Goal: Task Accomplishment & Management: Complete application form

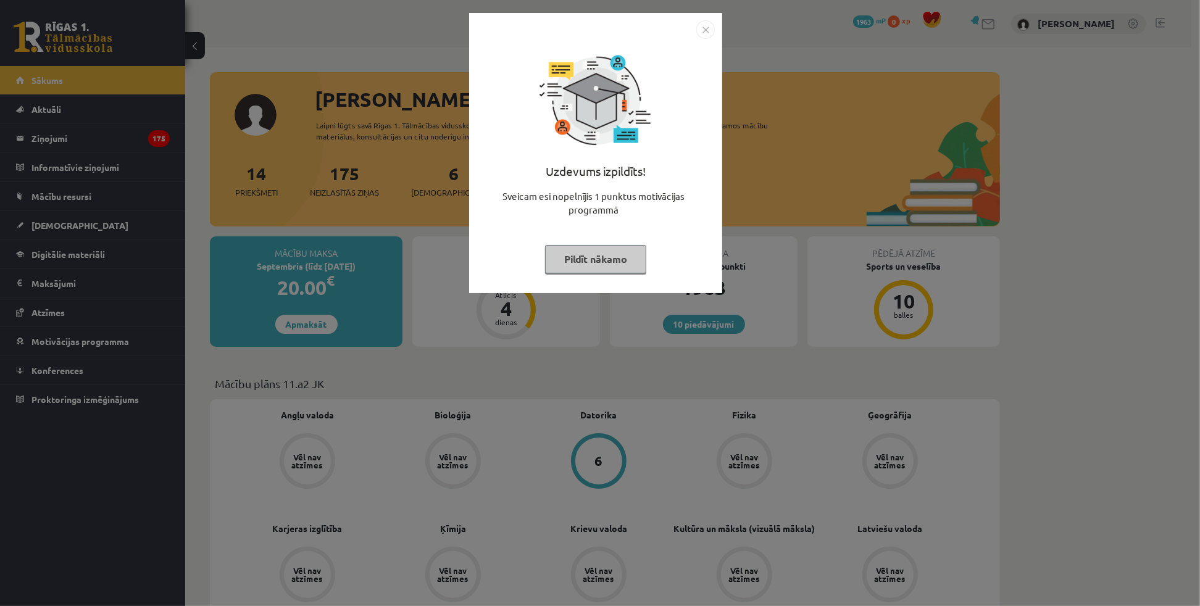
click at [702, 37] on img "Close" at bounding box center [705, 29] width 19 height 19
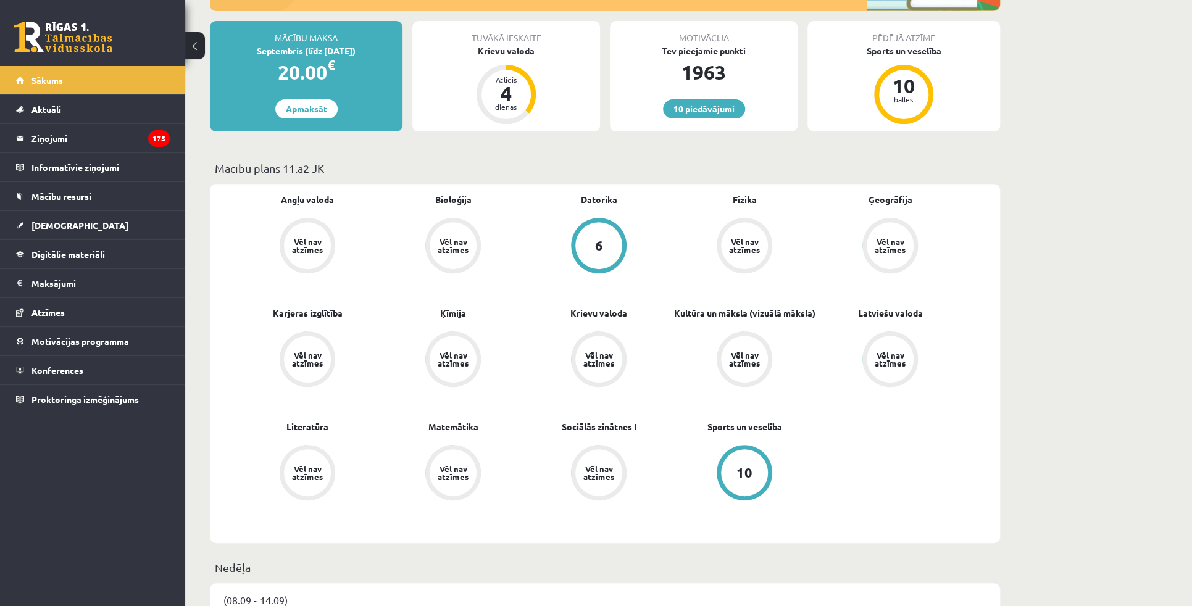
scroll to position [224, 0]
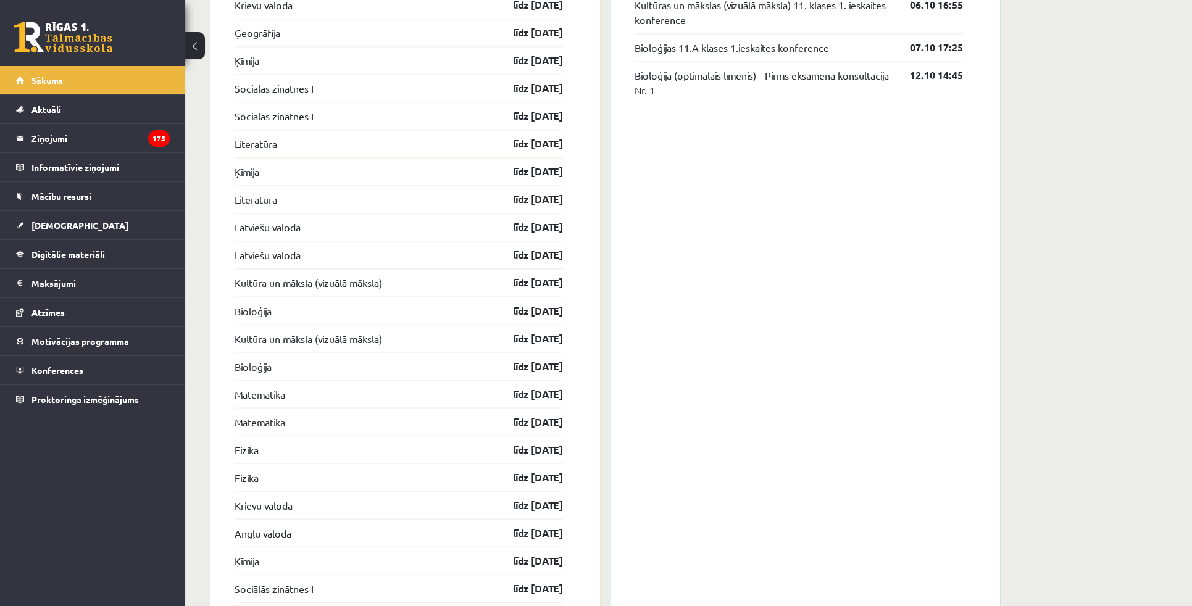
scroll to position [1066, 0]
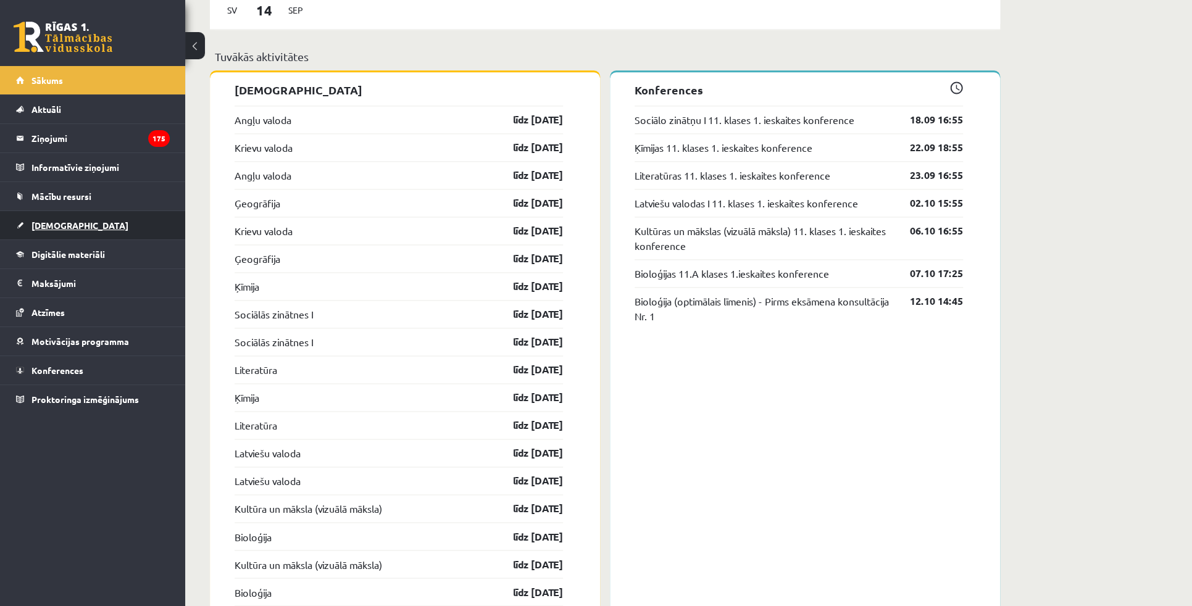
click at [57, 220] on span "[DEMOGRAPHIC_DATA]" at bounding box center [79, 225] width 97 height 11
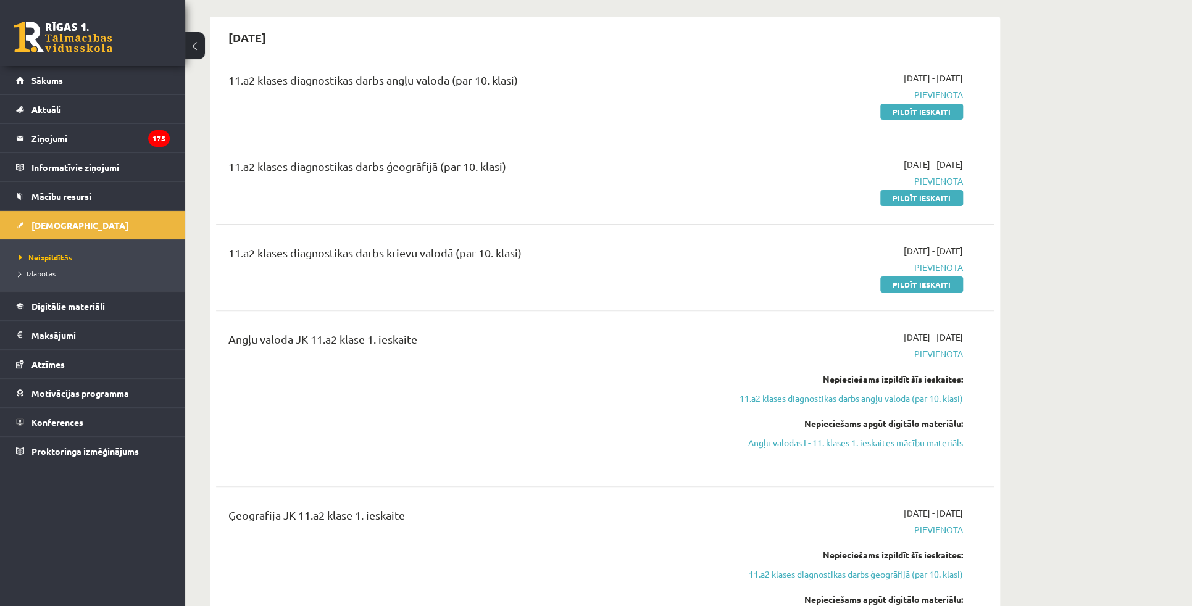
scroll to position [112, 0]
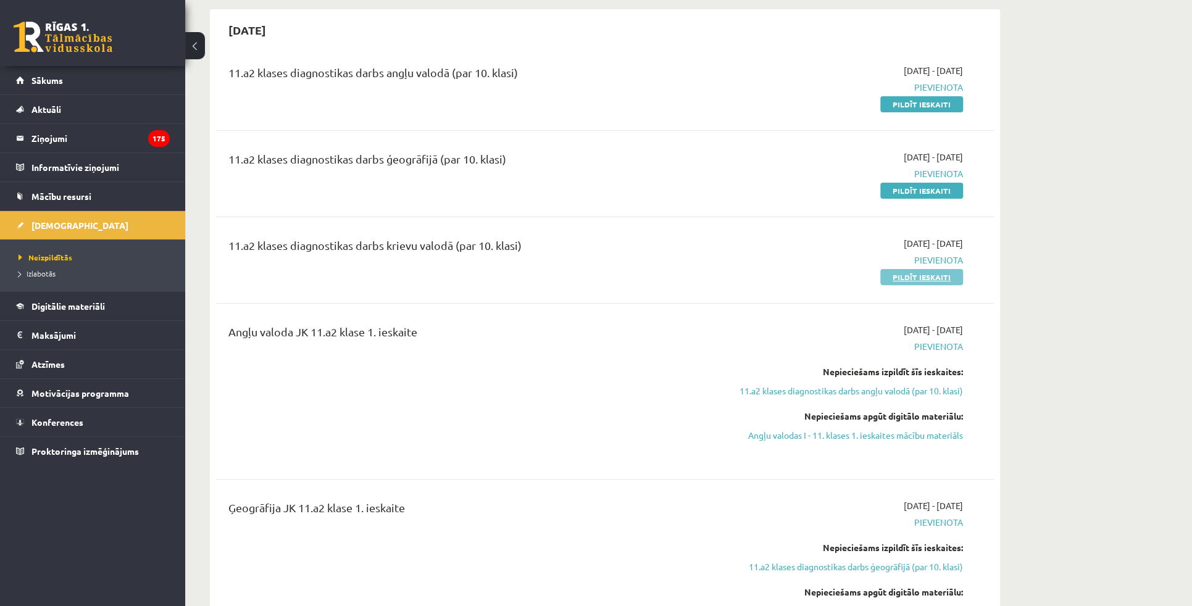
click at [905, 283] on link "Pildīt ieskaiti" at bounding box center [921, 277] width 83 height 16
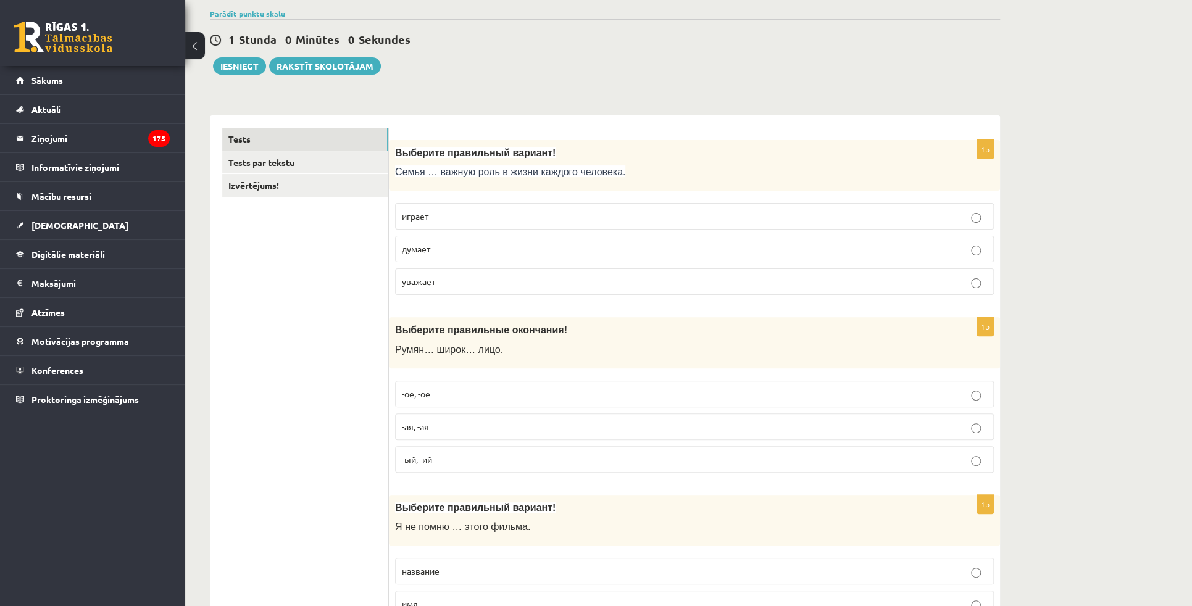
scroll to position [112, 0]
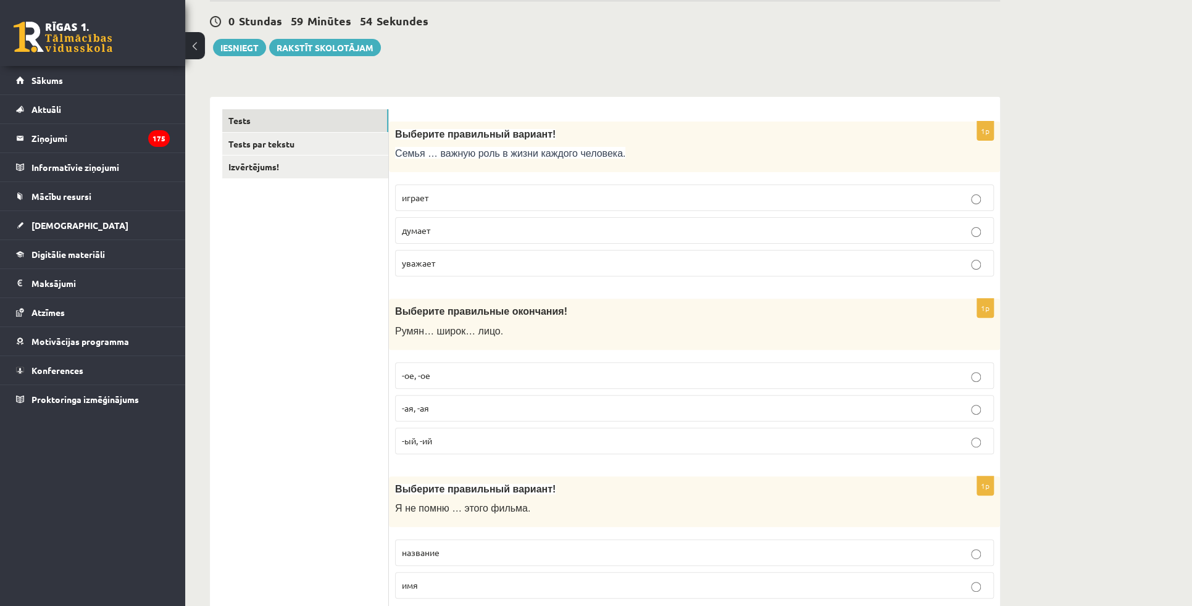
click at [457, 204] on label "играет" at bounding box center [694, 198] width 599 height 27
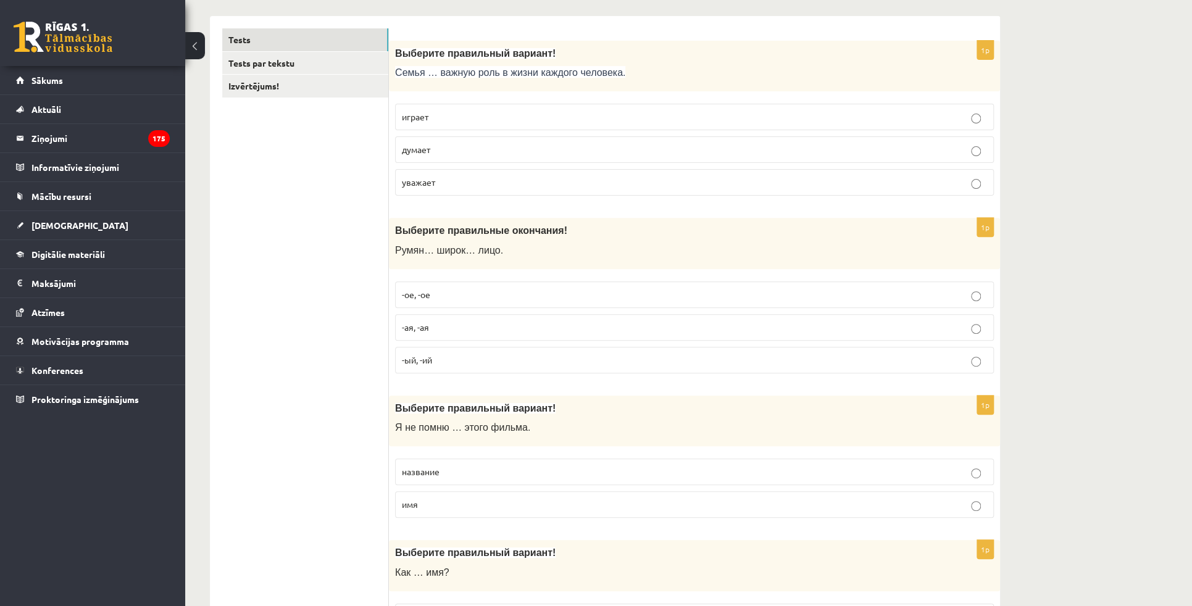
scroll to position [224, 0]
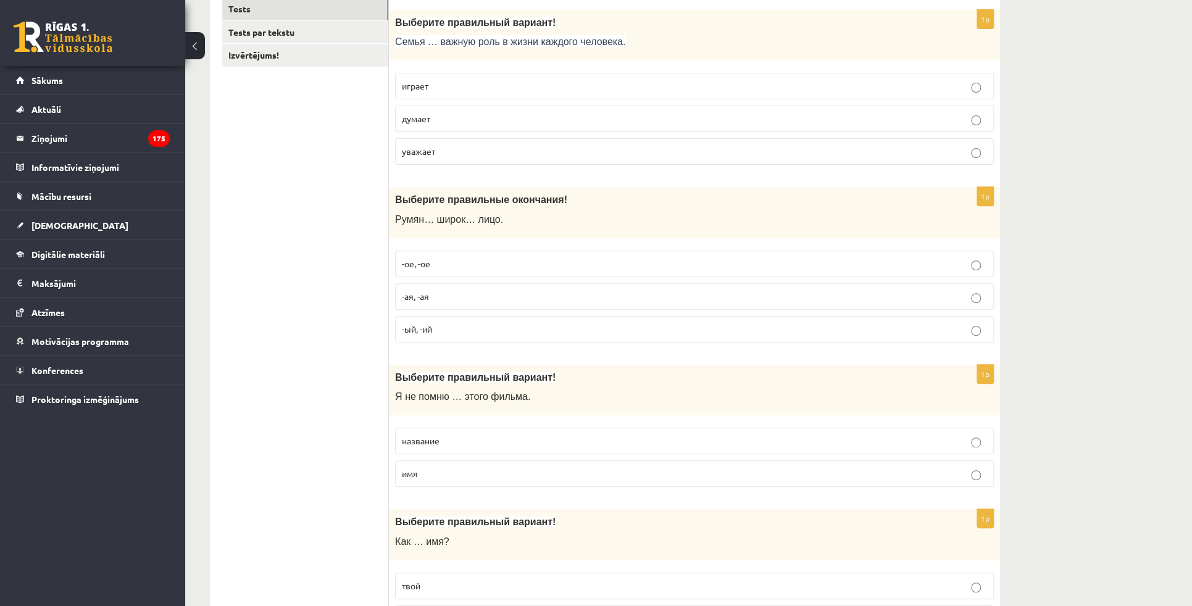
click at [433, 265] on p "-ое, -ое" at bounding box center [694, 263] width 585 height 13
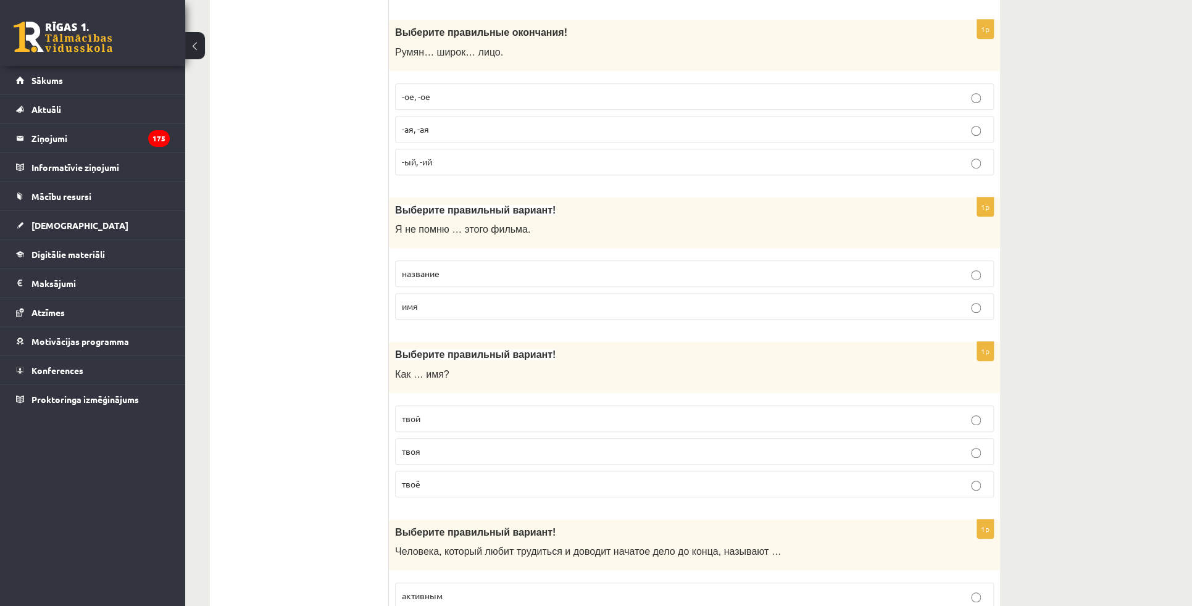
scroll to position [449, 0]
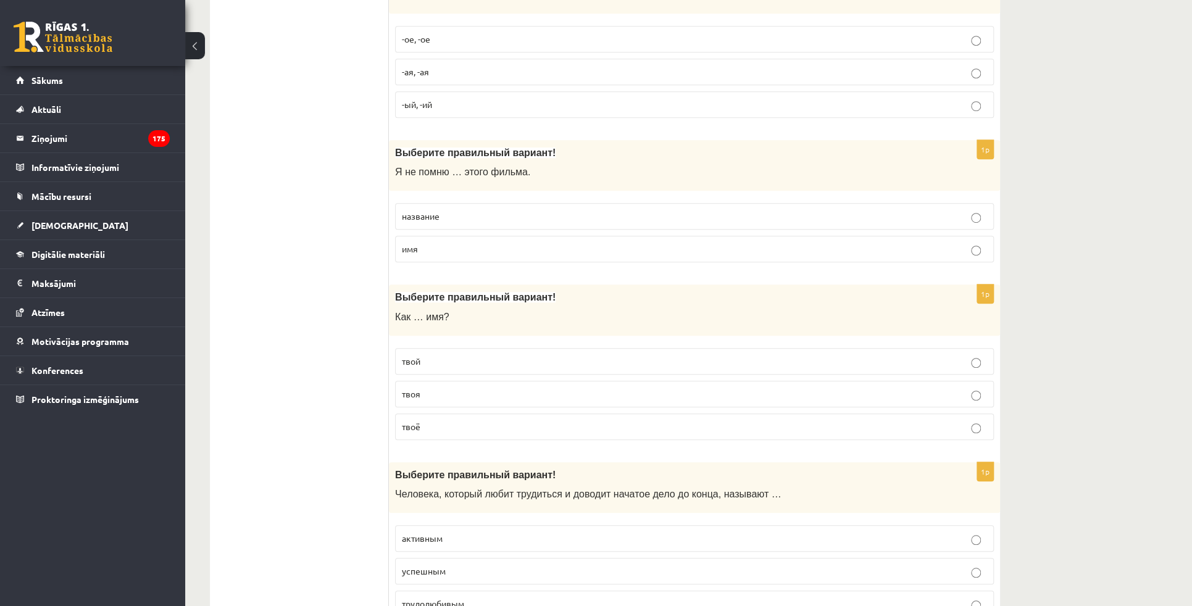
click at [443, 216] on p "название" at bounding box center [694, 216] width 585 height 13
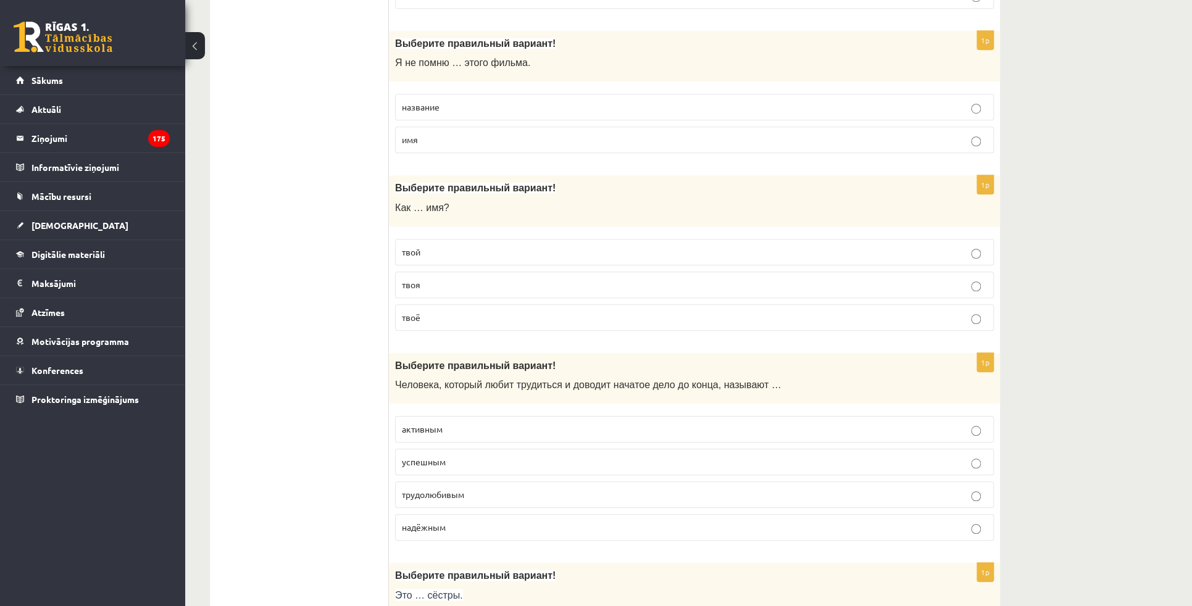
scroll to position [561, 0]
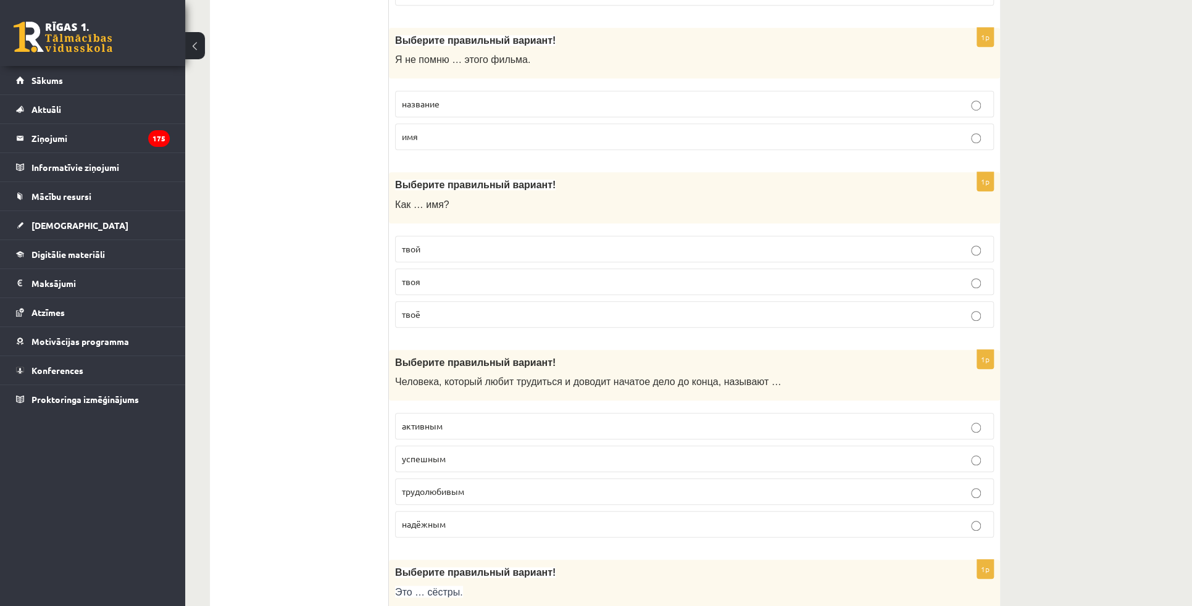
click at [430, 312] on p "твоё" at bounding box center [694, 314] width 585 height 13
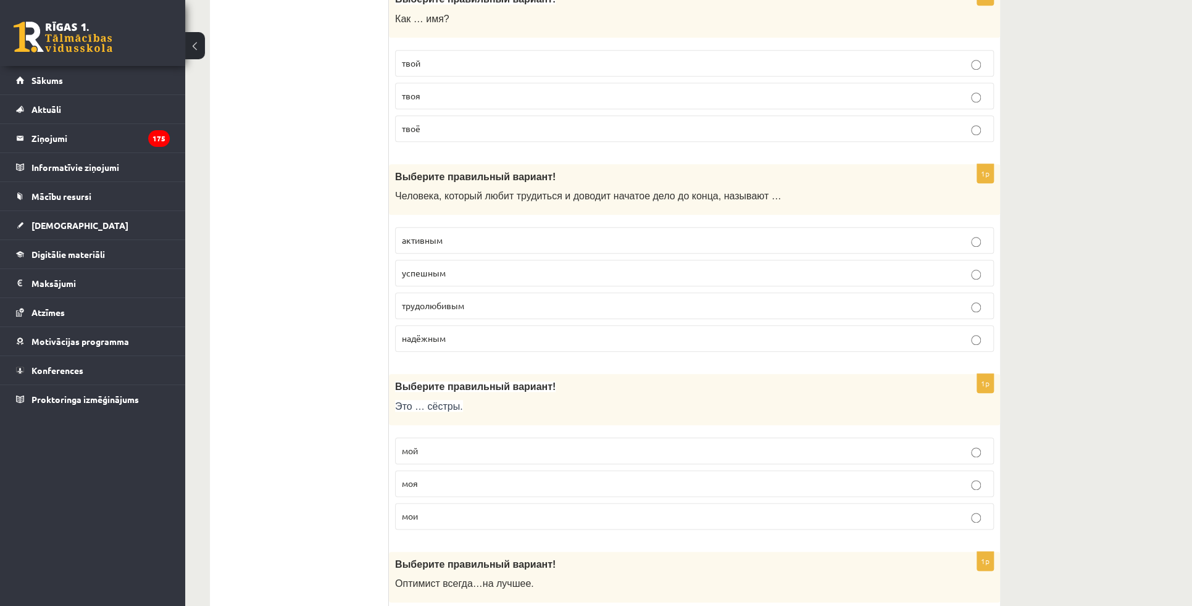
scroll to position [785, 0]
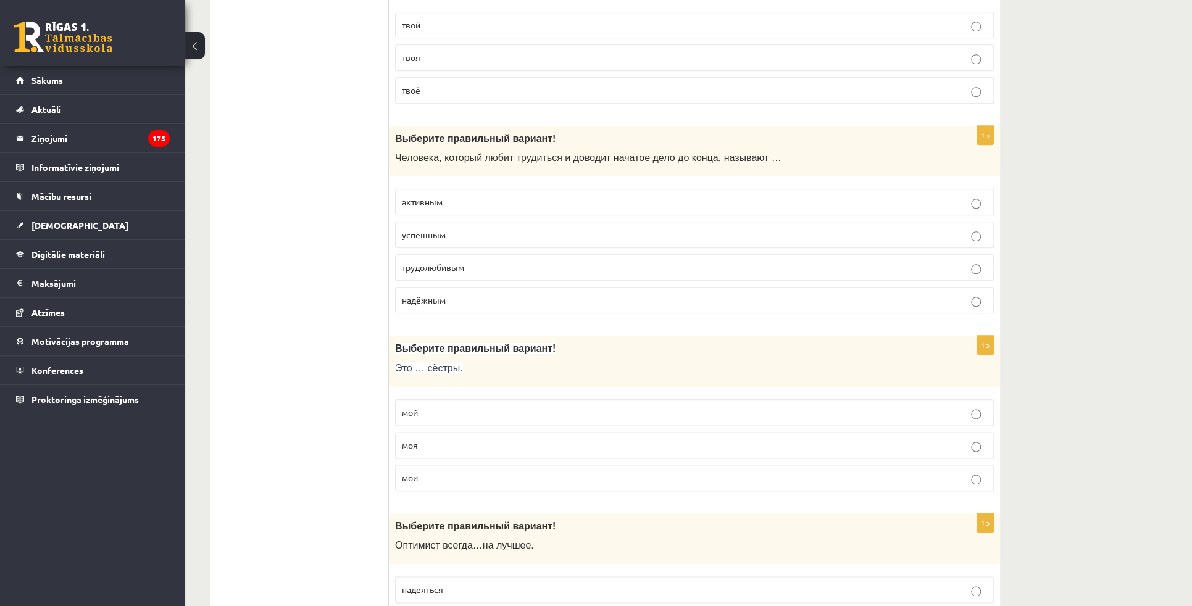
click at [436, 267] on span "трудолюбивым" at bounding box center [433, 267] width 62 height 11
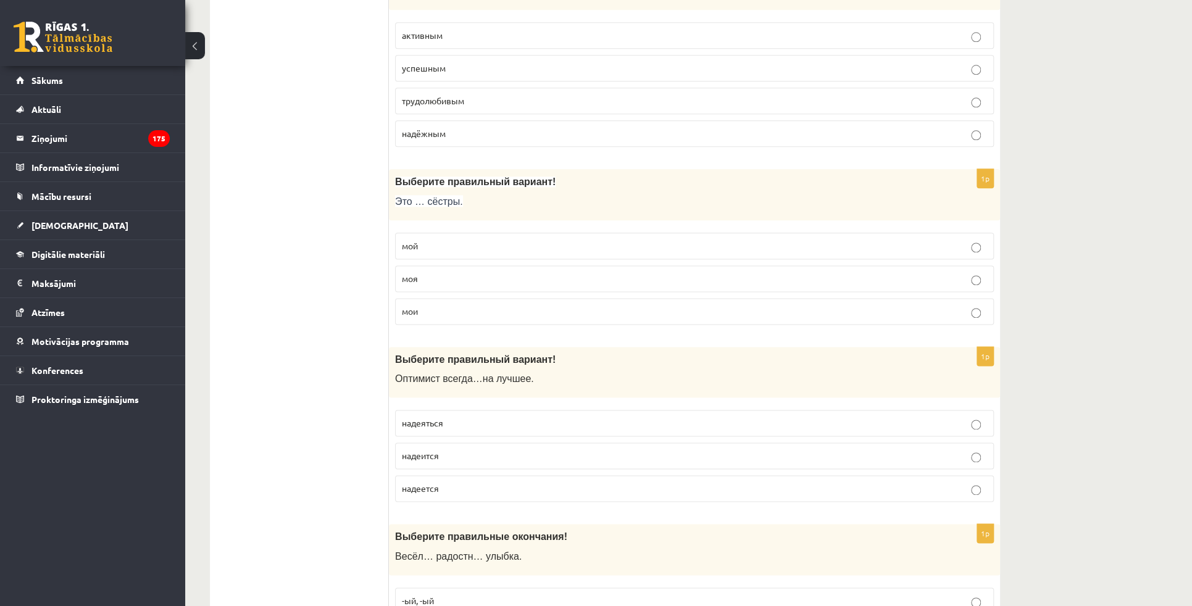
scroll to position [954, 0]
click at [446, 303] on p "мои" at bounding box center [694, 309] width 585 height 13
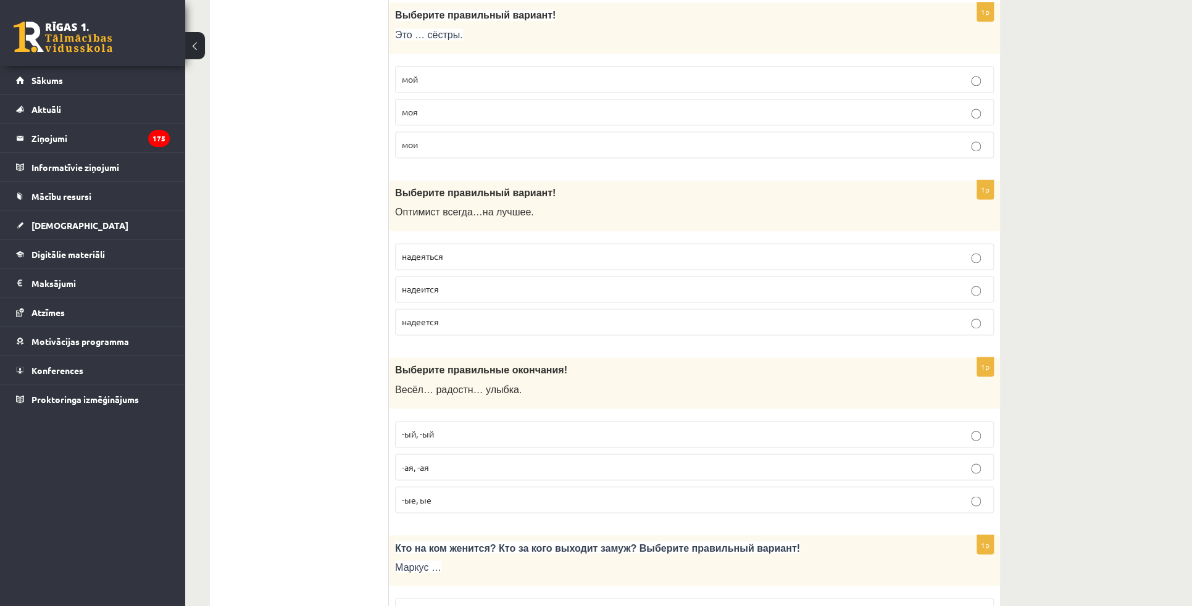
scroll to position [1122, 0]
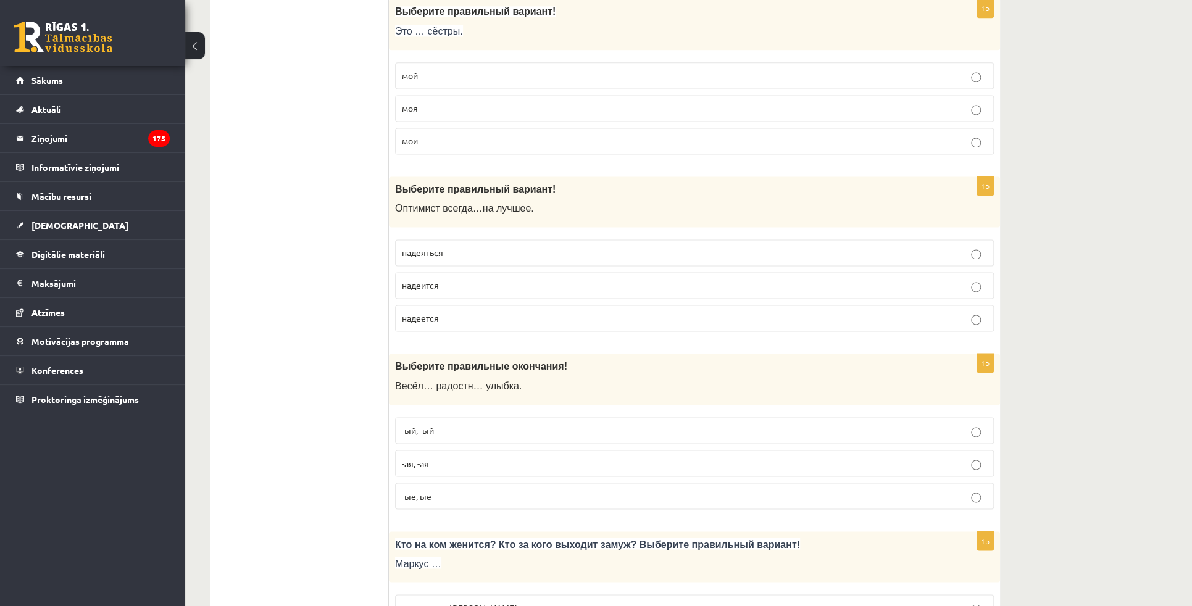
click at [437, 280] on span "надеится" at bounding box center [420, 285] width 37 height 11
click at [450, 317] on p "надеется" at bounding box center [694, 318] width 585 height 13
click at [446, 288] on label "надеится" at bounding box center [694, 285] width 599 height 27
click at [473, 312] on p "надеется" at bounding box center [694, 318] width 585 height 13
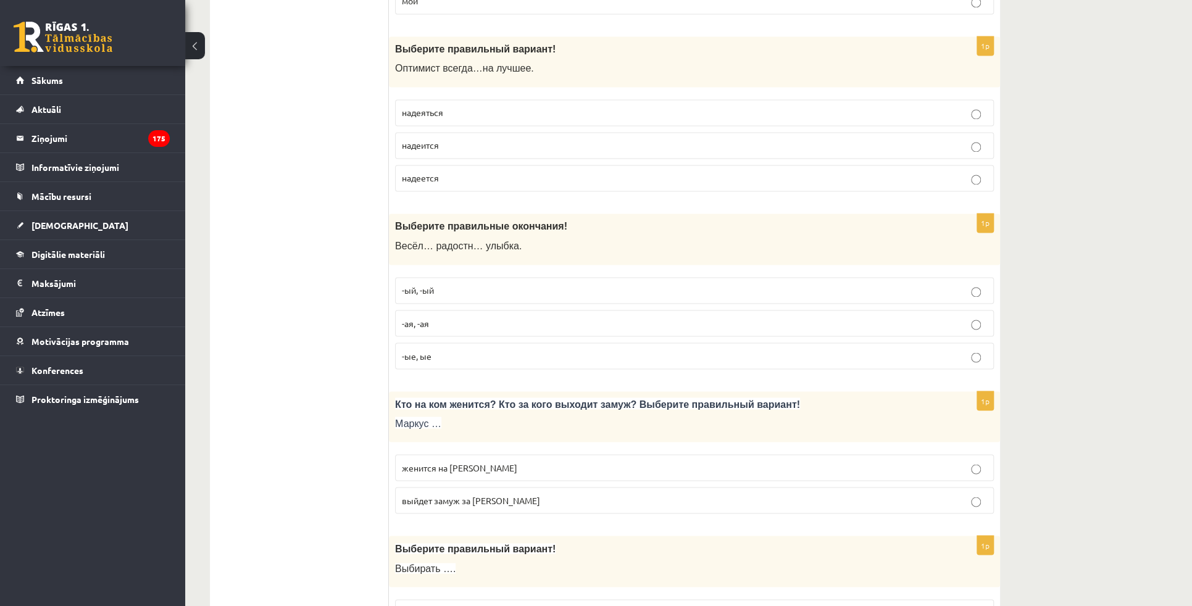
scroll to position [1290, 0]
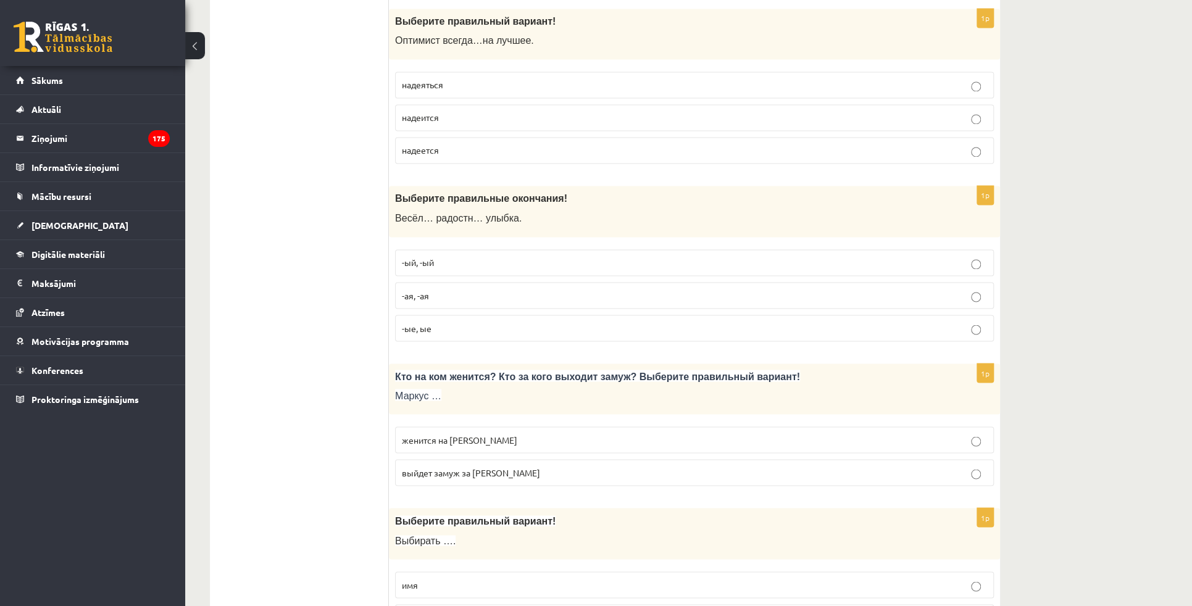
click at [480, 117] on label "надеится" at bounding box center [694, 117] width 599 height 27
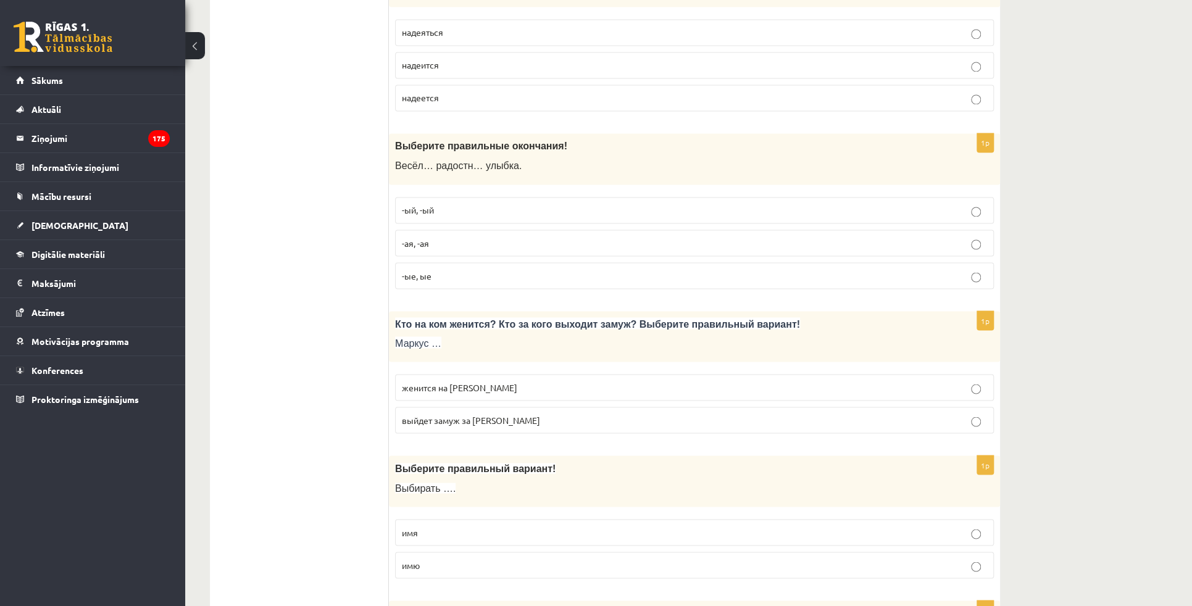
scroll to position [1346, 0]
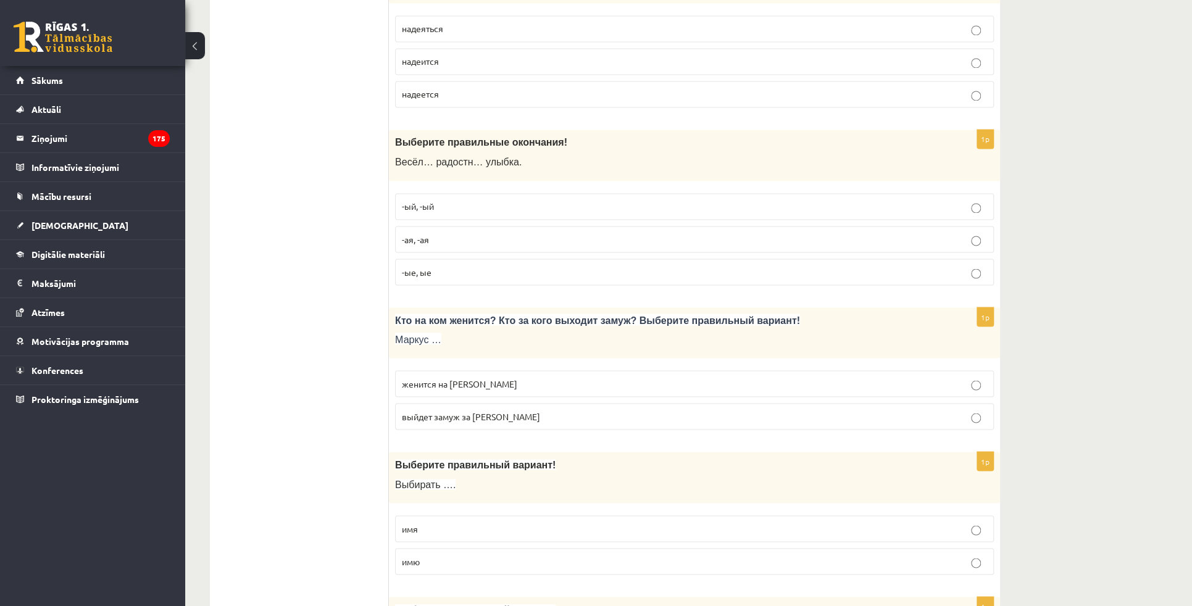
click at [425, 240] on label "-ая, -ая" at bounding box center [694, 239] width 599 height 27
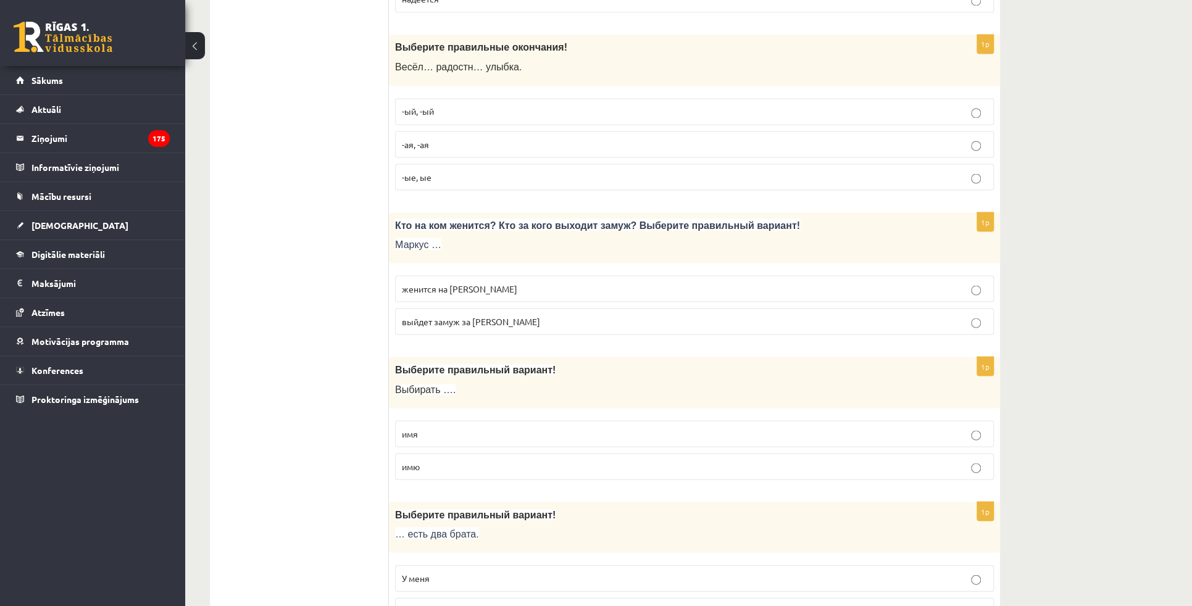
scroll to position [1459, 0]
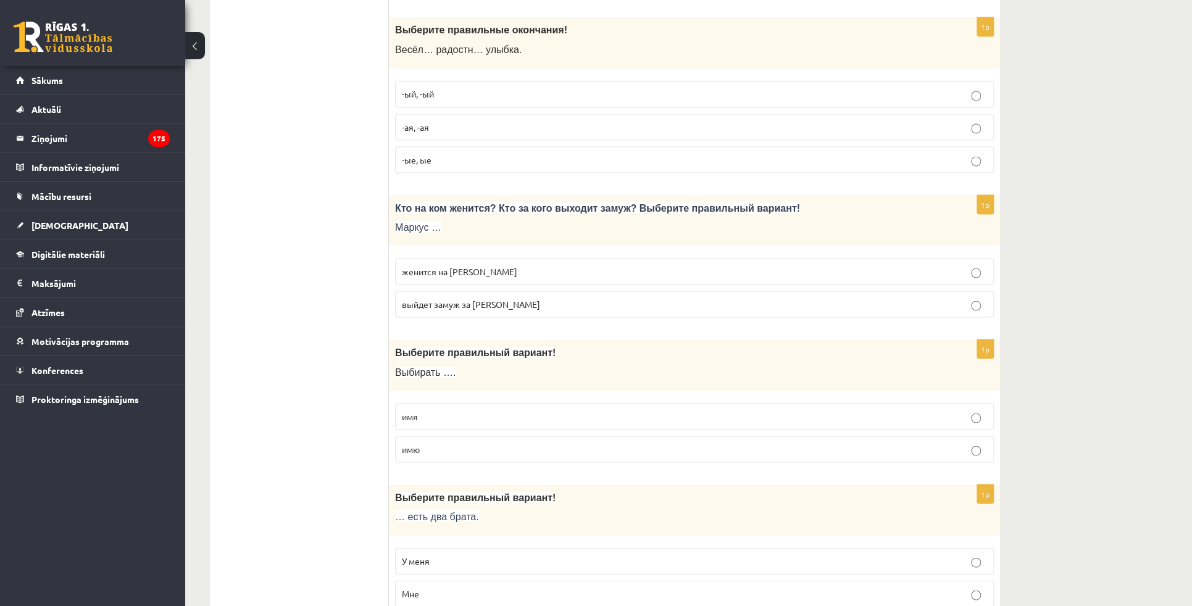
click at [430, 267] on p "женится на Агнии" at bounding box center [694, 271] width 585 height 13
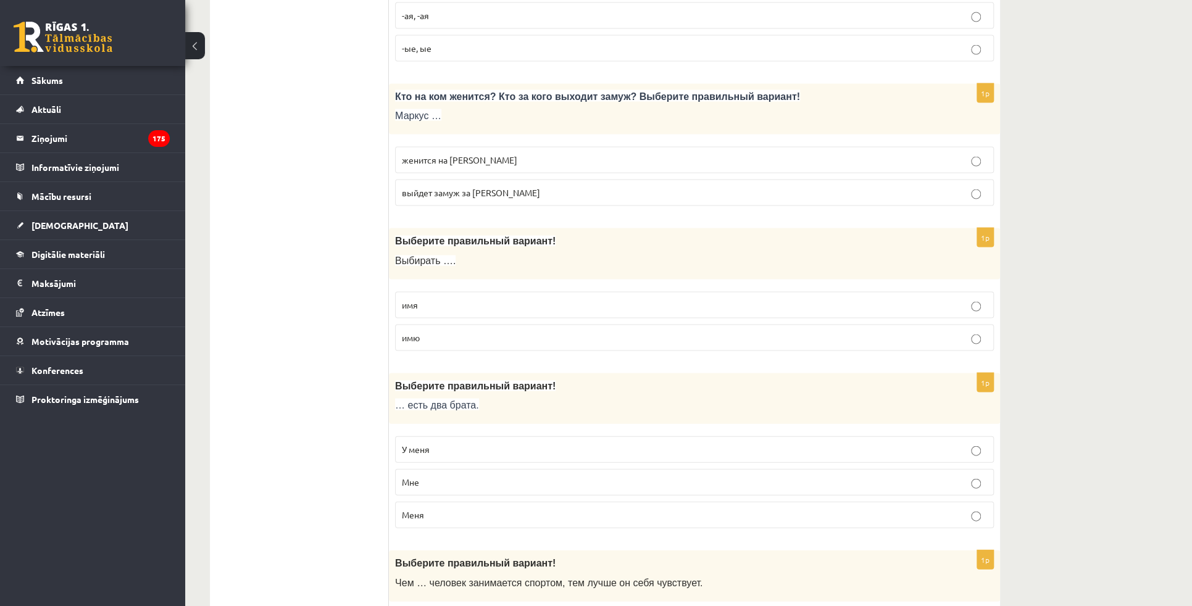
scroll to position [1571, 0]
click at [452, 298] on p "имя" at bounding box center [694, 304] width 585 height 13
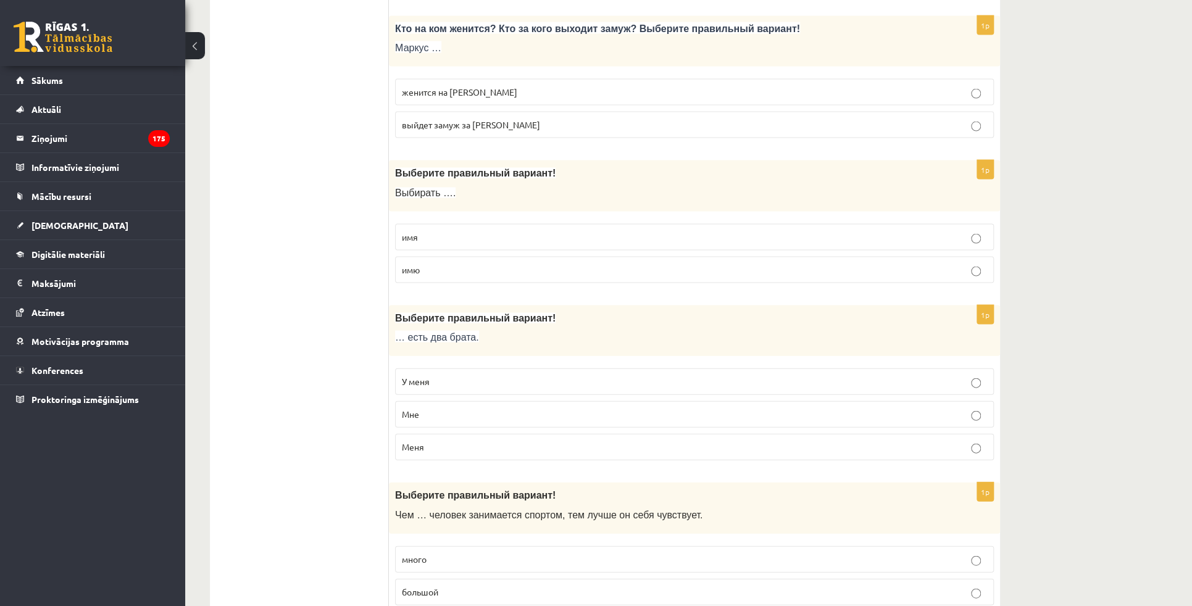
scroll to position [1683, 0]
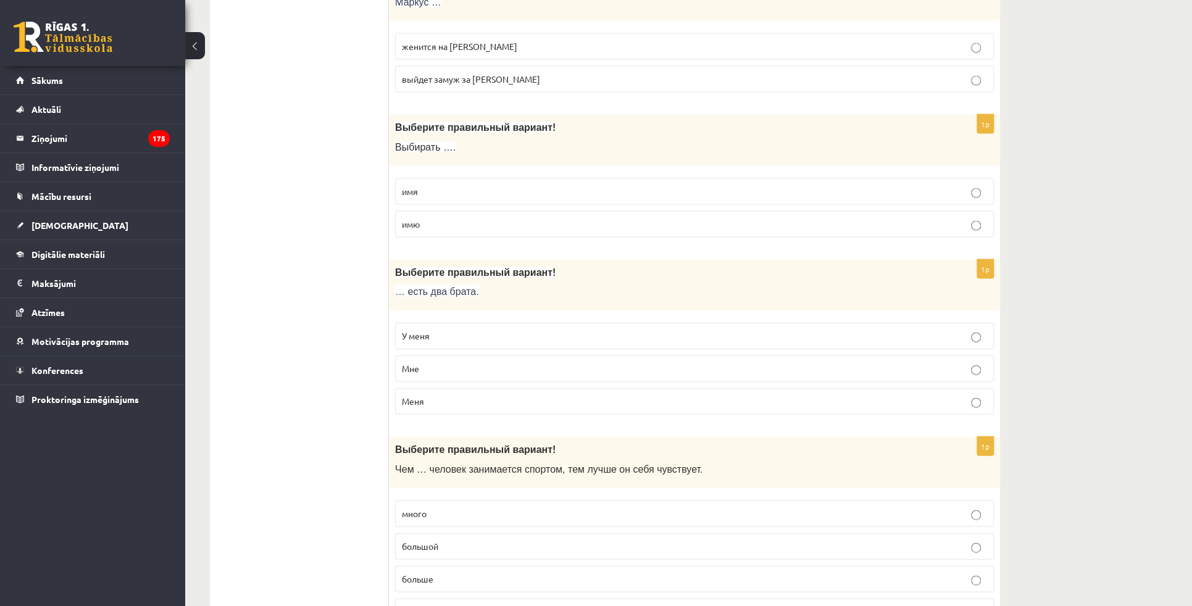
click at [446, 330] on p "У меня" at bounding box center [694, 336] width 585 height 13
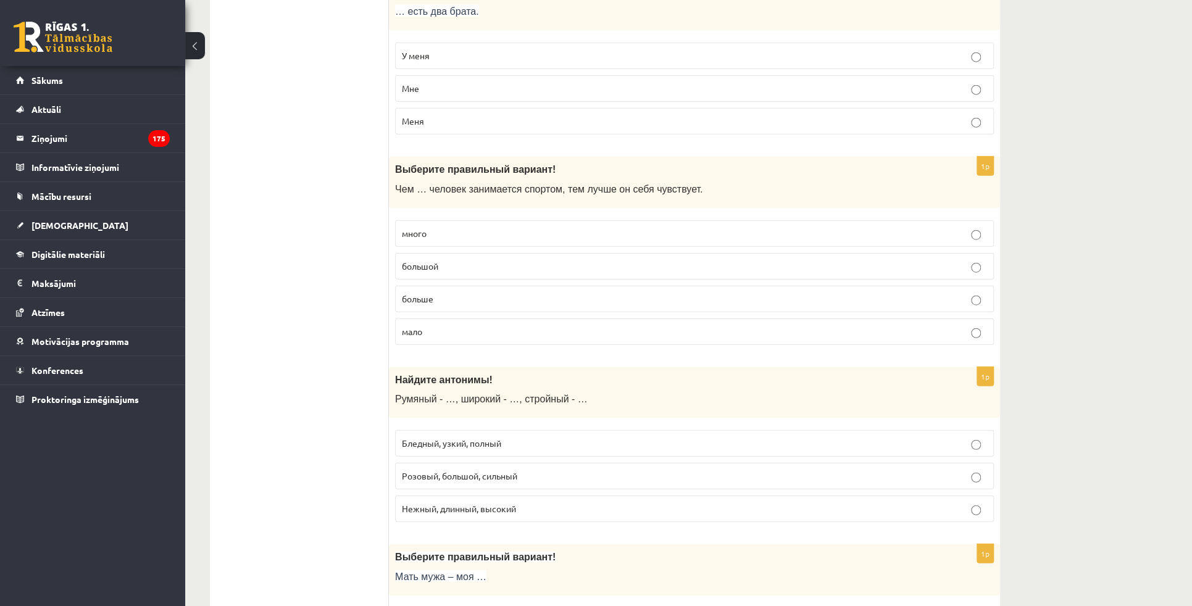
scroll to position [1964, 0]
click at [432, 293] on span "больше" at bounding box center [417, 298] width 31 height 11
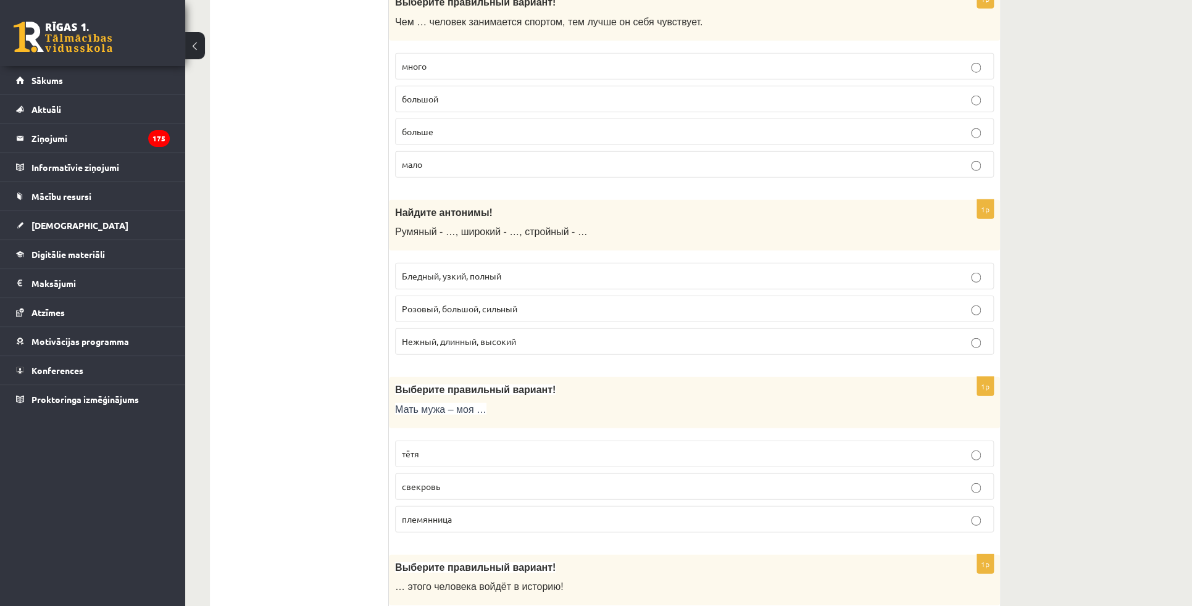
scroll to position [2132, 0]
click at [435, 269] on span "Бледный, узкий, полный" at bounding box center [451, 274] width 99 height 11
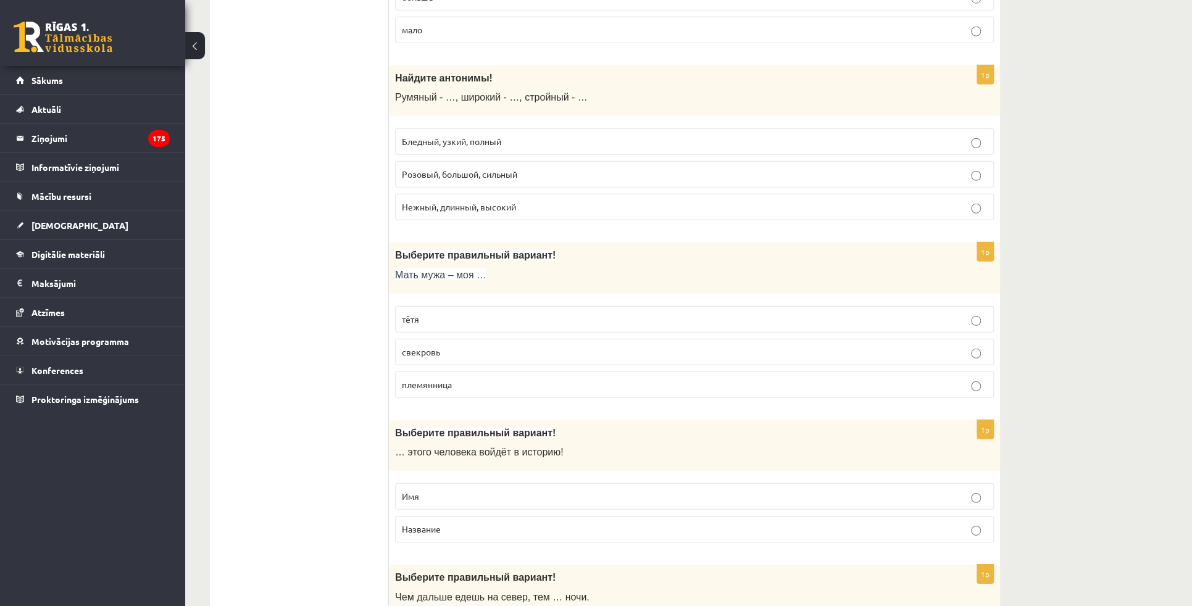
scroll to position [2300, 0]
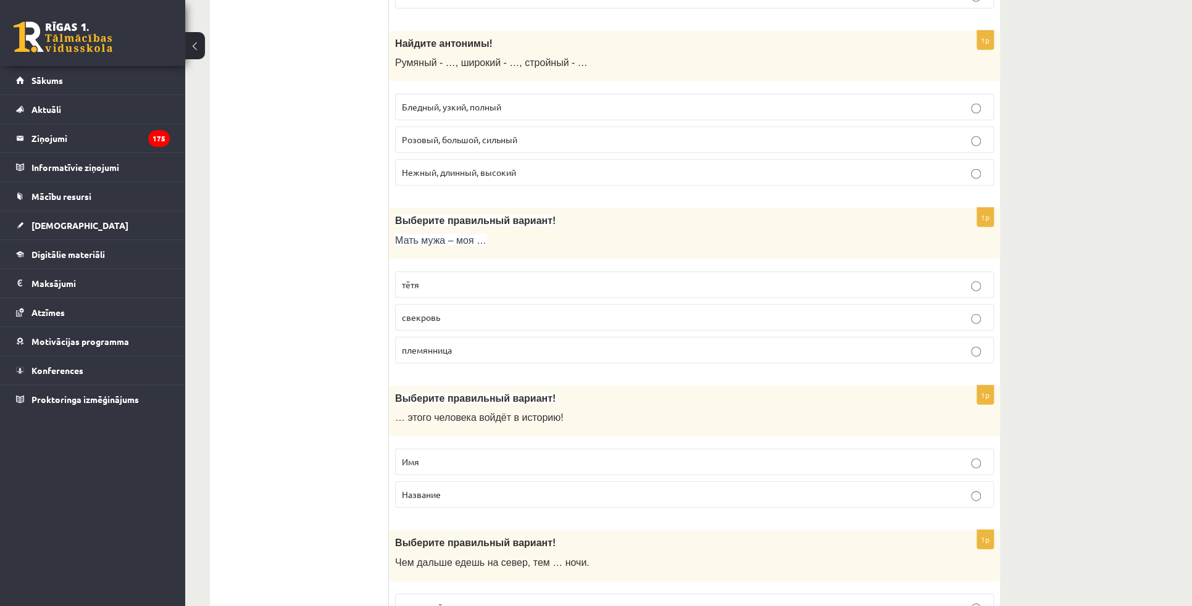
click at [446, 311] on p "свекровь" at bounding box center [694, 317] width 585 height 13
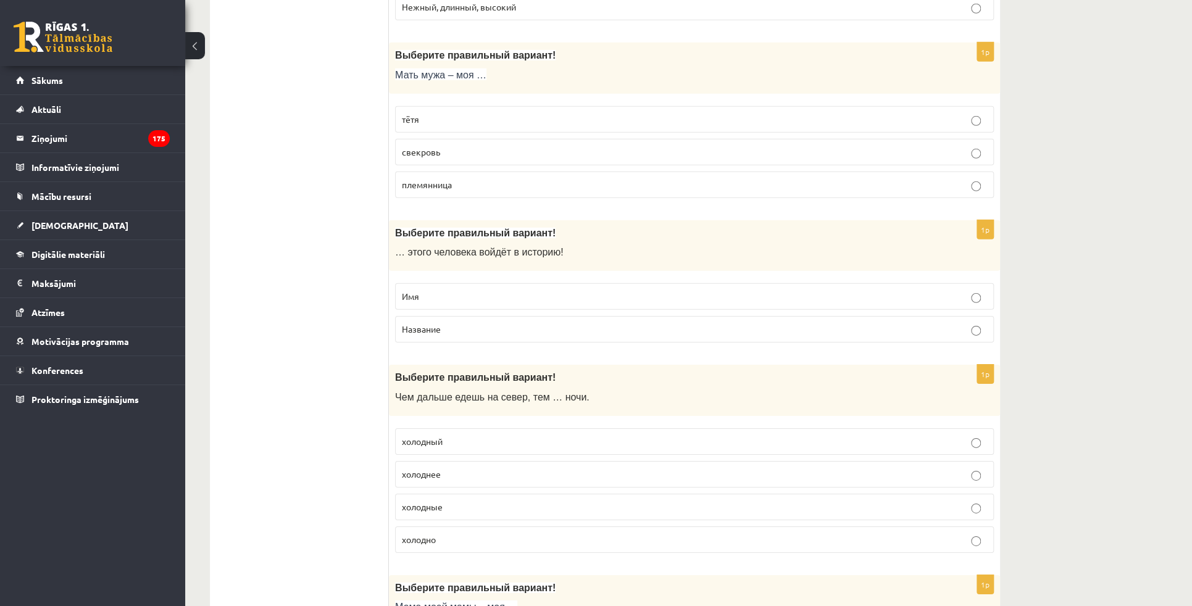
scroll to position [2469, 0]
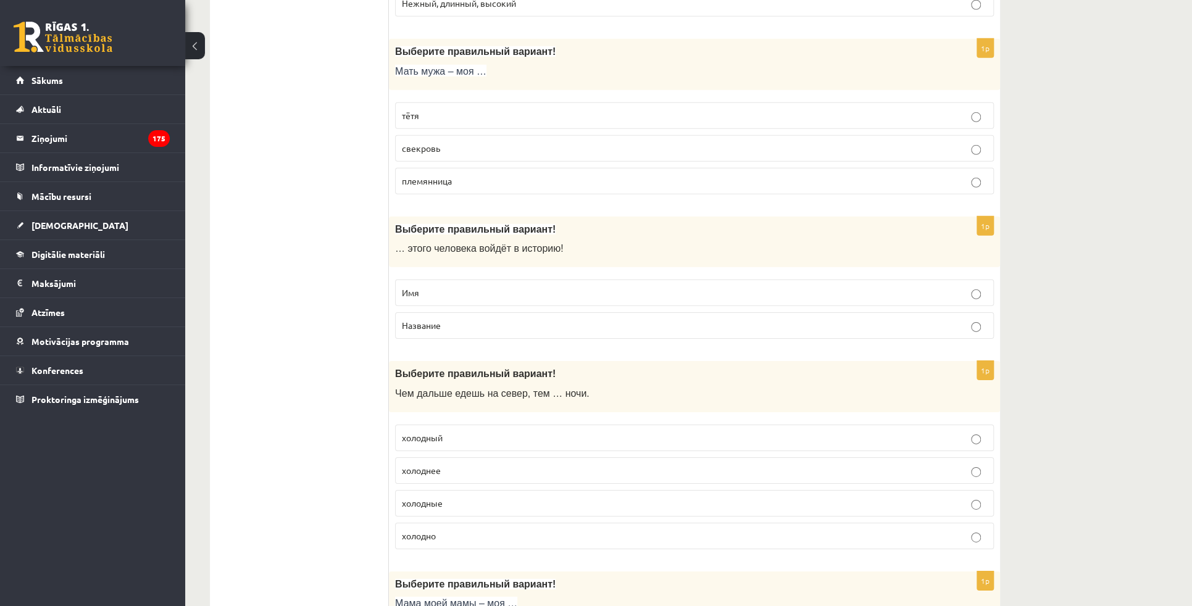
click at [452, 286] on p "Имя" at bounding box center [694, 292] width 585 height 13
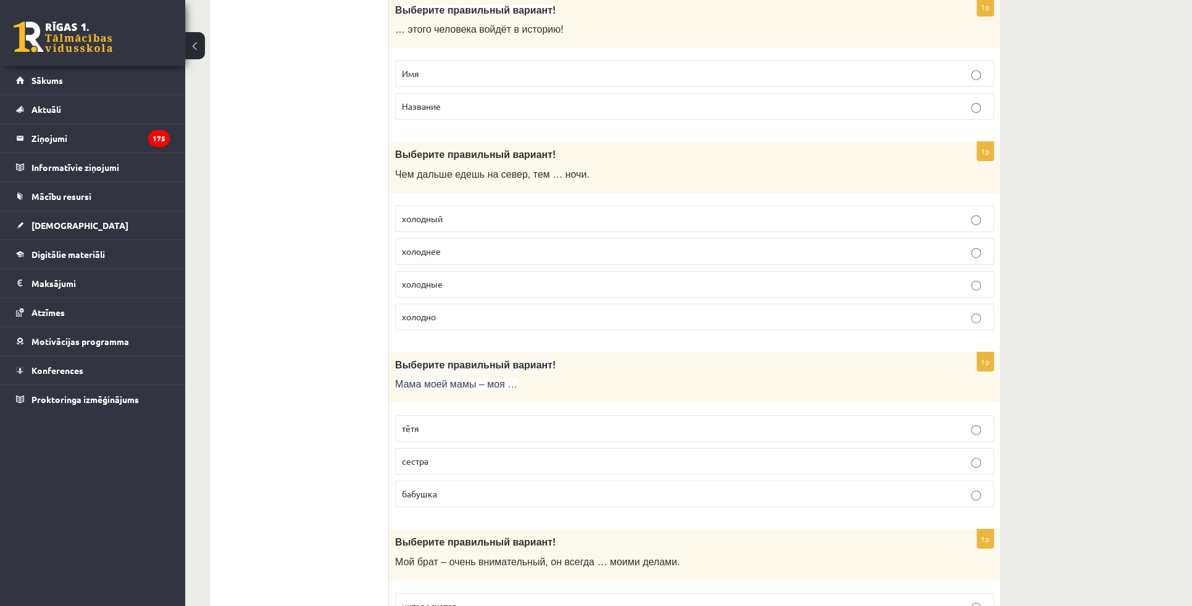
scroll to position [2693, 0]
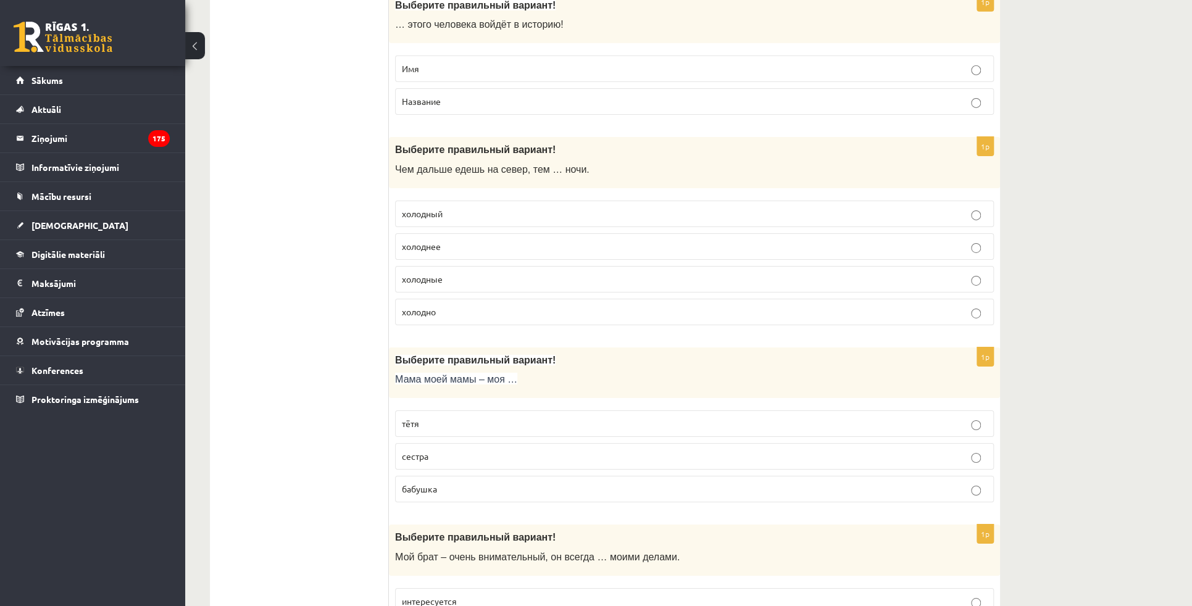
click at [446, 207] on p "холодный" at bounding box center [694, 213] width 585 height 13
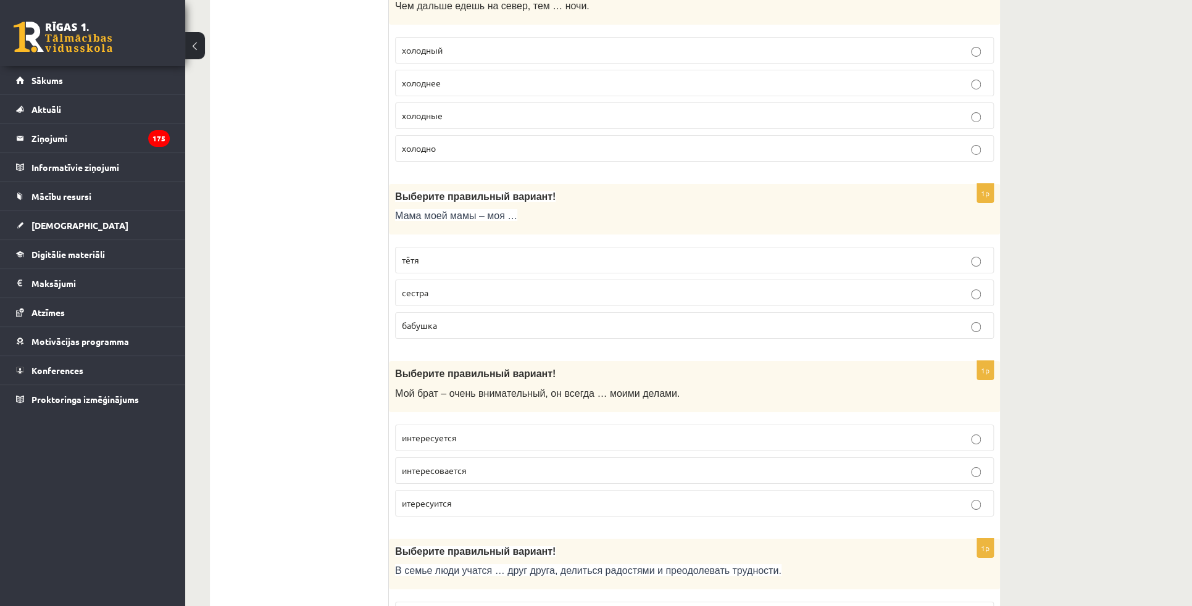
scroll to position [2862, 0]
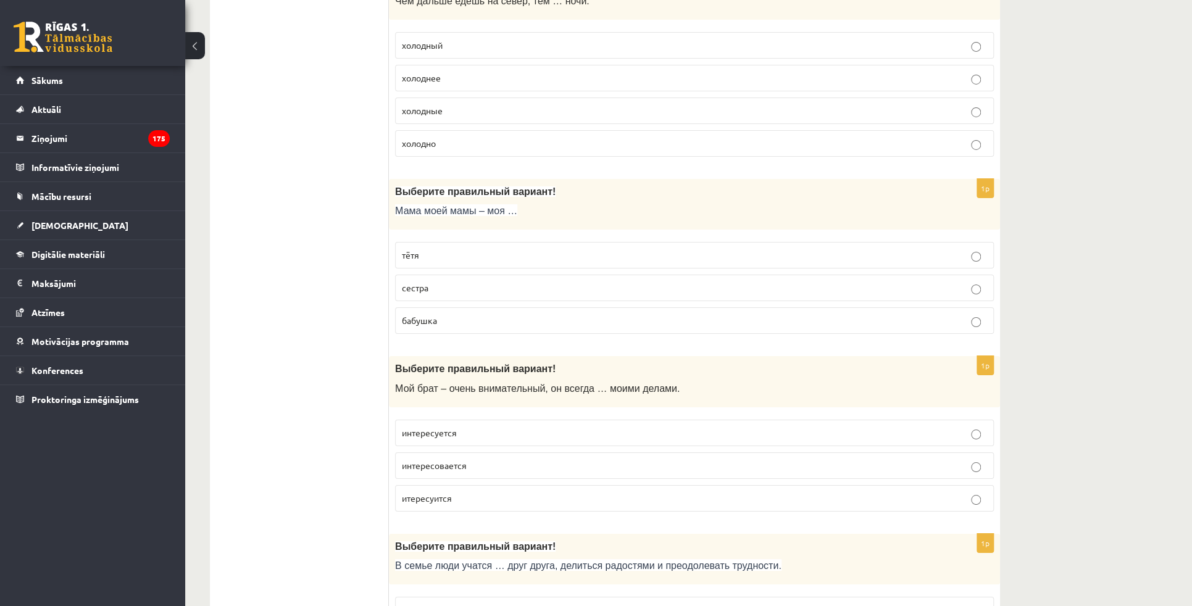
click at [437, 314] on p "бабушка" at bounding box center [694, 320] width 585 height 13
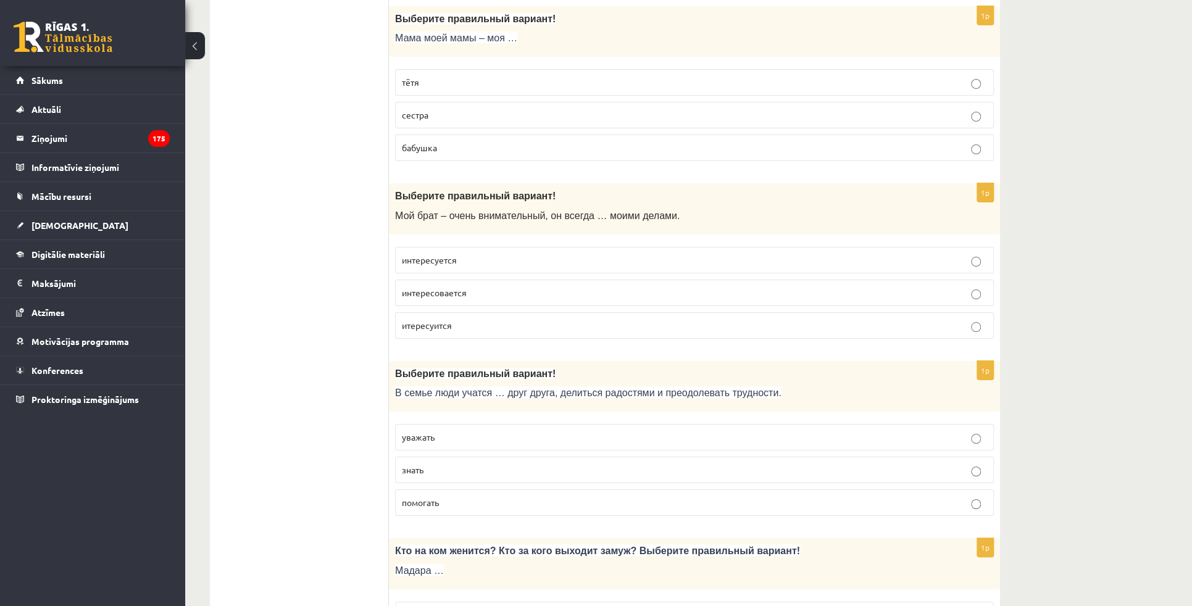
scroll to position [3087, 0]
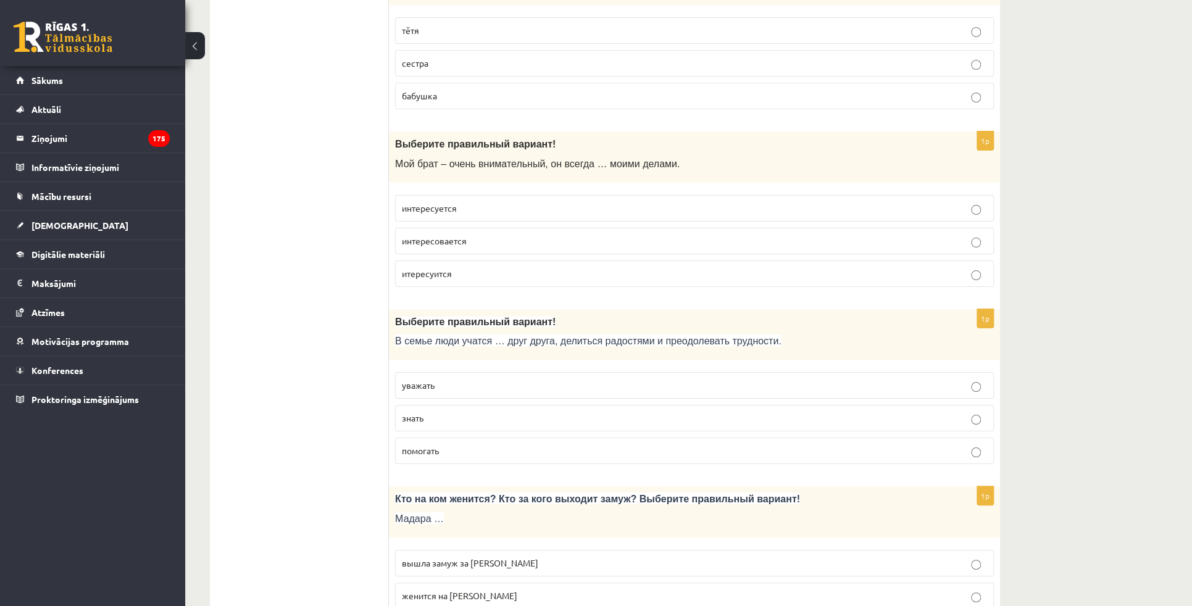
click at [456, 202] on p "интересуется" at bounding box center [694, 208] width 585 height 13
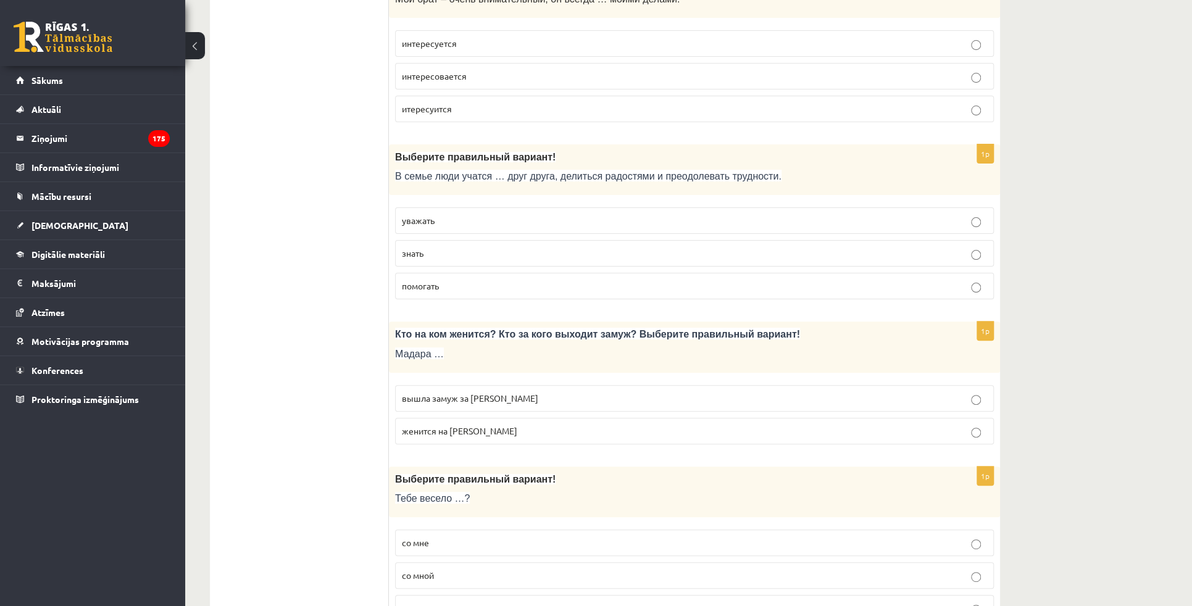
scroll to position [3255, 0]
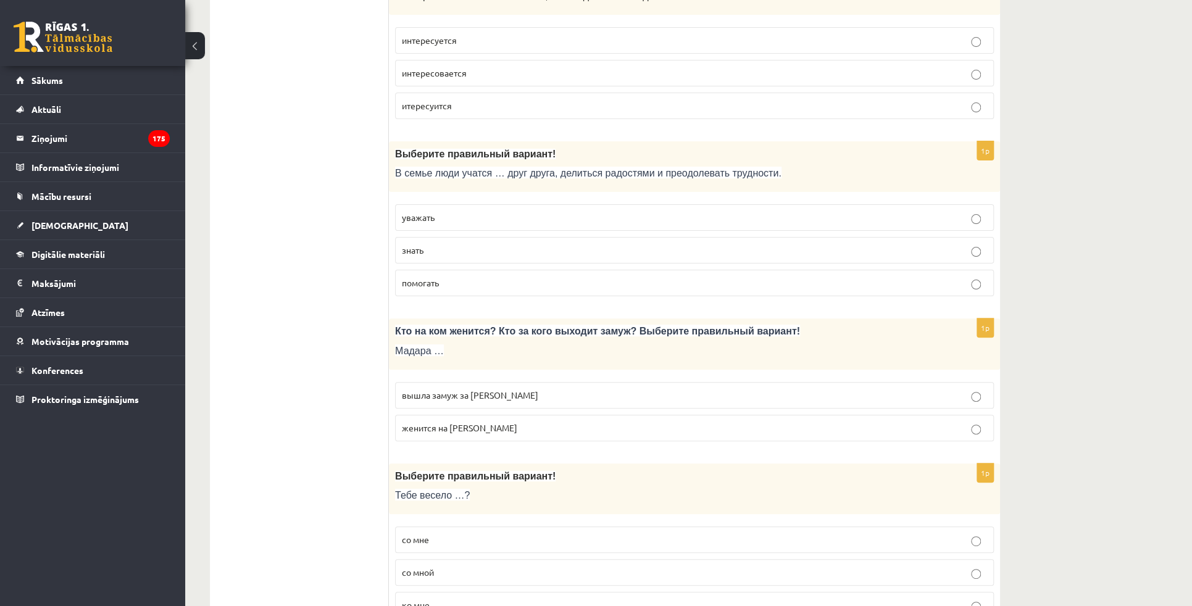
click at [462, 211] on p "уважать" at bounding box center [694, 217] width 585 height 13
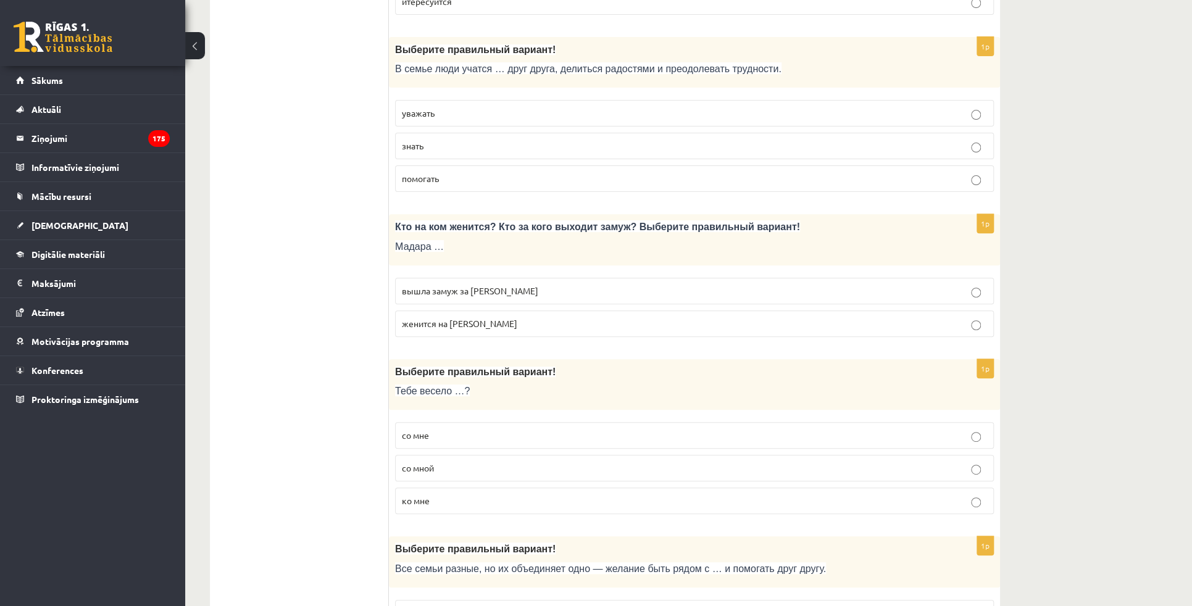
scroll to position [3367, 0]
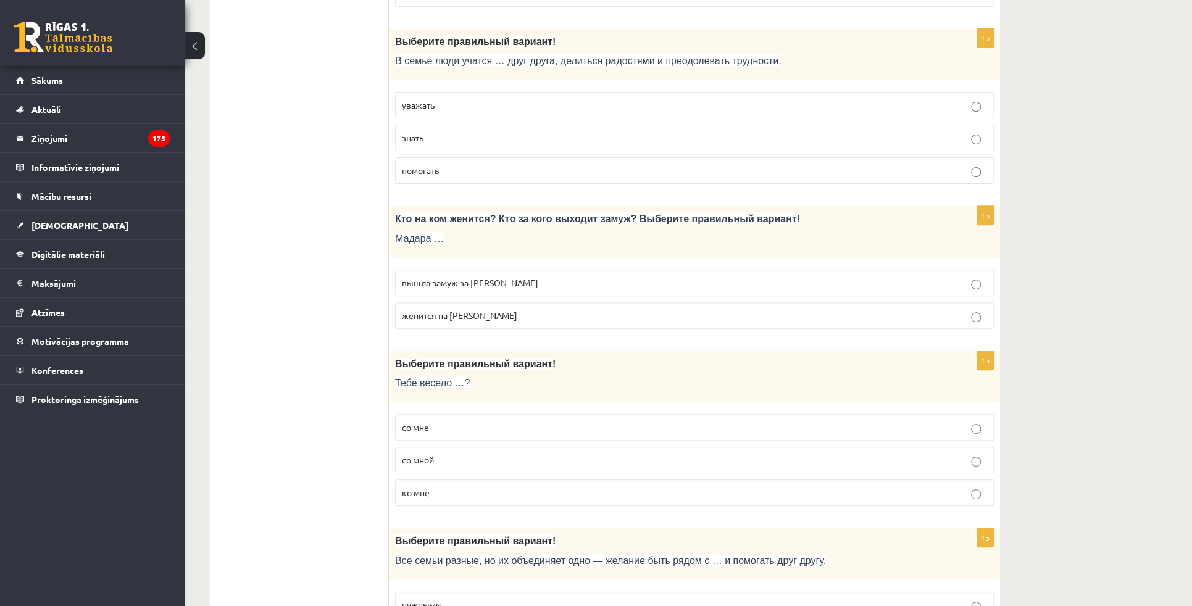
click at [458, 277] on p "вышла замуж за Марка" at bounding box center [694, 283] width 585 height 13
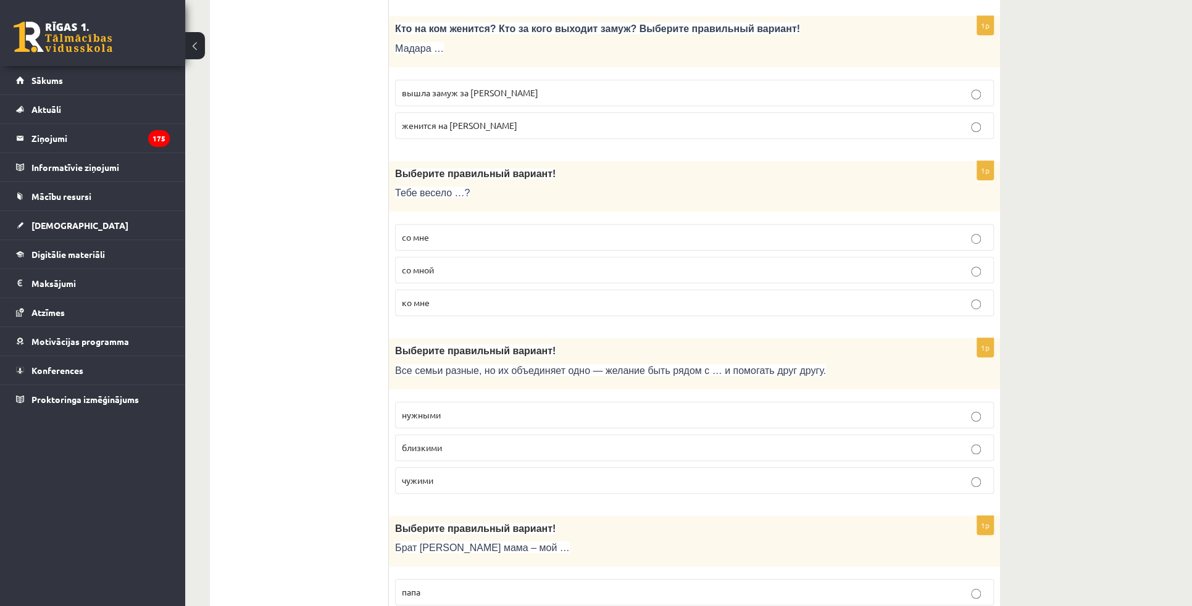
scroll to position [3592, 0]
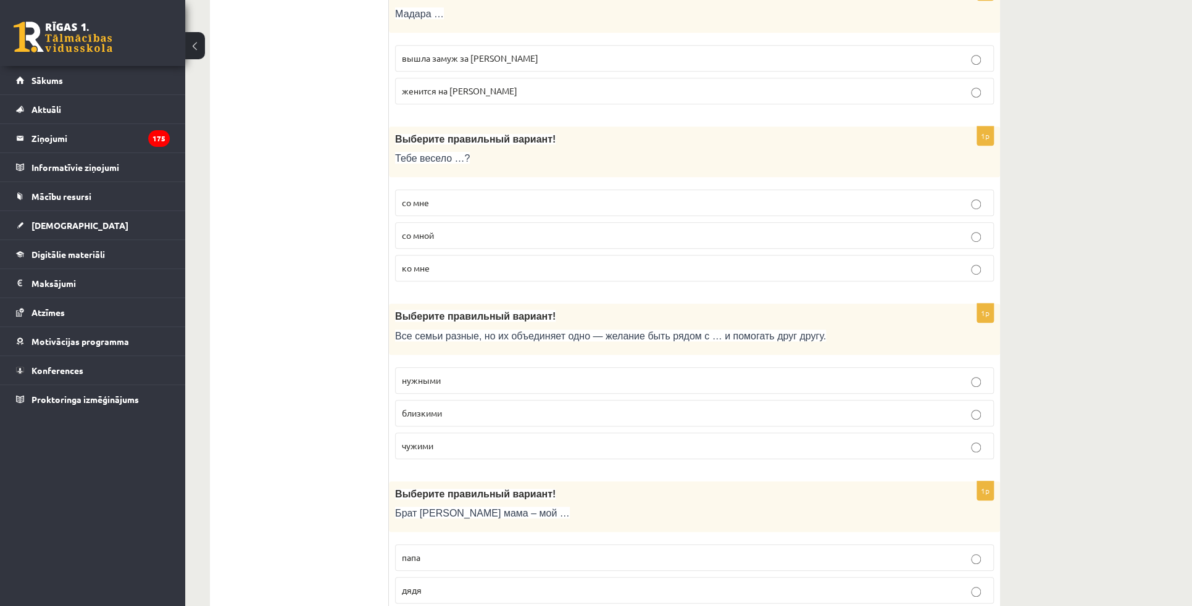
click at [436, 229] on p "со мной" at bounding box center [694, 235] width 585 height 13
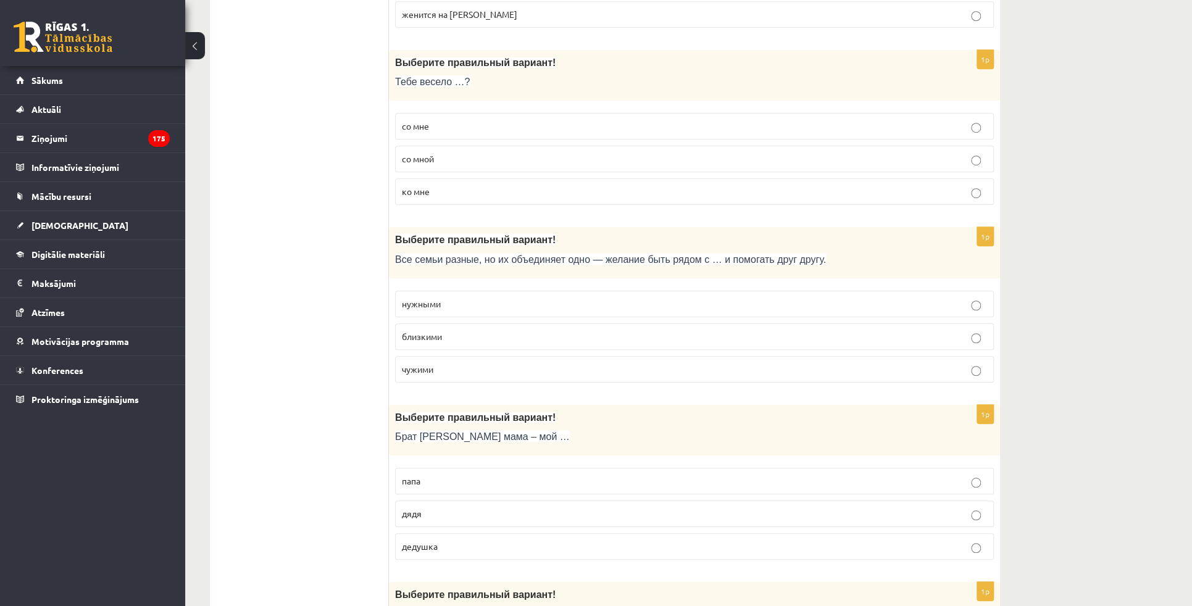
scroll to position [3703, 0]
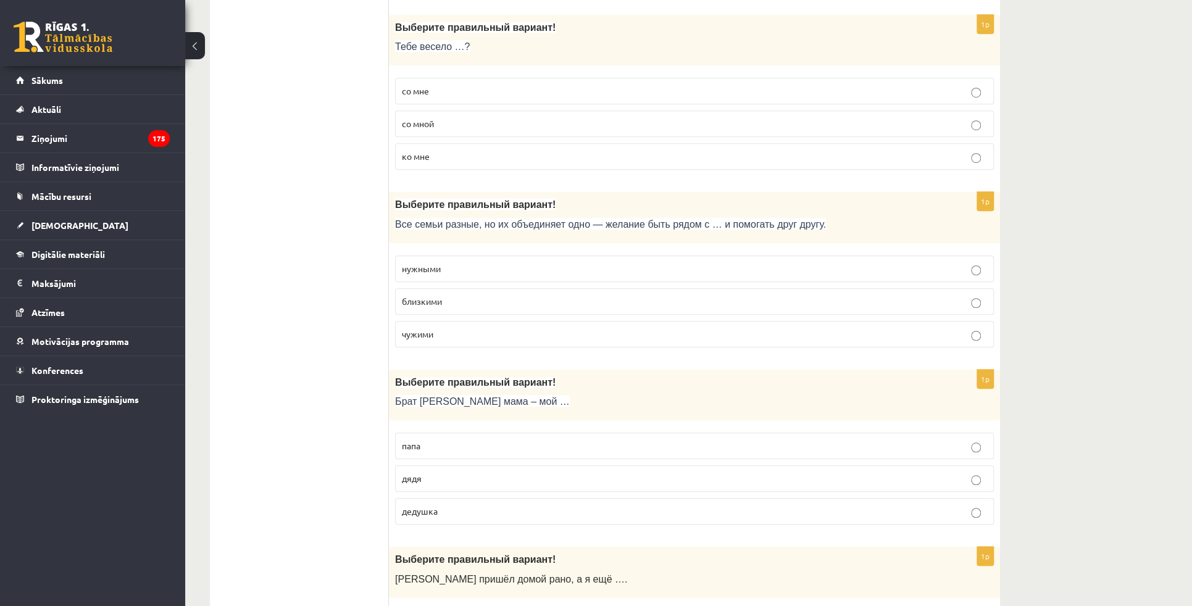
click at [462, 288] on label "близкими" at bounding box center [694, 301] width 599 height 27
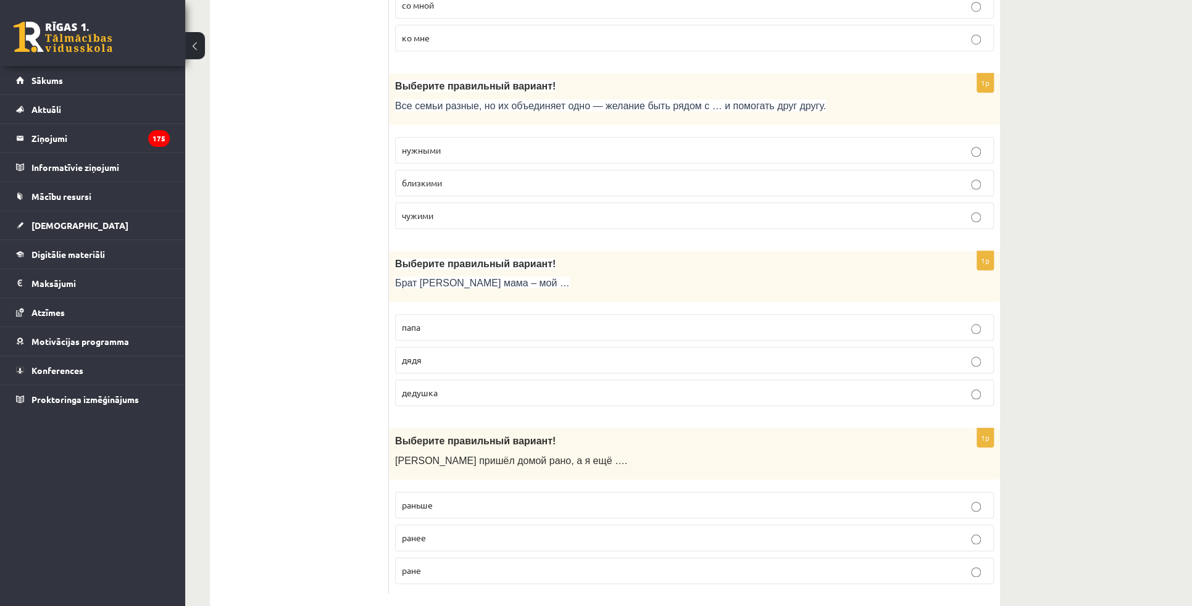
scroll to position [3823, 0]
click at [451, 353] on p "дядя" at bounding box center [694, 359] width 585 height 13
click at [467, 498] on p "раньше" at bounding box center [694, 504] width 585 height 13
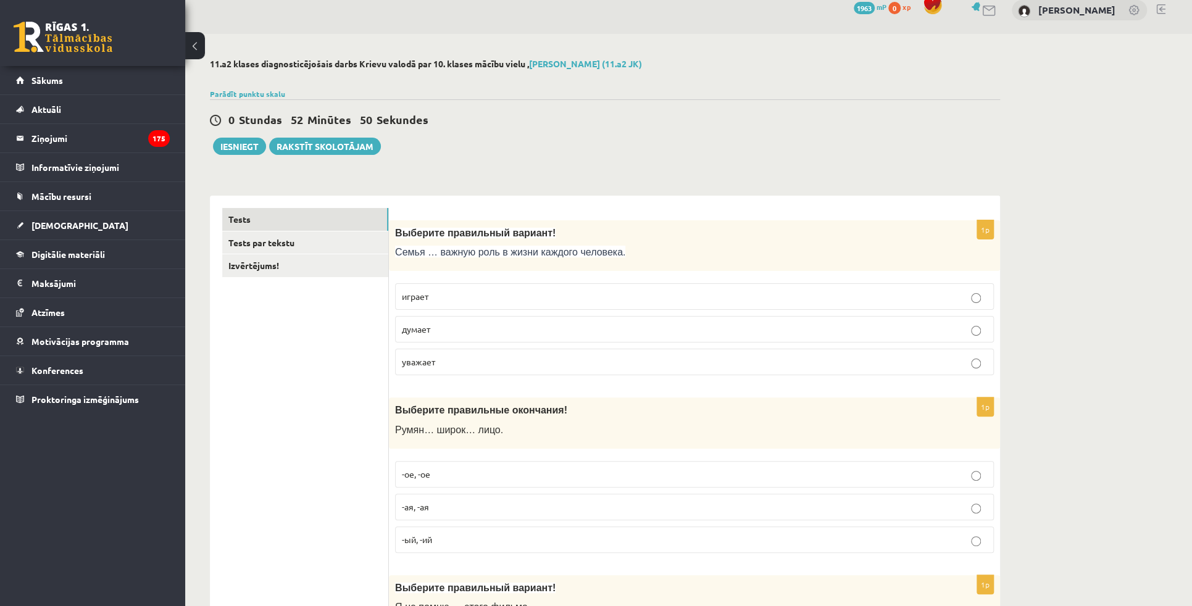
scroll to position [0, 0]
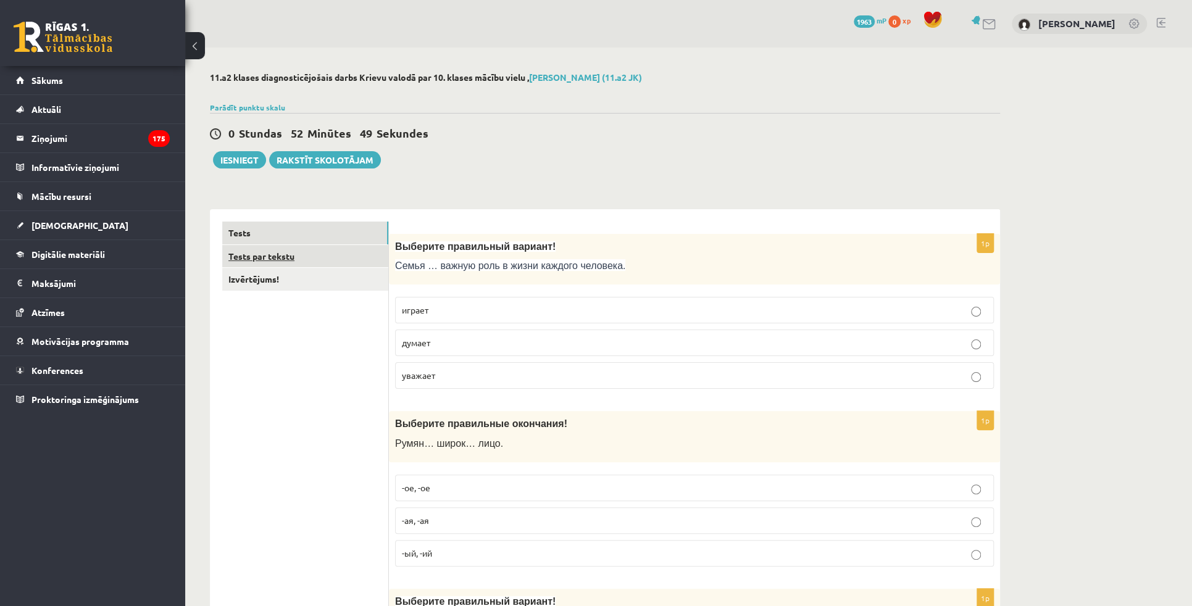
click at [320, 251] on link "Tests par tekstu" at bounding box center [305, 256] width 166 height 23
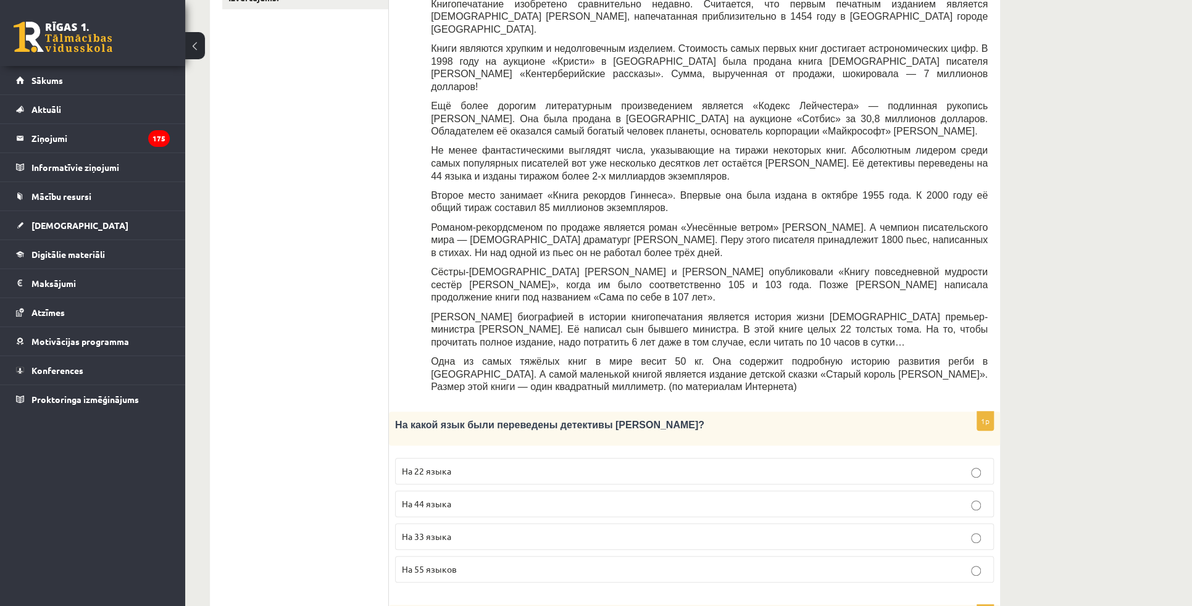
scroll to position [336, 0]
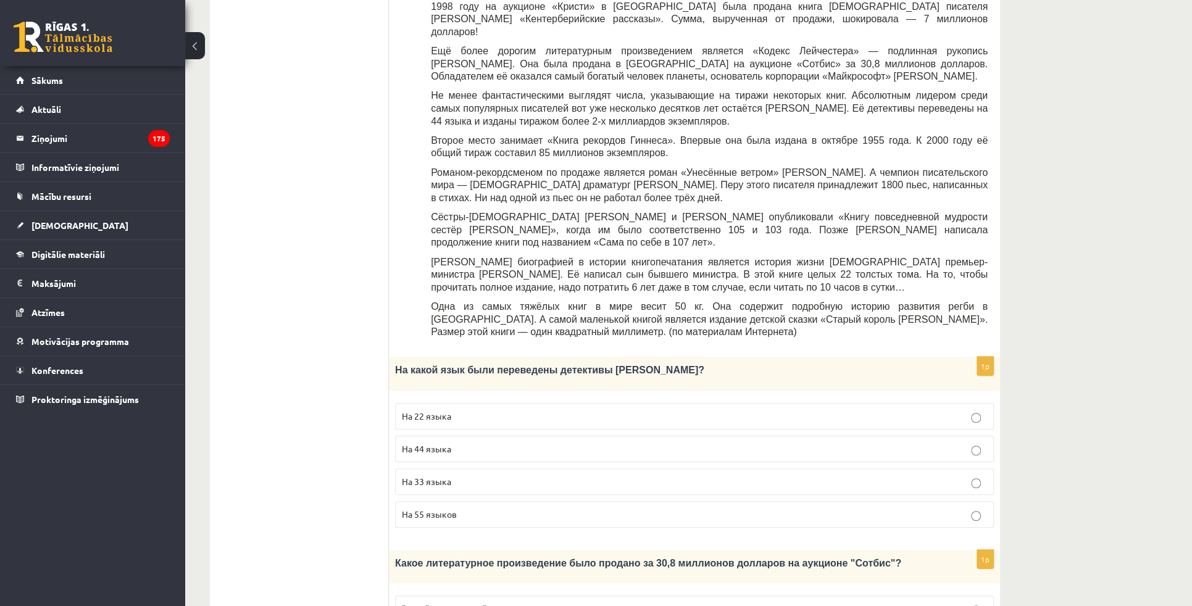
click at [1052, 233] on div "11.a2 klases diagnosticējošais darbs Krievu valodā par 10. klases mācību vielu …" at bounding box center [688, 535] width 1007 height 1649
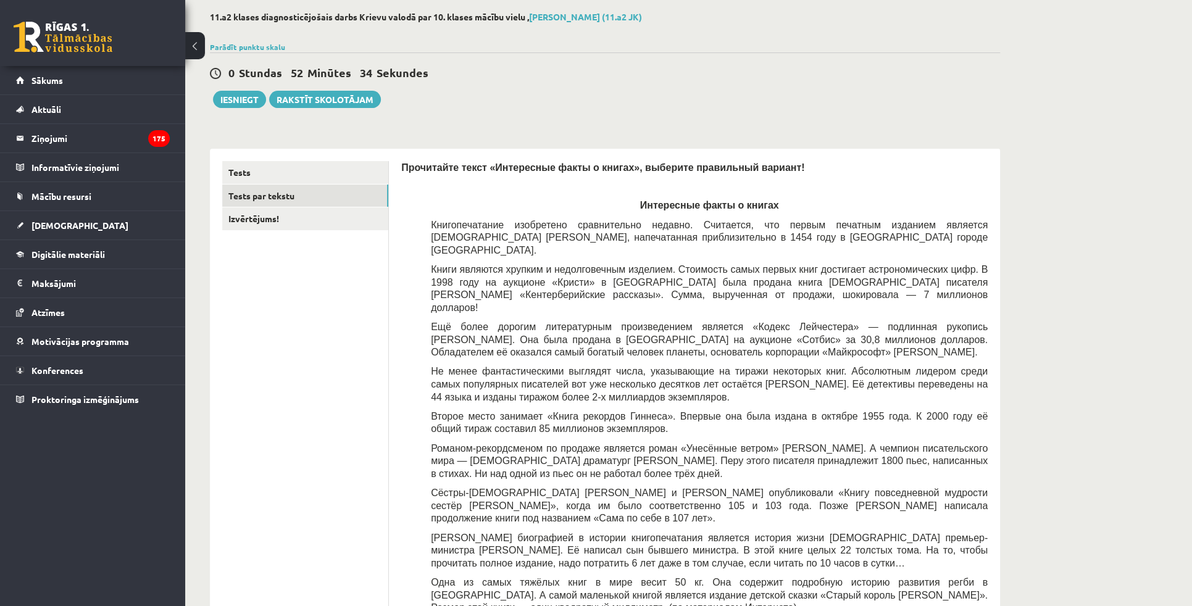
scroll to position [56, 0]
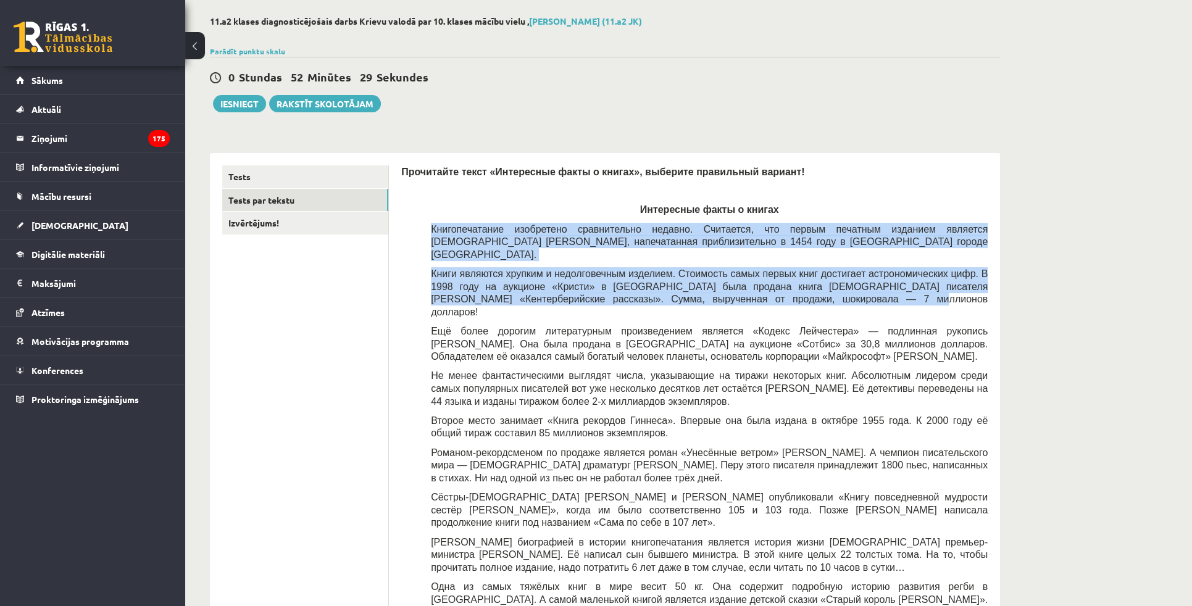
drag, startPoint x: 432, startPoint y: 227, endPoint x: 724, endPoint y: 288, distance: 298.2
click at [724, 288] on div "Прочитайте текст «Интересные факты о книгах», выберите правильный вариант! Инте…" at bounding box center [694, 395] width 586 height 460
copy div "Книгопечатание изобретено сравнительно недавно. Считается, что первым печатным …"
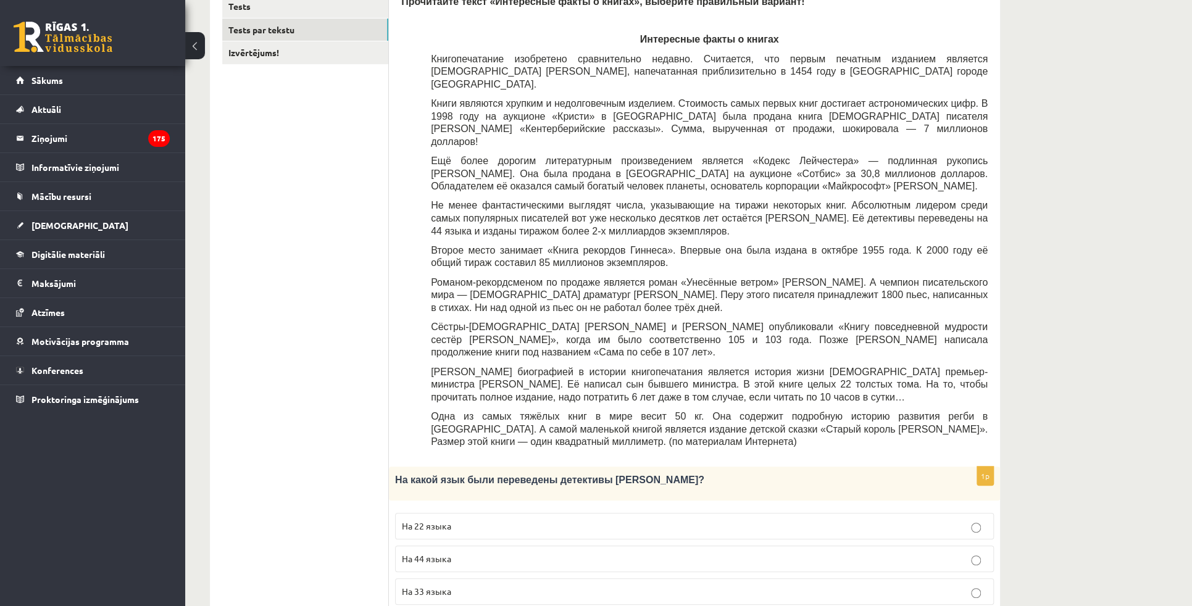
scroll to position [168, 0]
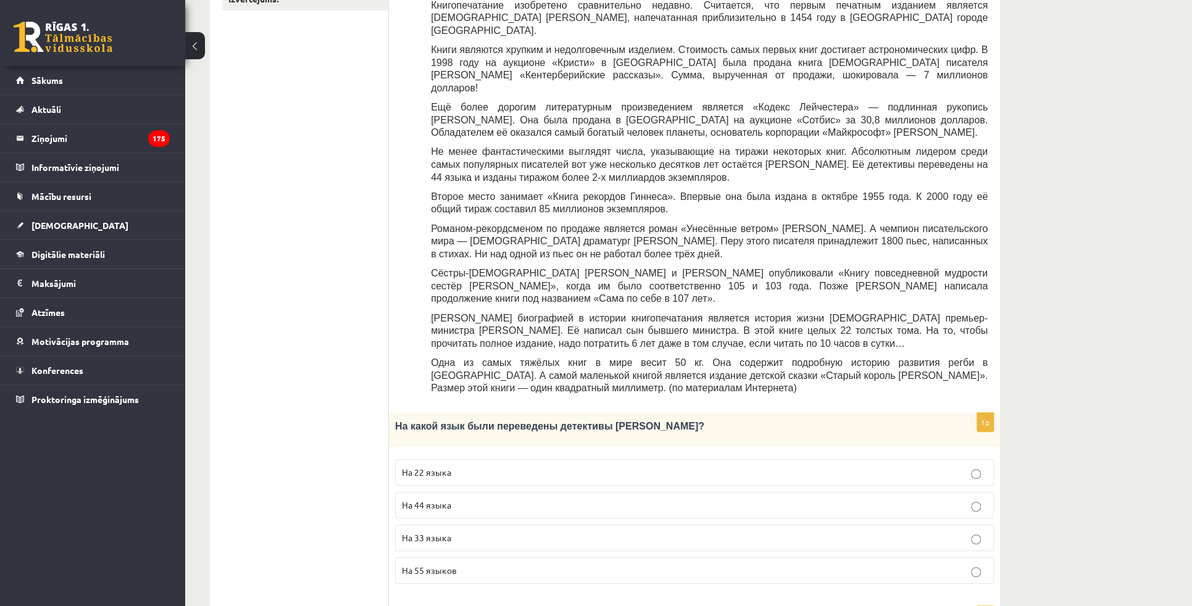
scroll to position [505, 0]
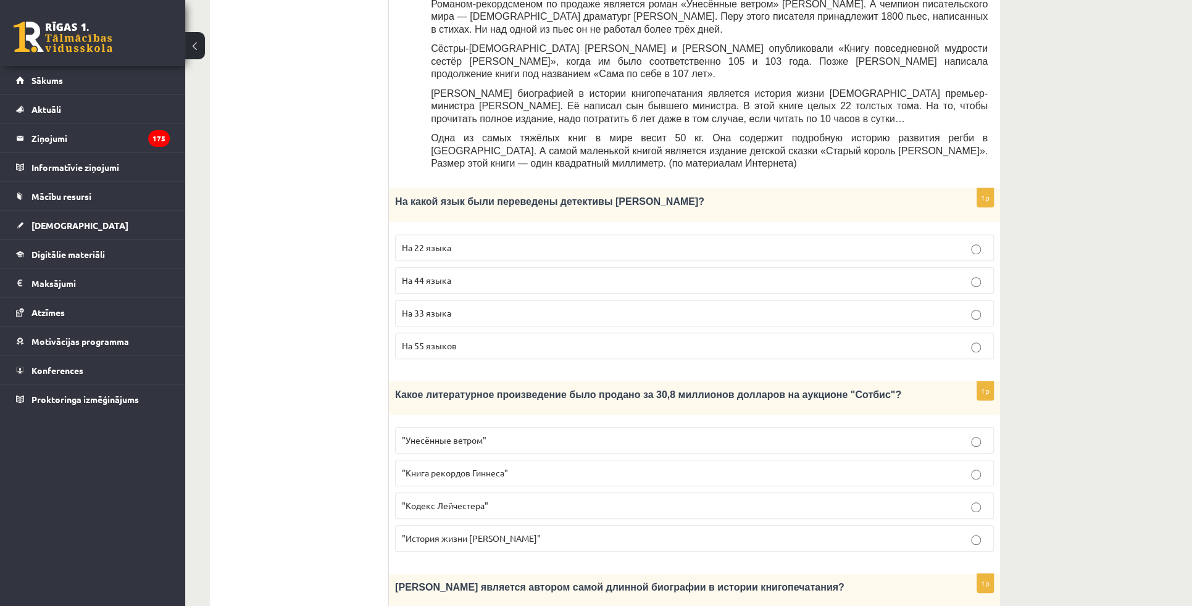
click at [424, 499] on p ""Кодекс Лейчестера"" at bounding box center [694, 505] width 585 height 13
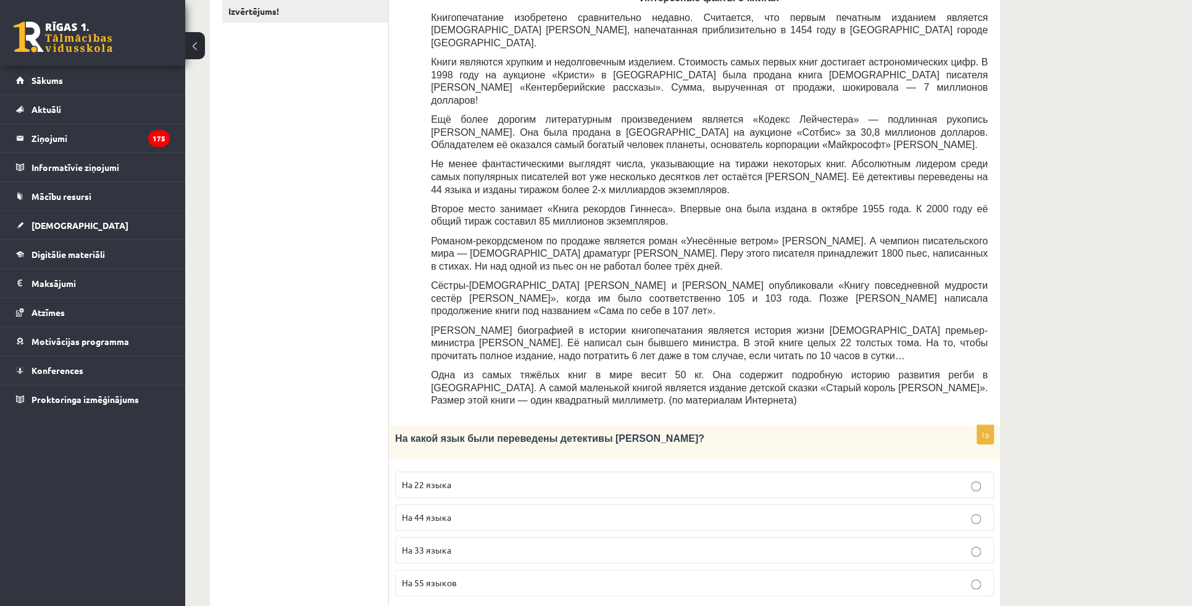
scroll to position [77, 0]
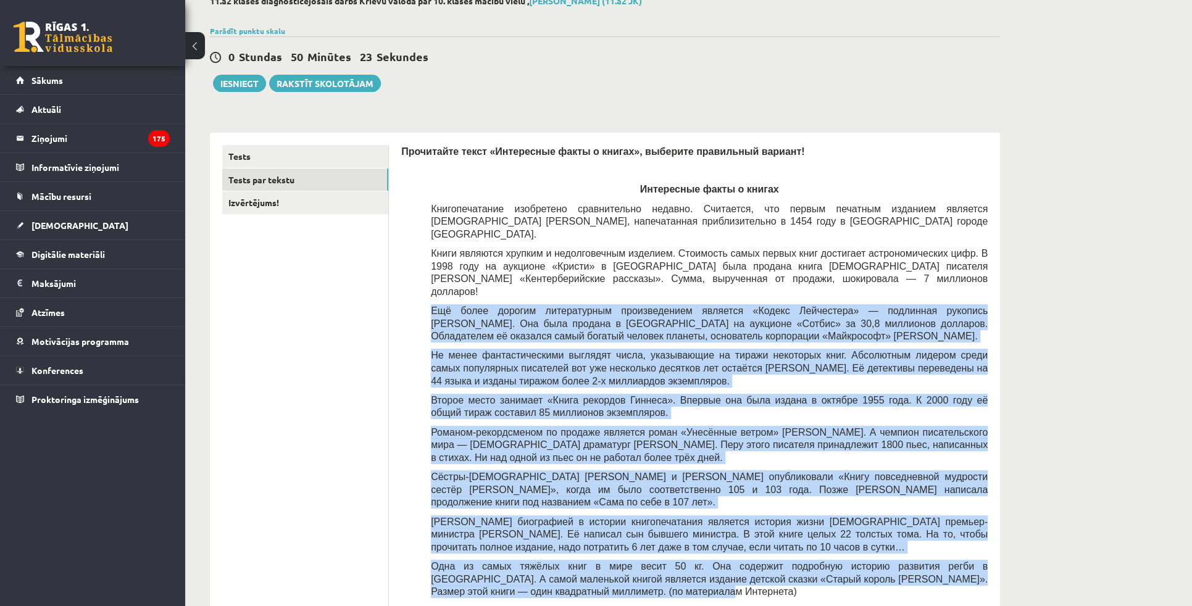
drag, startPoint x: 431, startPoint y: 283, endPoint x: 536, endPoint y: 555, distance: 291.4
click at [536, 555] on div "Прочитайте текст «Интересные факты о книгах», выберите правильный вариант! Инте…" at bounding box center [694, 375] width 586 height 460
copy div "Ещё более дорогим литературным произведением является «Кодекс Лейчестера» — под…"
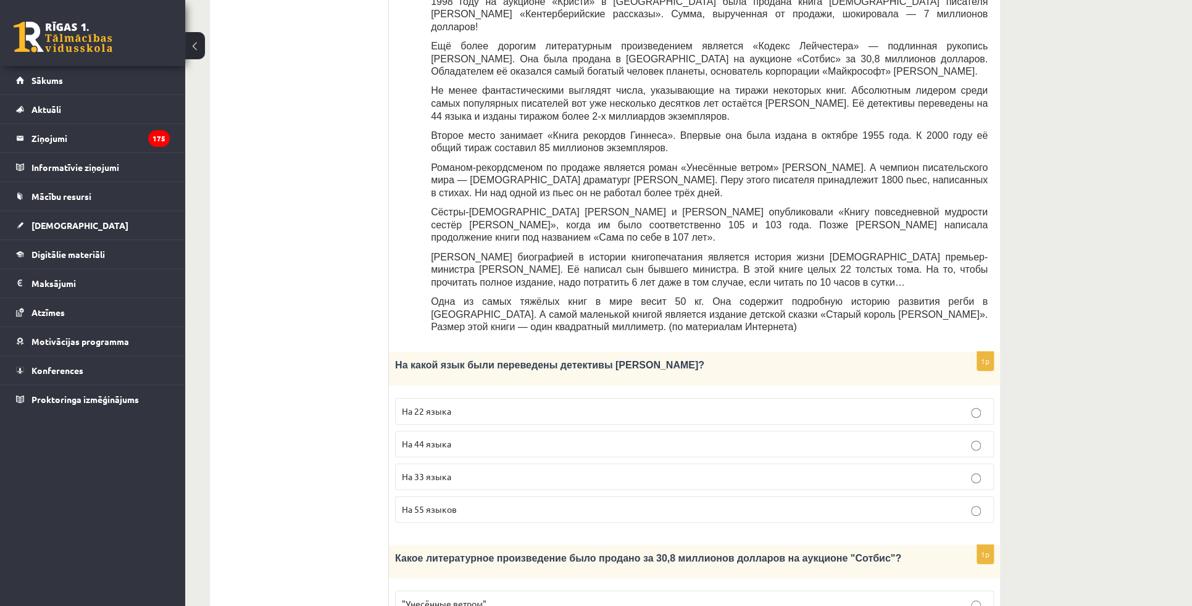
scroll to position [301, 0]
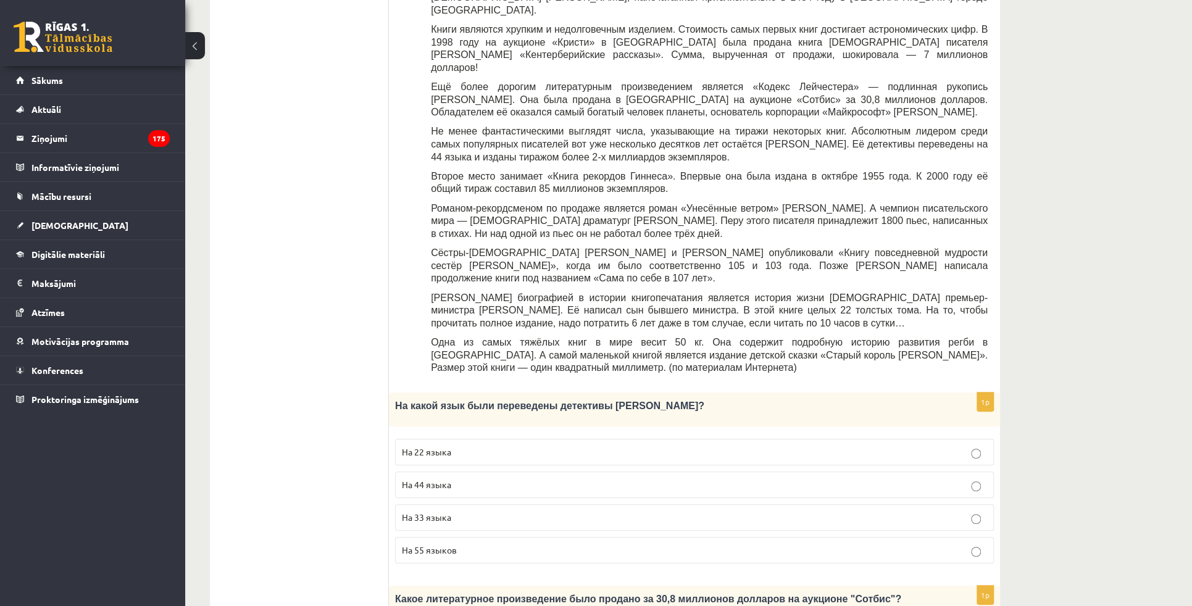
click at [425, 479] on span "На 44 языка" at bounding box center [426, 484] width 49 height 11
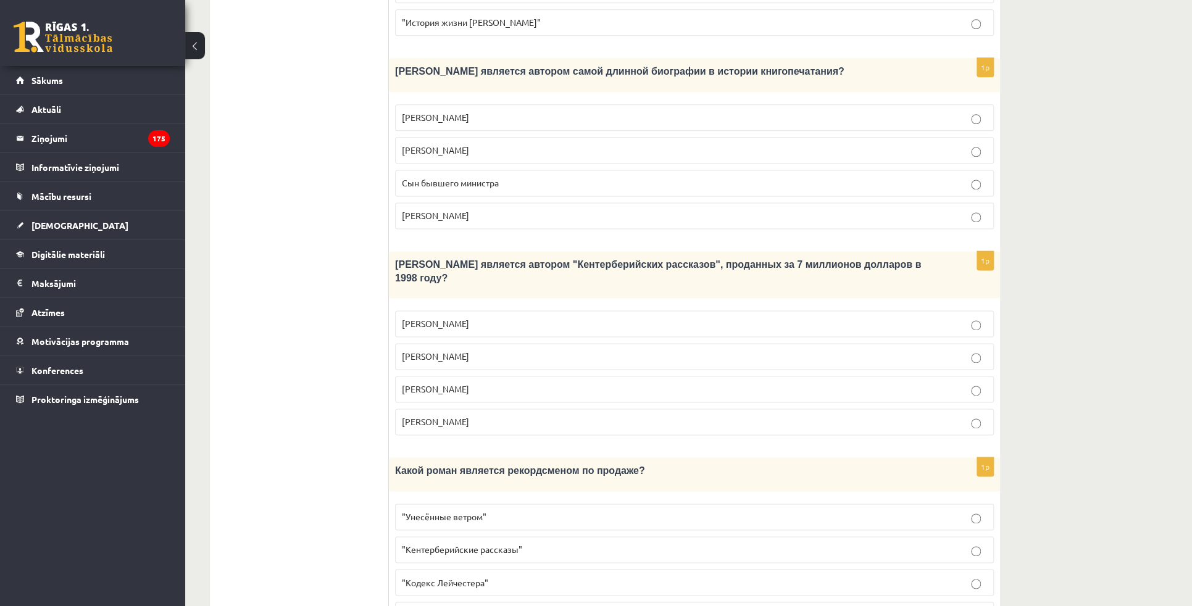
scroll to position [1030, 0]
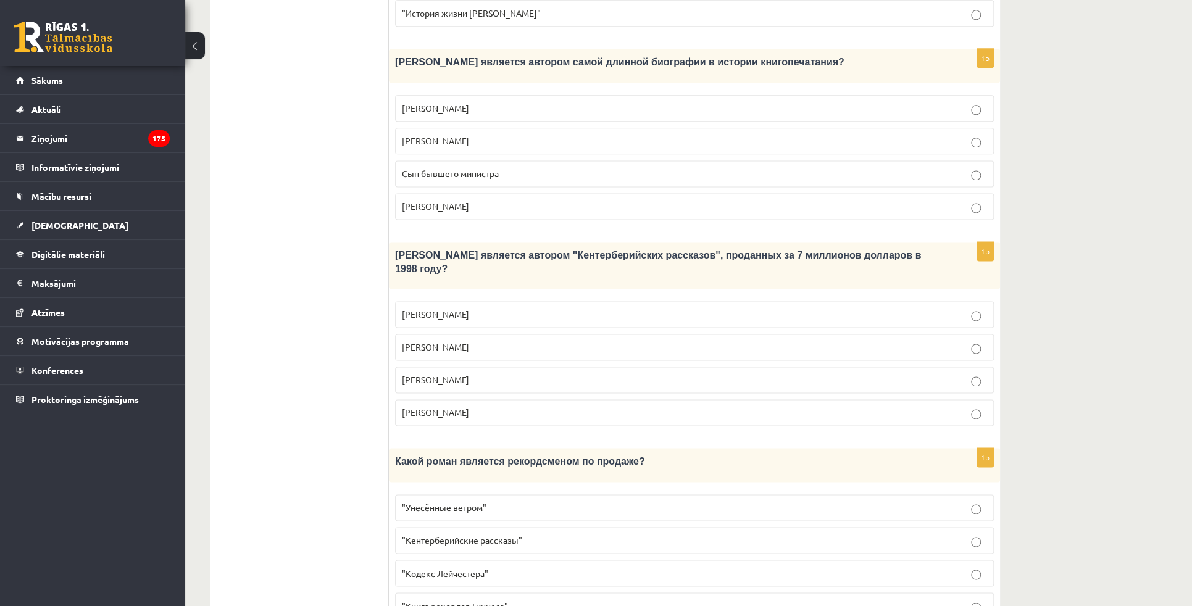
click at [436, 501] on p ""Унесённые ветром"" at bounding box center [694, 507] width 585 height 13
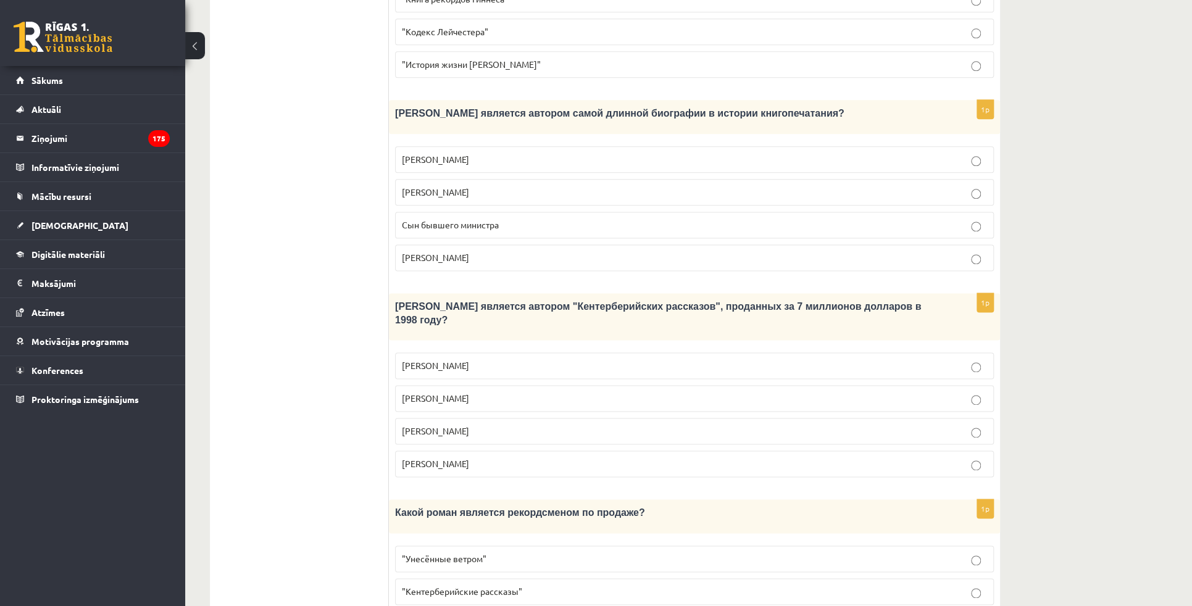
scroll to position [974, 0]
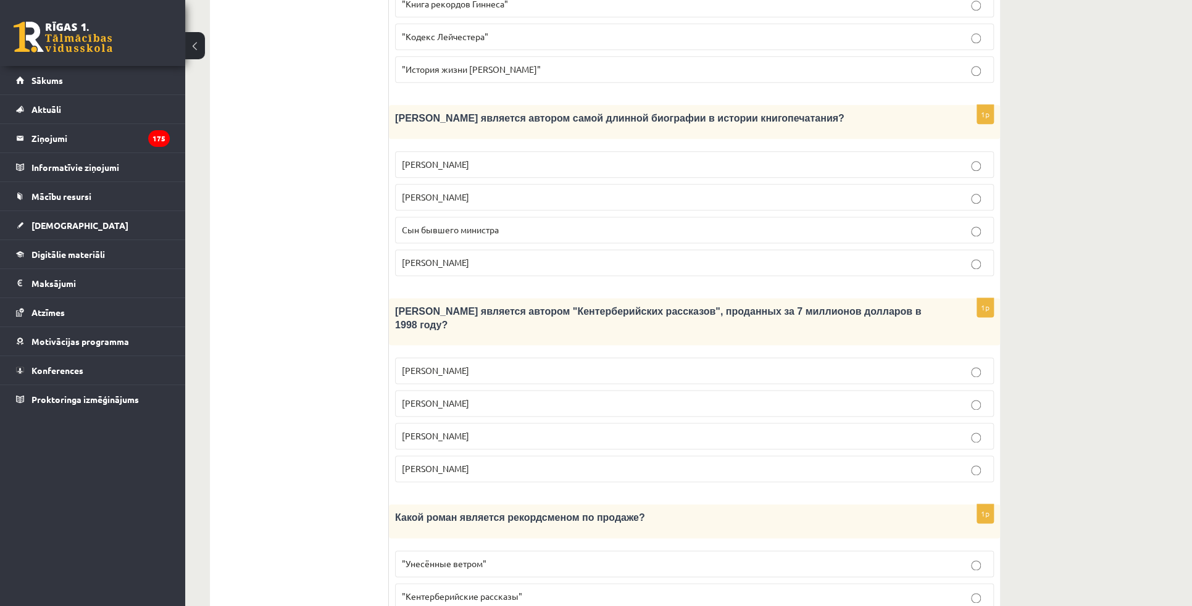
click at [458, 462] on p "Лопе де Вега" at bounding box center [694, 468] width 585 height 13
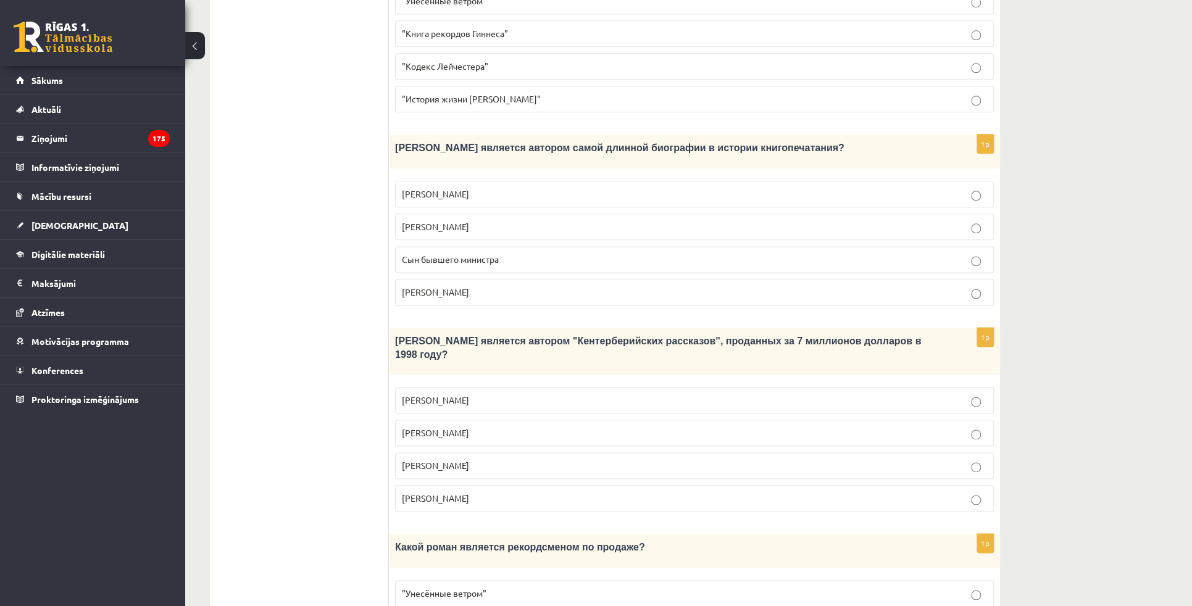
scroll to position [862, 0]
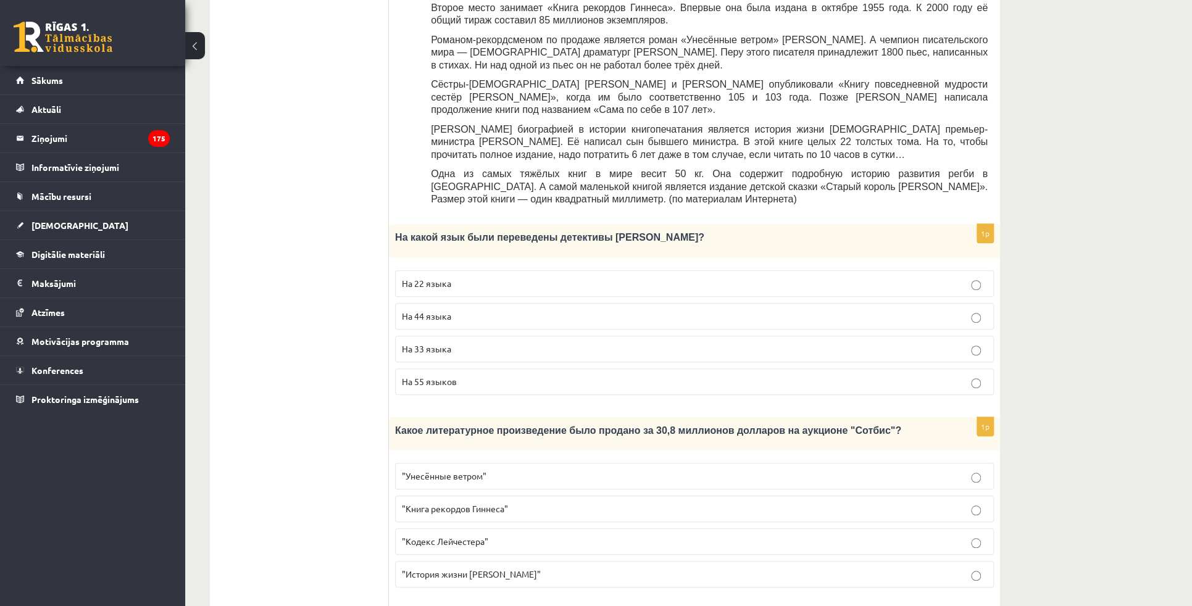
click at [1062, 209] on div "11.a2 klases diagnosticējošais darbs Krievu valodā par 10. klases mācību vielu …" at bounding box center [688, 402] width 1007 height 1649
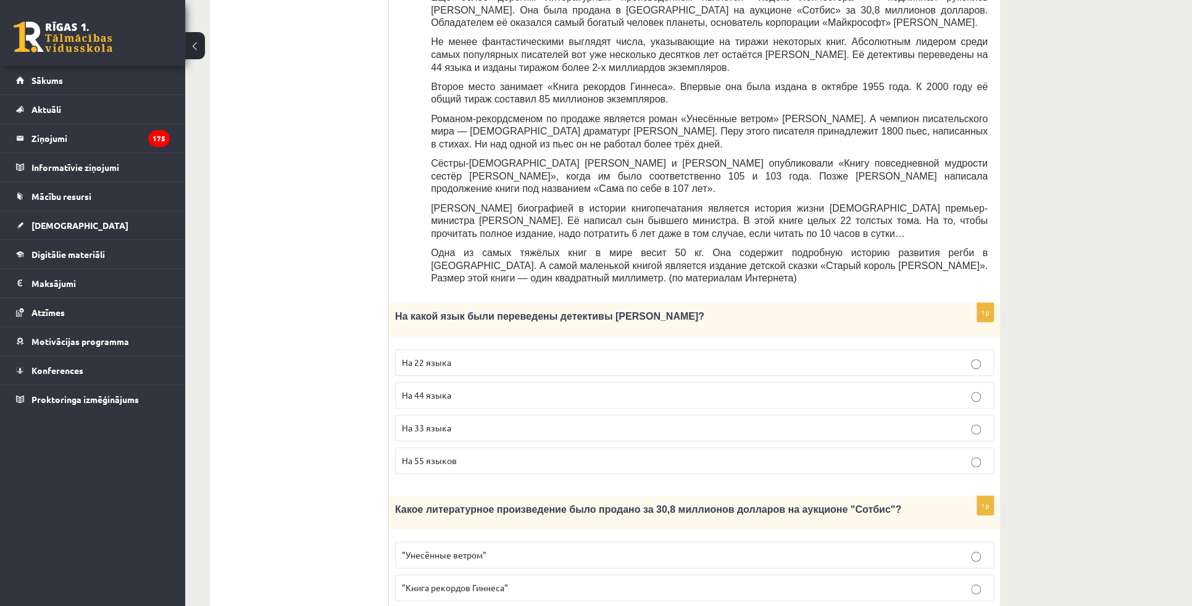
scroll to position [244, 0]
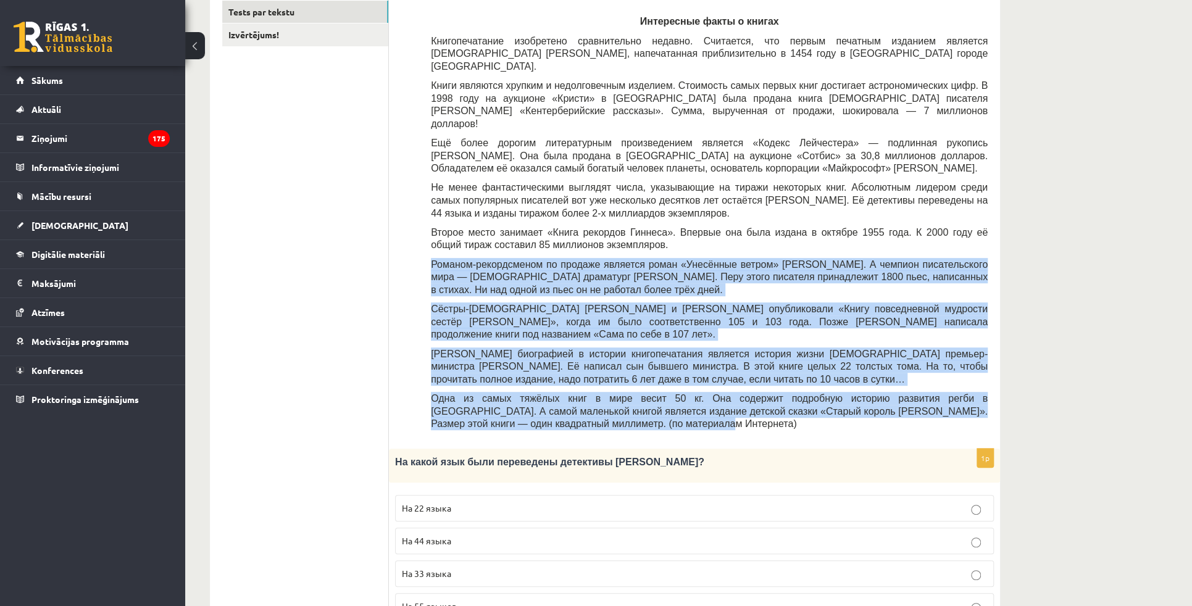
drag, startPoint x: 432, startPoint y: 236, endPoint x: 582, endPoint y: 388, distance: 213.9
click at [582, 388] on div "Прочитайте текст «Интересные факты о книгах», выберите правильный вариант! Инте…" at bounding box center [694, 207] width 586 height 460
copy div "Романом-рекордсменом по продаже является роман «Унесённые ветром» Маргарет Митч…"
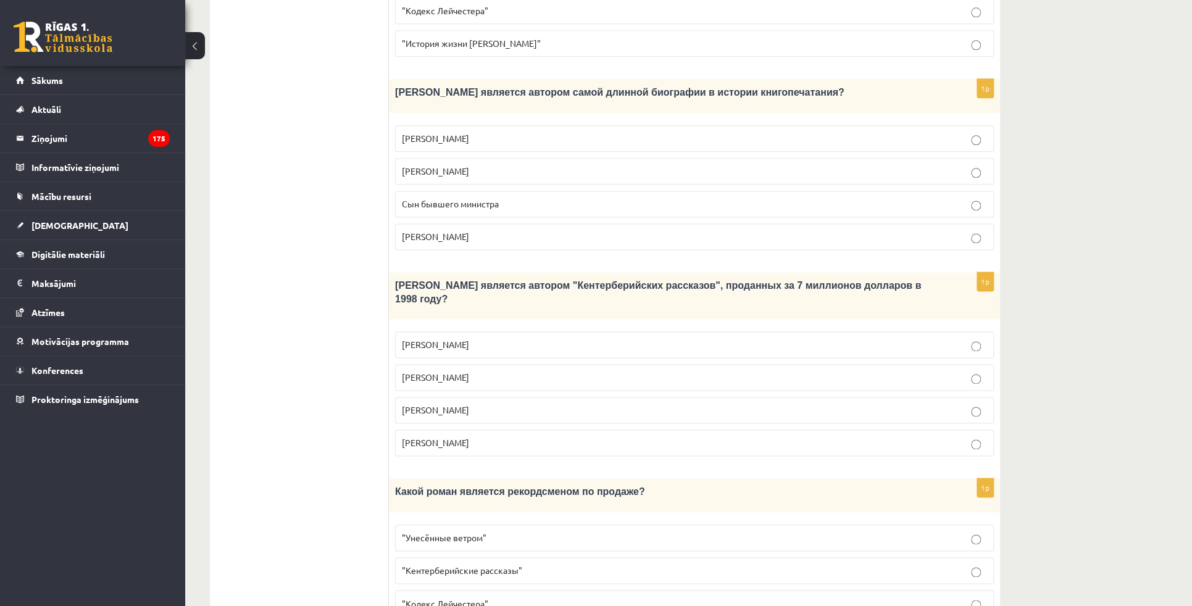
scroll to position [1030, 0]
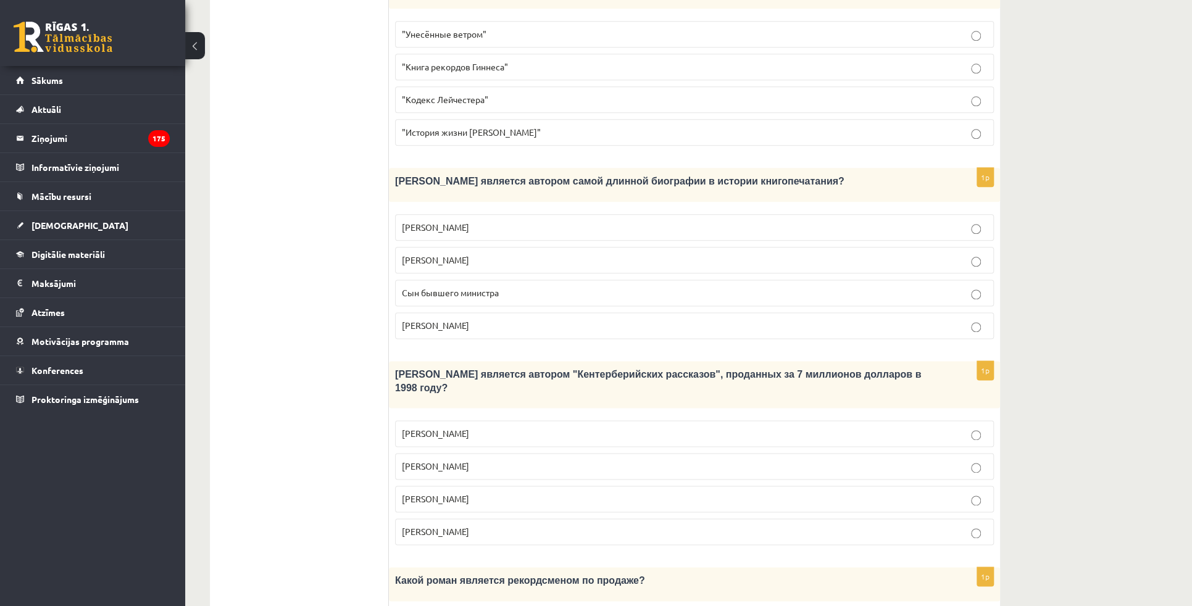
scroll to position [862, 0]
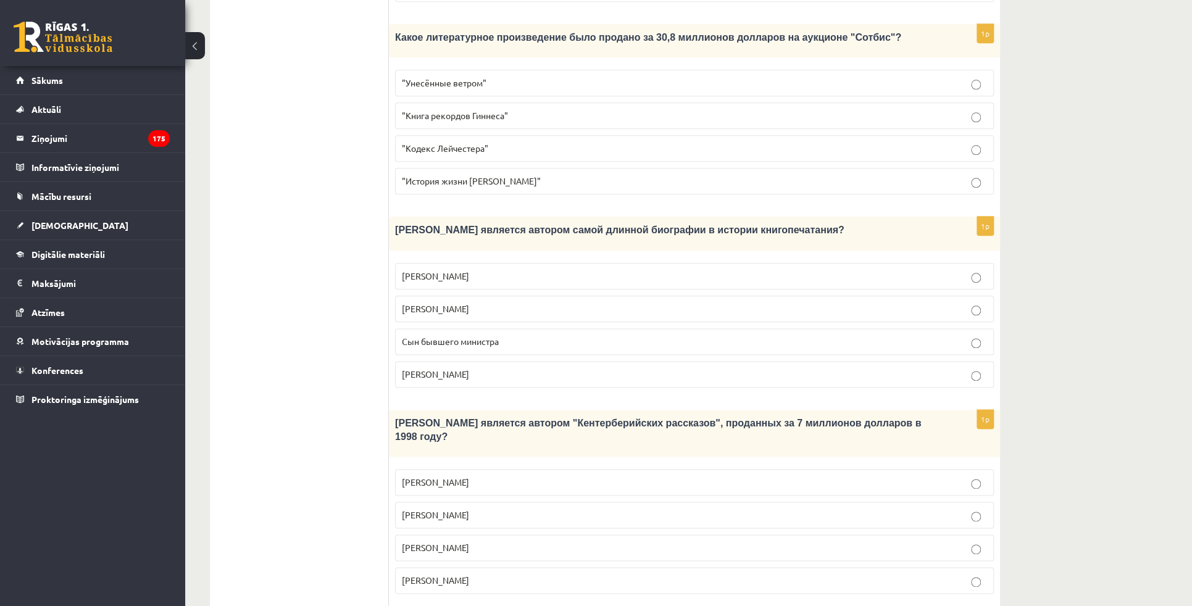
click at [1093, 304] on div "11.a2 klases diagnosticējošais darbs Krievu valodā par 10. klases mācību vielu …" at bounding box center [688, 9] width 1007 height 1649
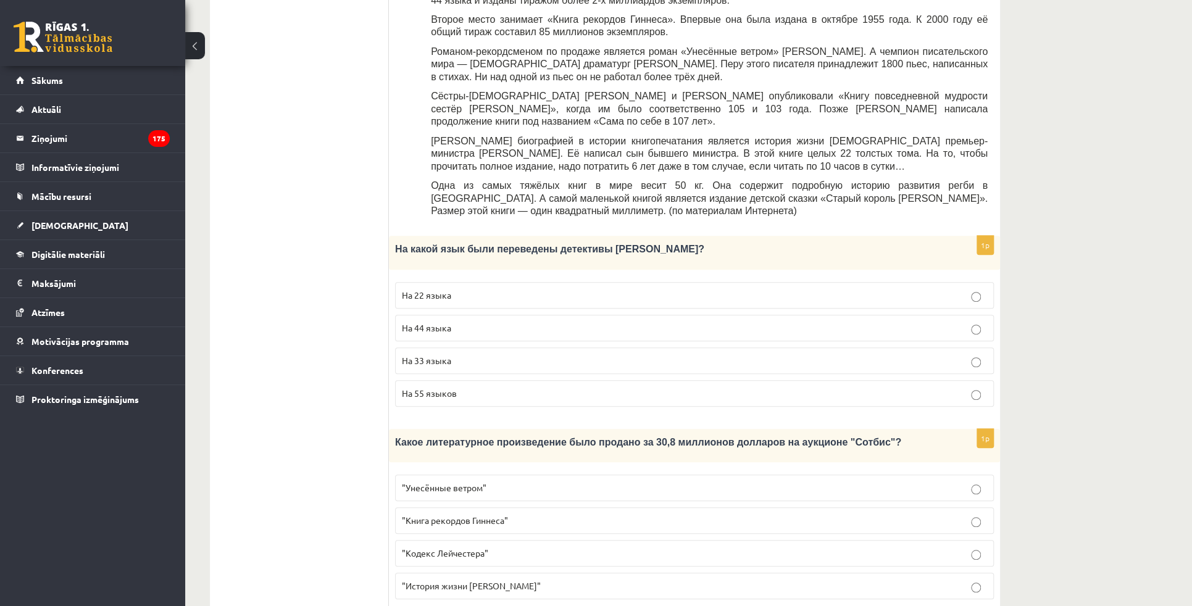
scroll to position [413, 0]
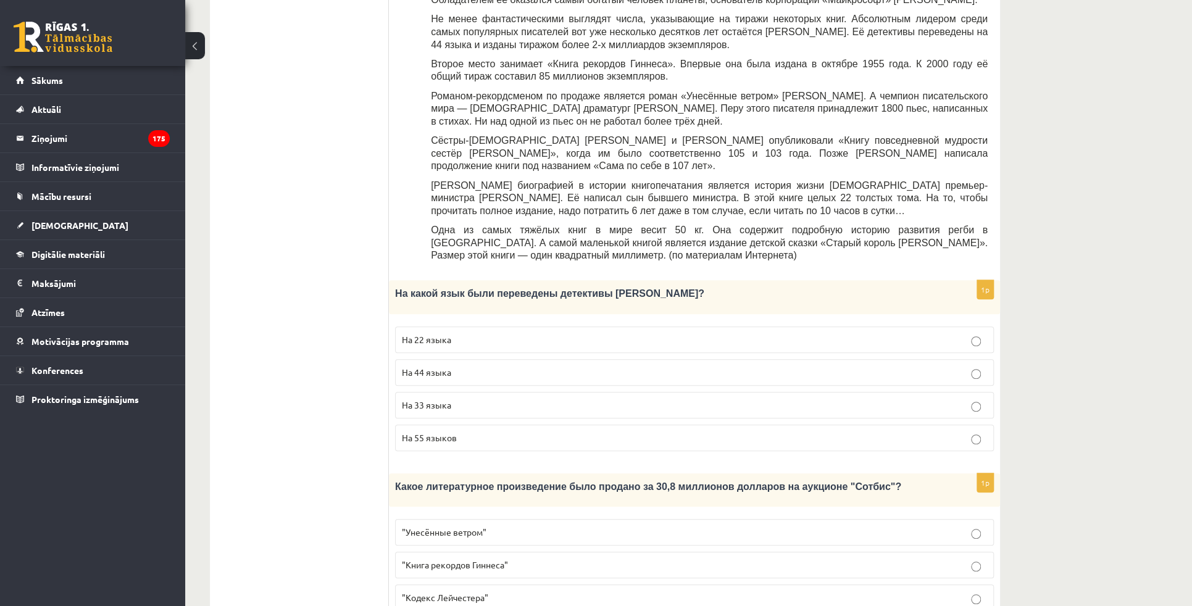
click at [1072, 258] on div "11.a2 klases diagnosticējošais darbs Krievu valodā par 10. klases mācību vielu …" at bounding box center [688, 459] width 1007 height 1649
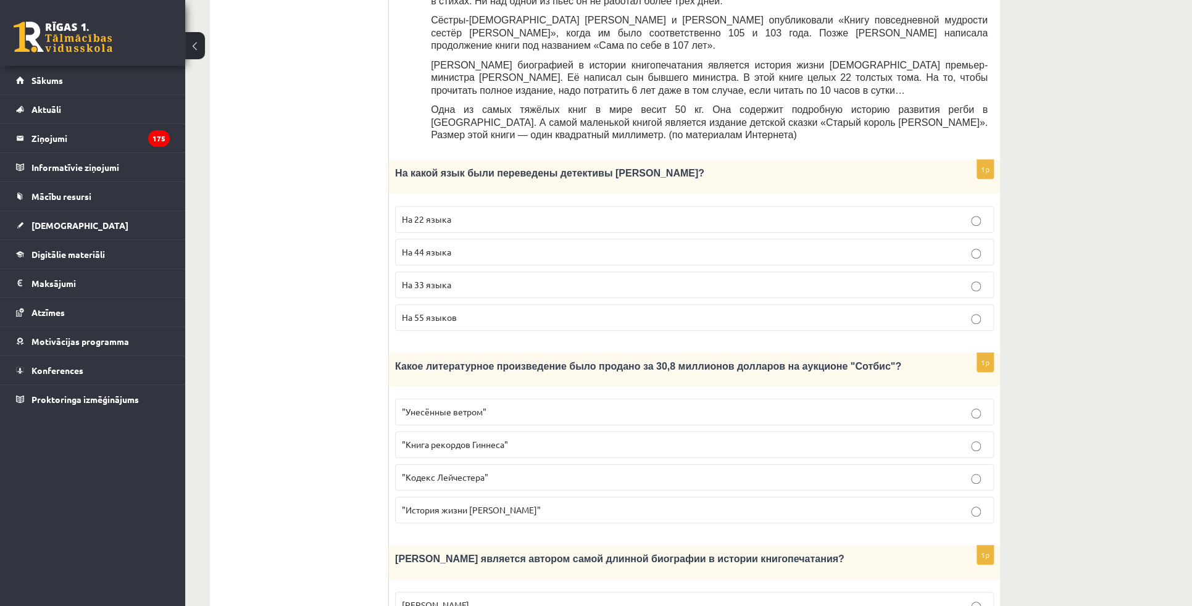
scroll to position [525, 0]
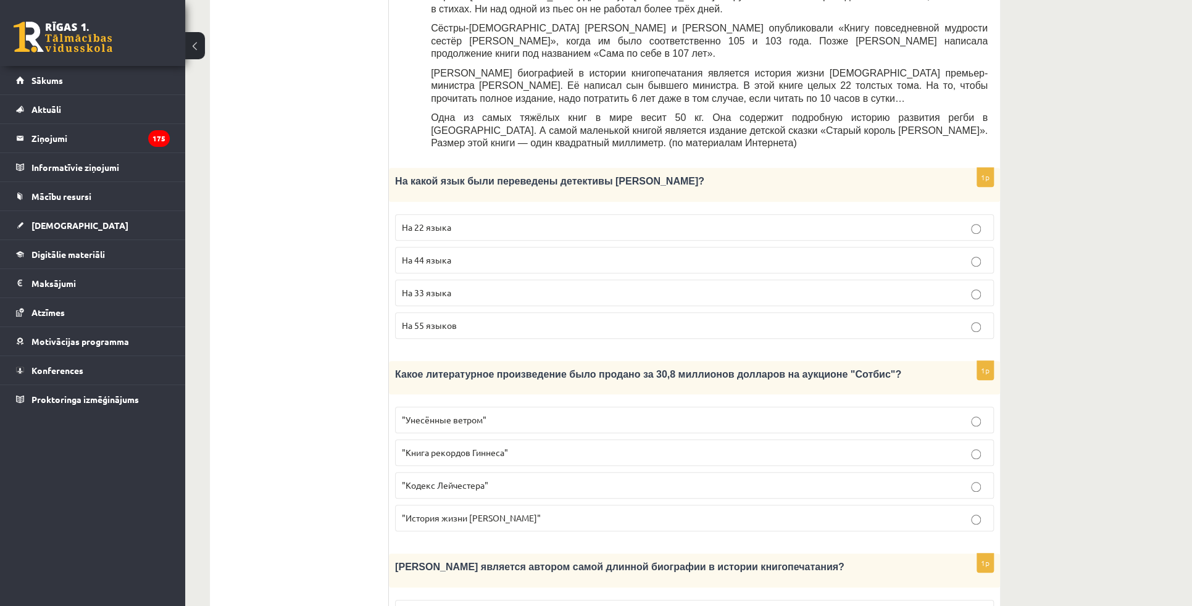
click at [1087, 319] on div "11.a2 klases diagnosticējošais darbs Krievu valodā par 10. klases mācību vielu …" at bounding box center [688, 346] width 1007 height 1649
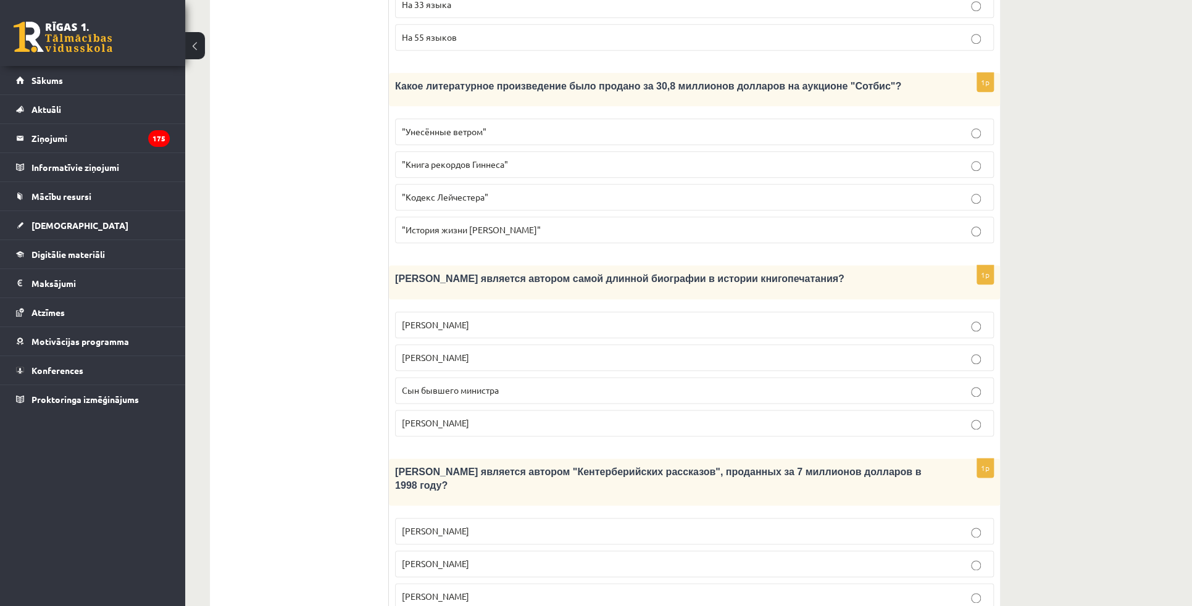
scroll to position [862, 0]
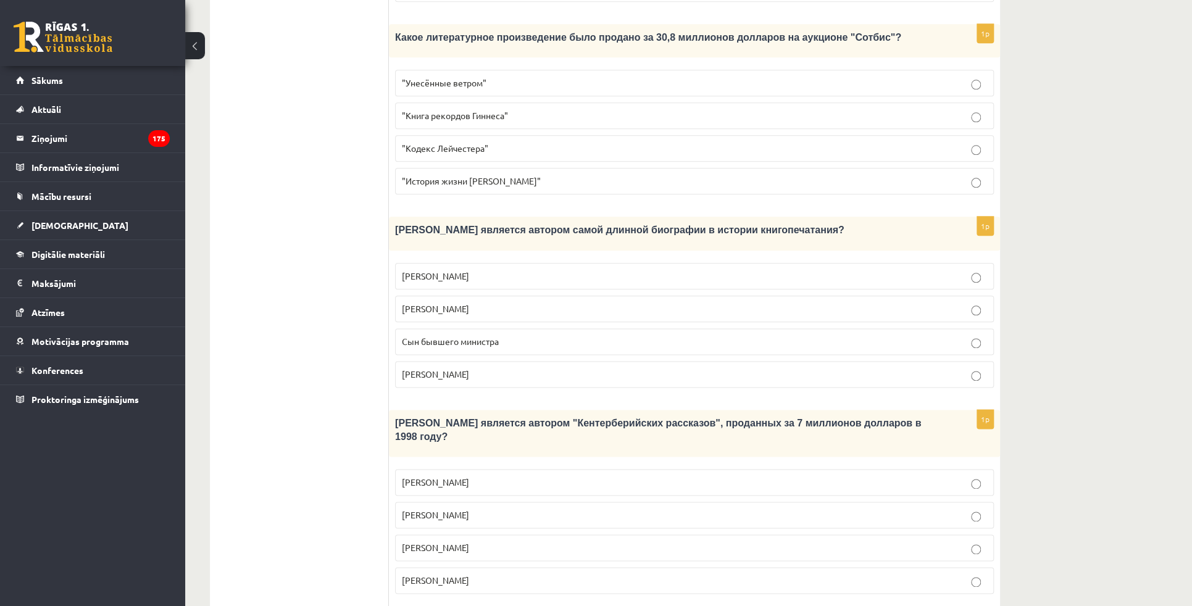
click at [1103, 340] on div "11.a2 klases diagnosticējošais darbs Krievu valodā par 10. klases mācību vielu …" at bounding box center [688, 9] width 1007 height 1649
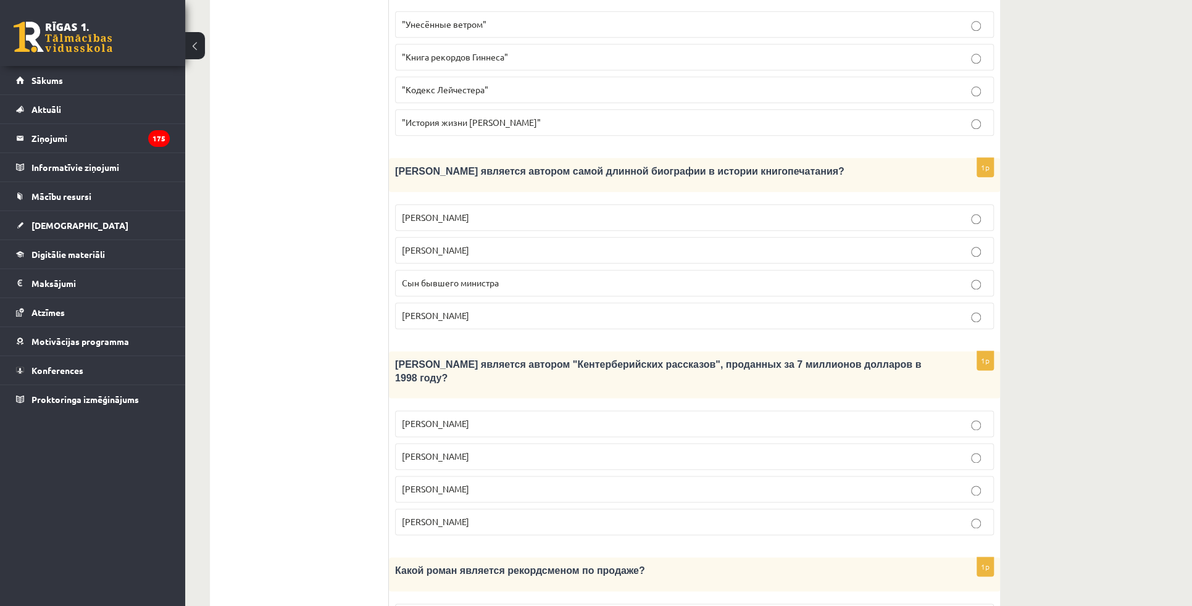
scroll to position [918, 0]
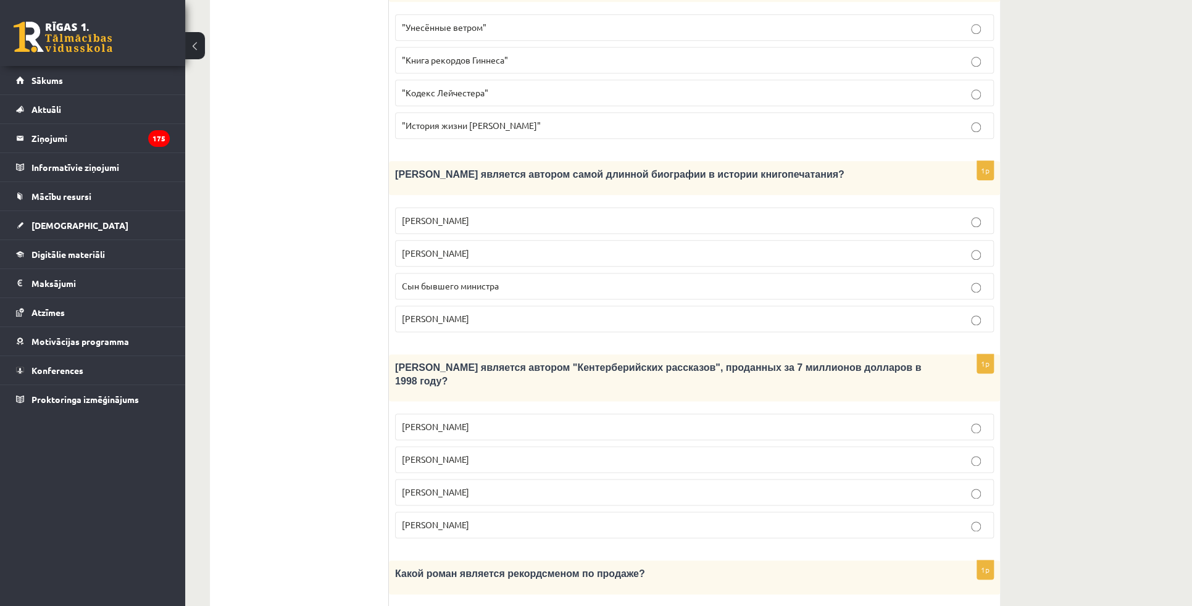
click at [456, 247] on p "Лопе де Вега" at bounding box center [694, 253] width 585 height 13
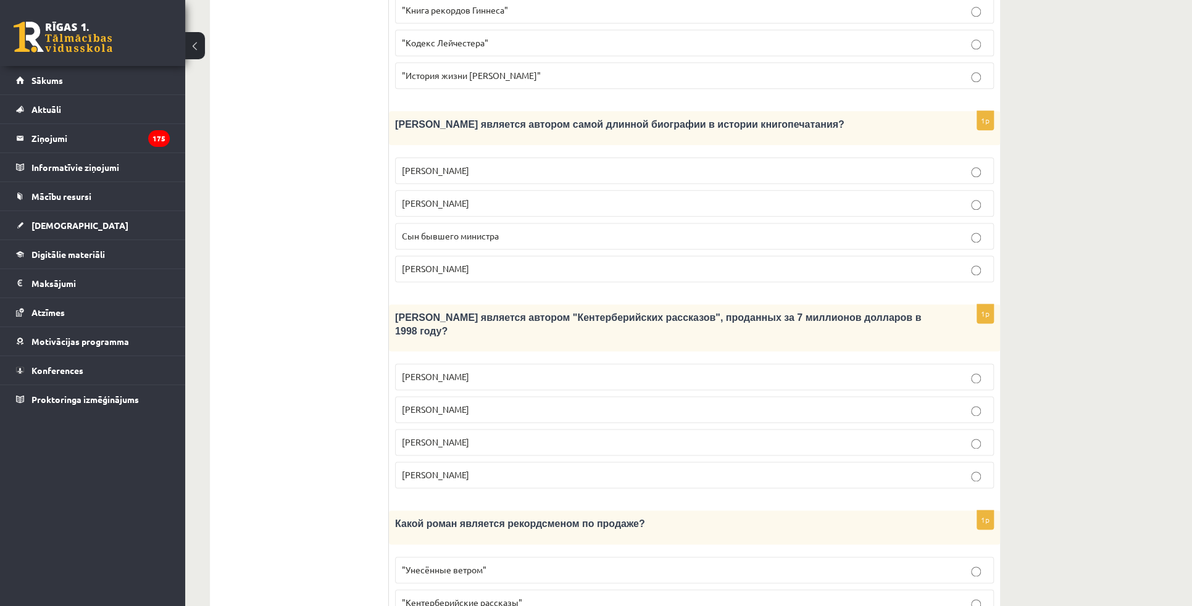
scroll to position [974, 0]
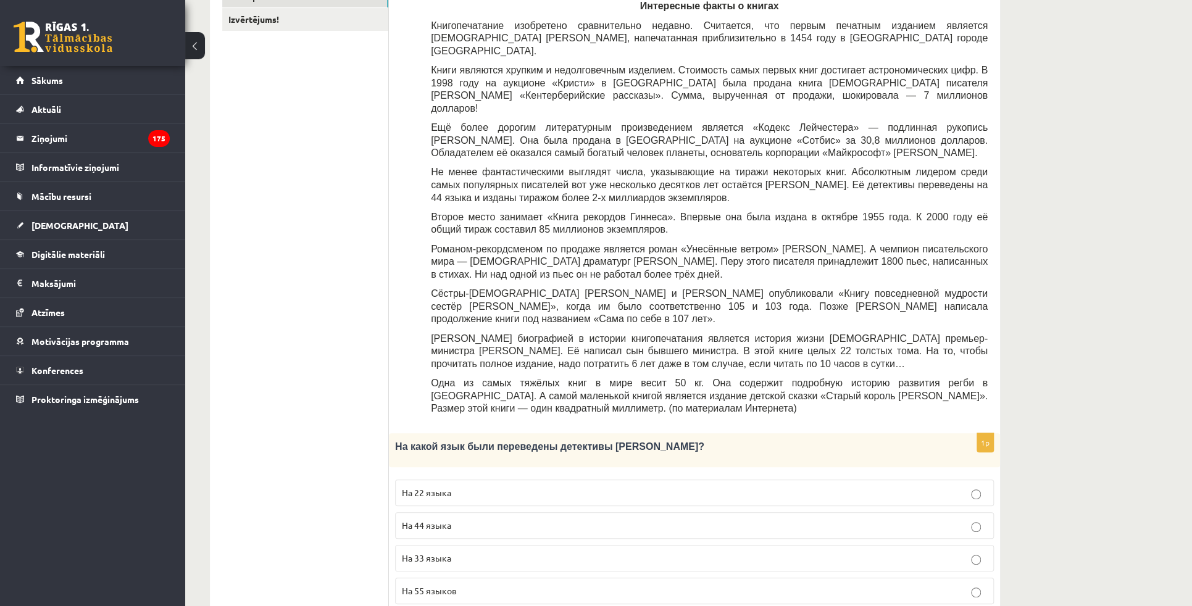
scroll to position [77, 0]
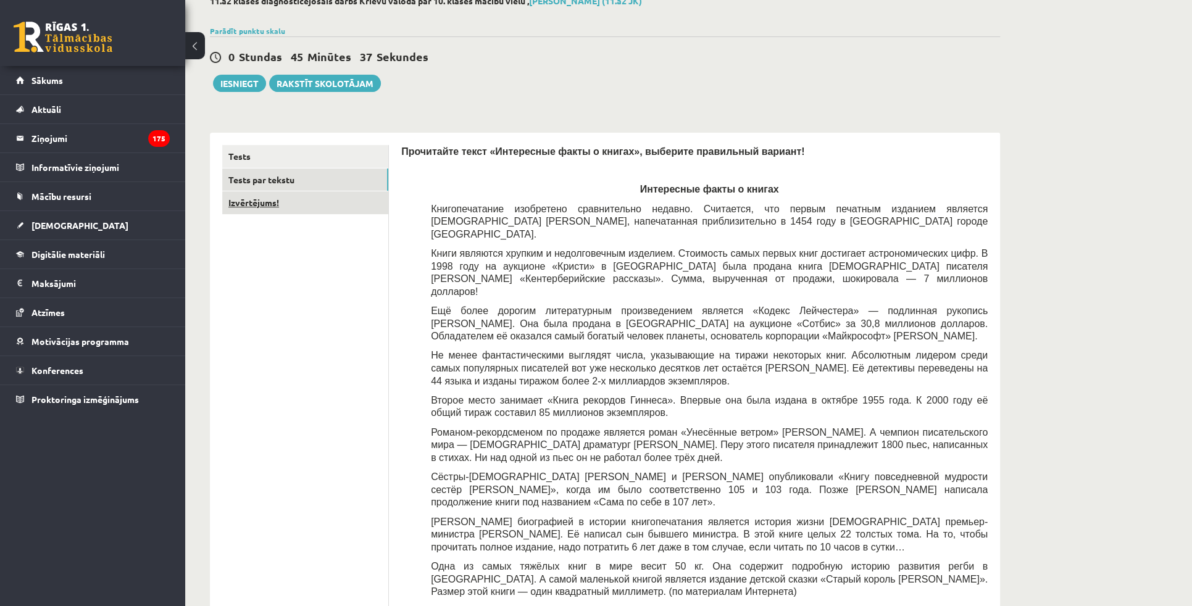
click at [293, 204] on link "Izvērtējums!" at bounding box center [305, 202] width 166 height 23
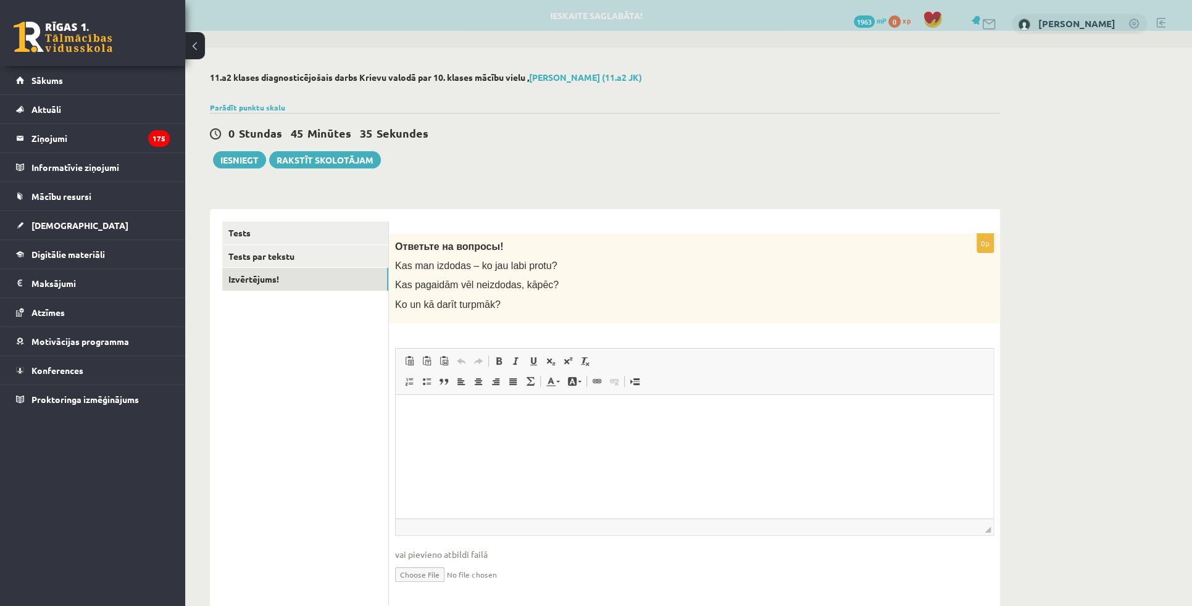
scroll to position [0, 0]
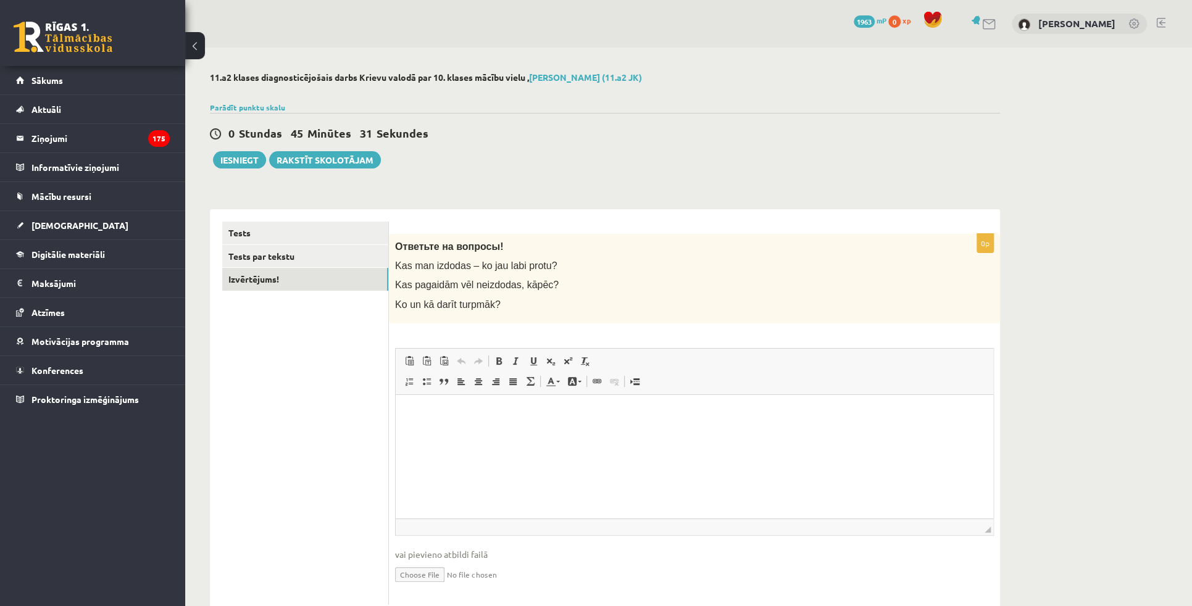
click at [463, 407] on p "Bagātinātā teksta redaktors, wiswyg-editor-user-answer-47024896404640" at bounding box center [694, 413] width 573 height 13
click at [727, 416] on p "**********" at bounding box center [694, 413] width 573 height 13
click at [793, 418] on p "**********" at bounding box center [694, 413] width 573 height 13
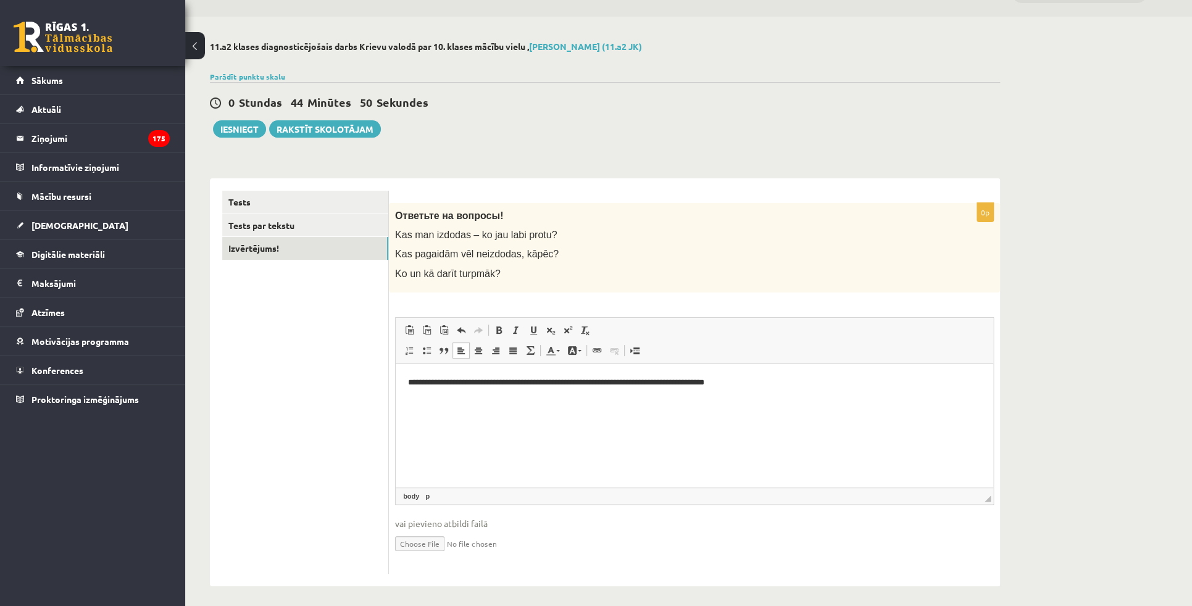
scroll to position [35, 0]
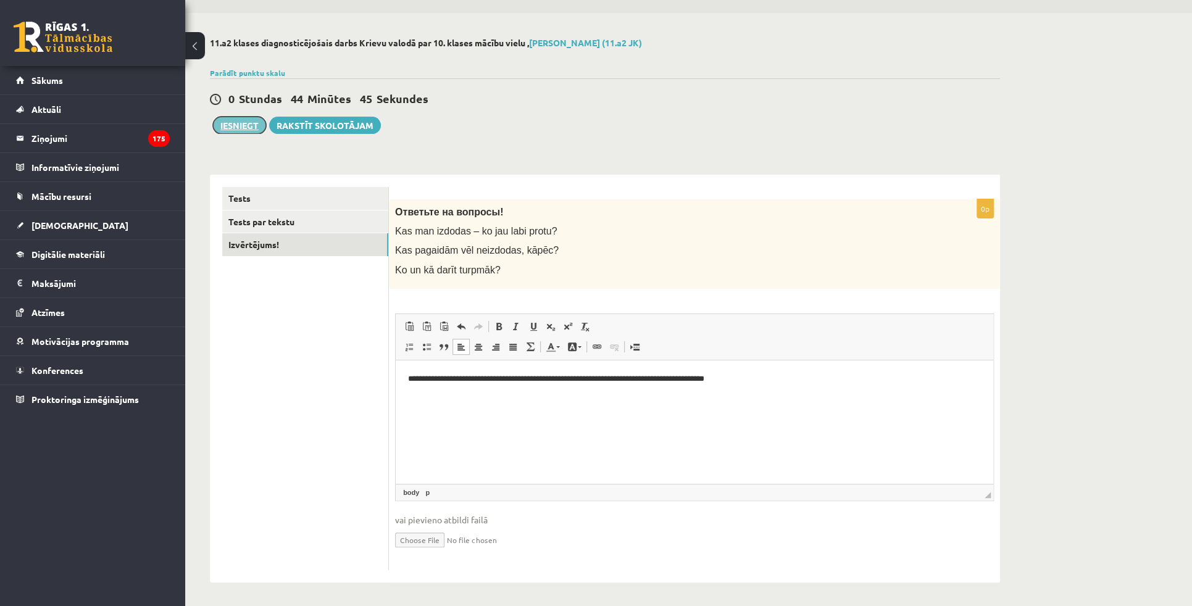
click at [229, 123] on button "Iesniegt" at bounding box center [239, 125] width 53 height 17
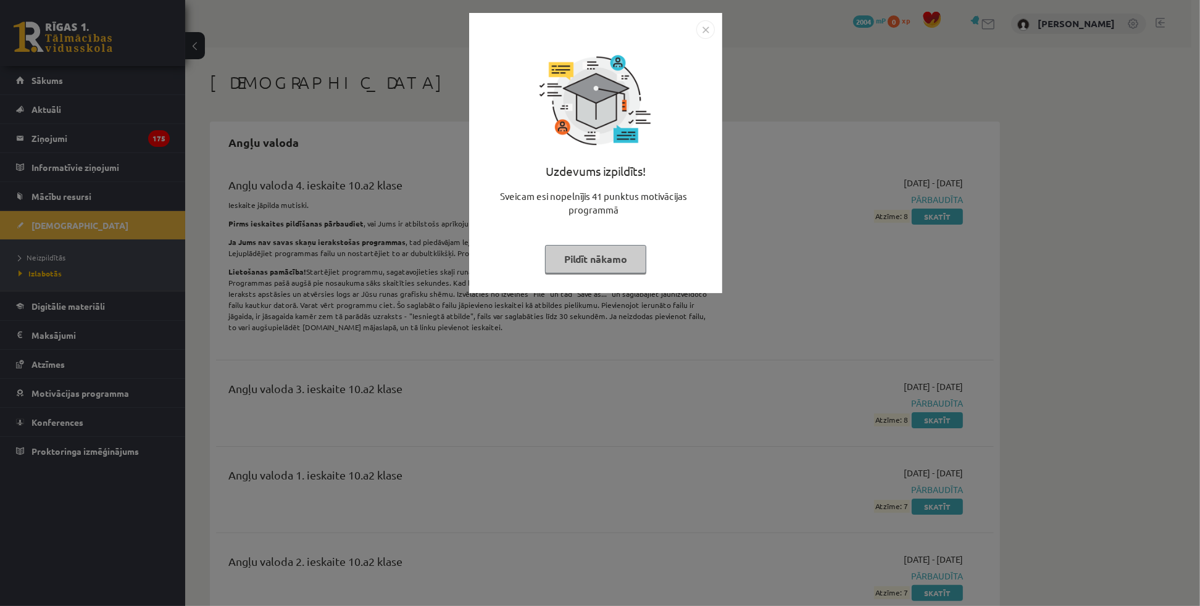
click at [700, 35] on img "Close" at bounding box center [705, 29] width 19 height 19
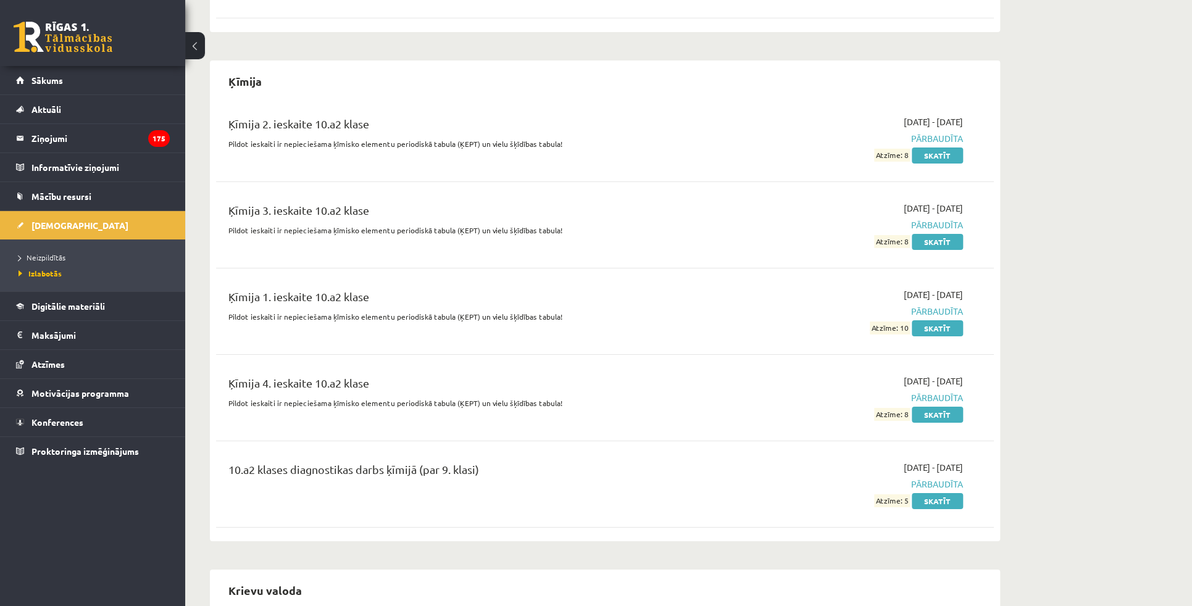
scroll to position [2750, 0]
click at [60, 252] on span "Neizpildītās" at bounding box center [42, 257] width 47 height 10
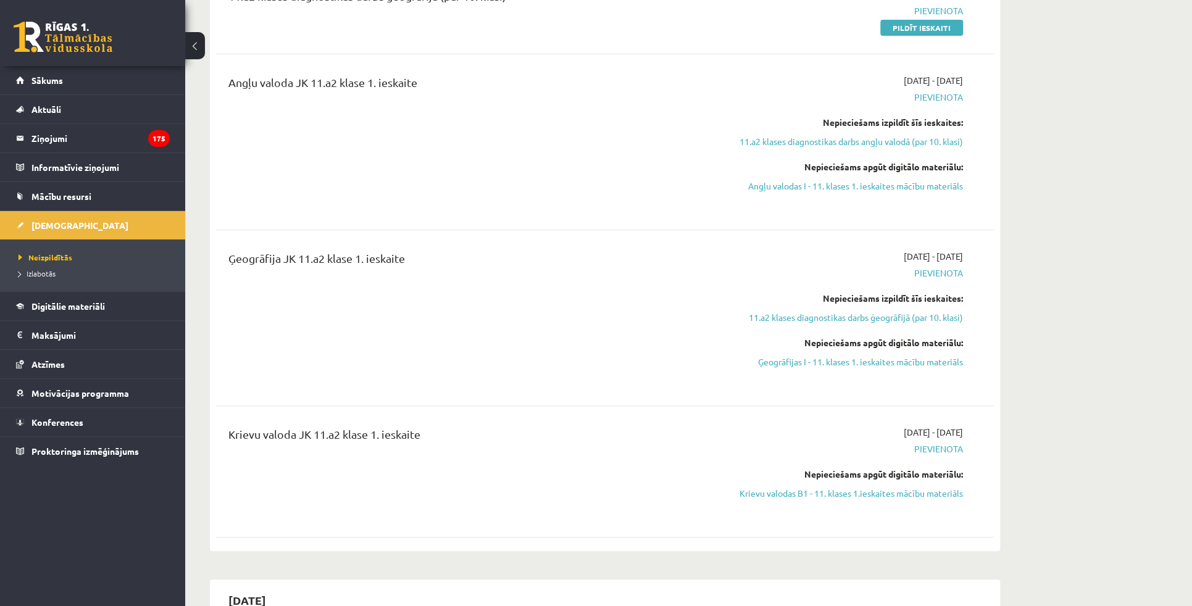
scroll to position [280, 0]
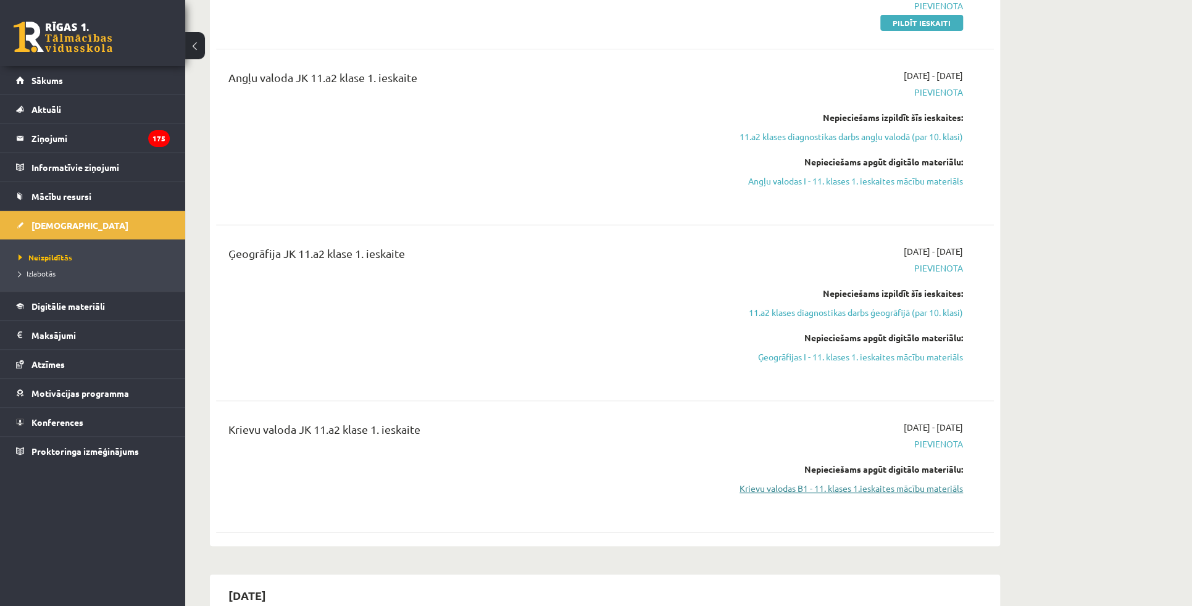
click at [816, 490] on link "Krievu valodas B1 - 11. klases 1.ieskaites mācību materiāls" at bounding box center [846, 488] width 233 height 13
click at [880, 491] on link "Krievu valodas B1 - 11. klases 1.ieskaites mācību materiāls" at bounding box center [846, 488] width 233 height 13
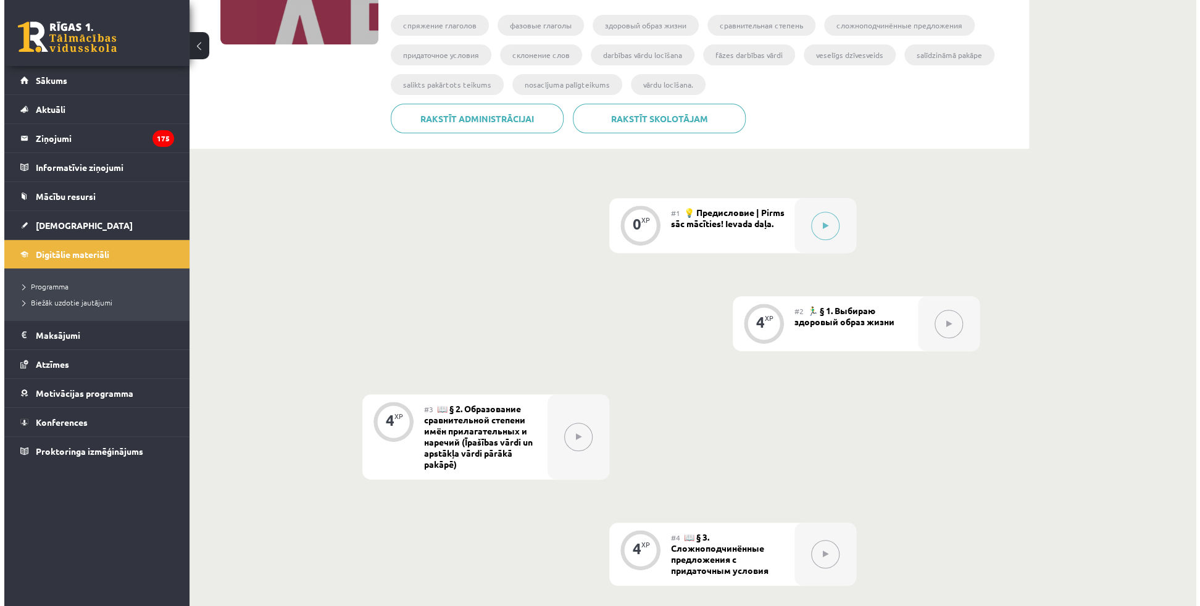
scroll to position [224, 0]
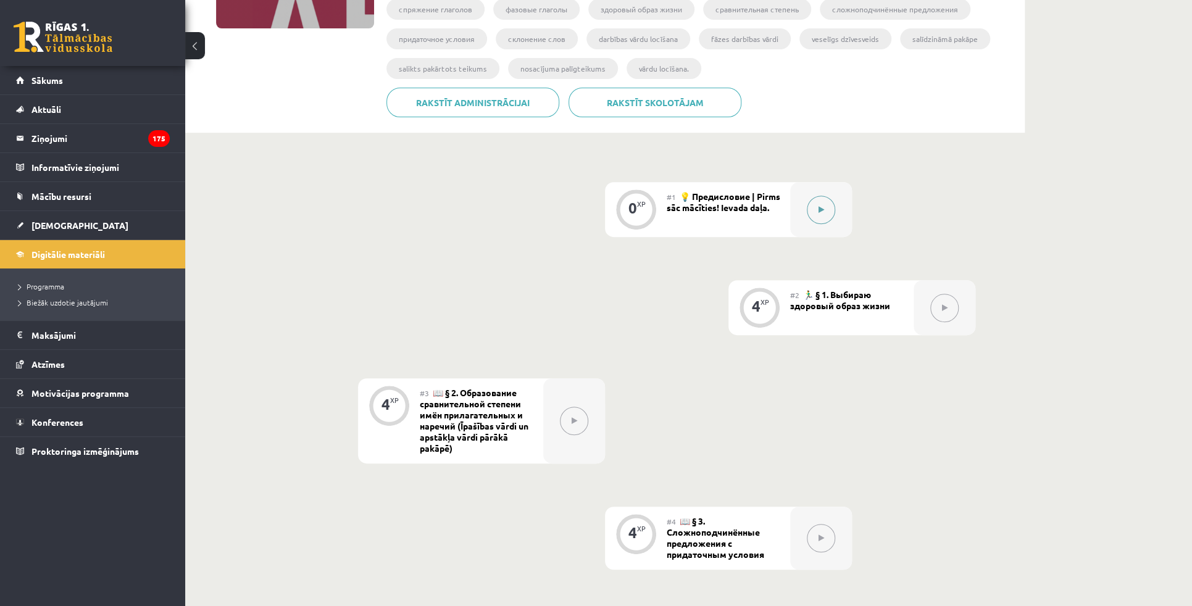
click at [825, 209] on button at bounding box center [821, 210] width 28 height 28
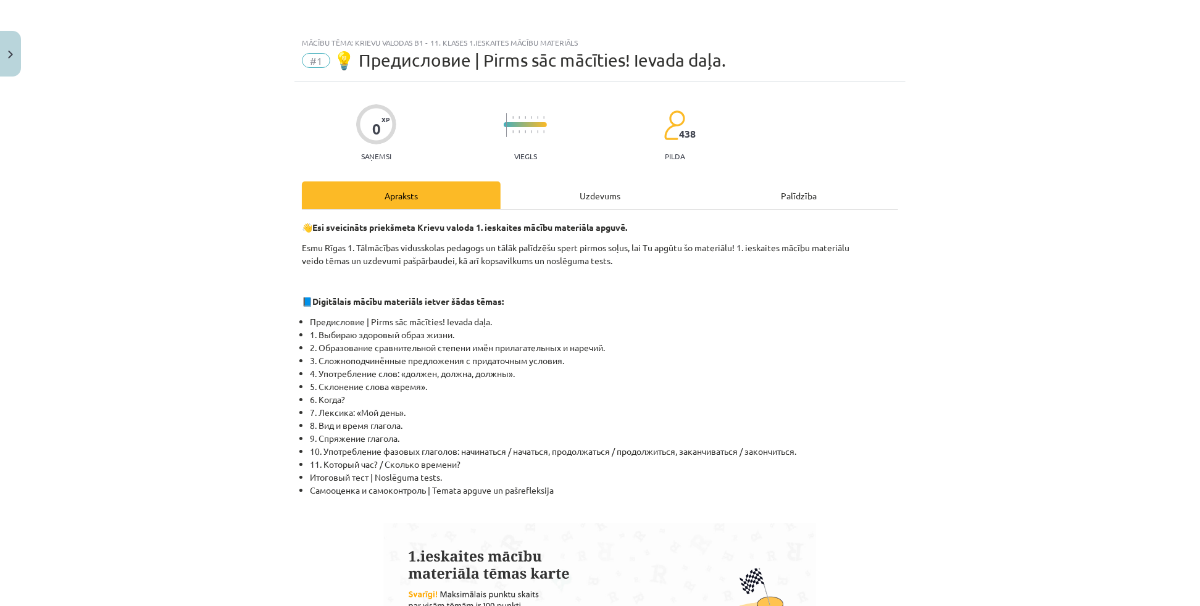
click at [620, 201] on div "Uzdevums" at bounding box center [600, 195] width 199 height 28
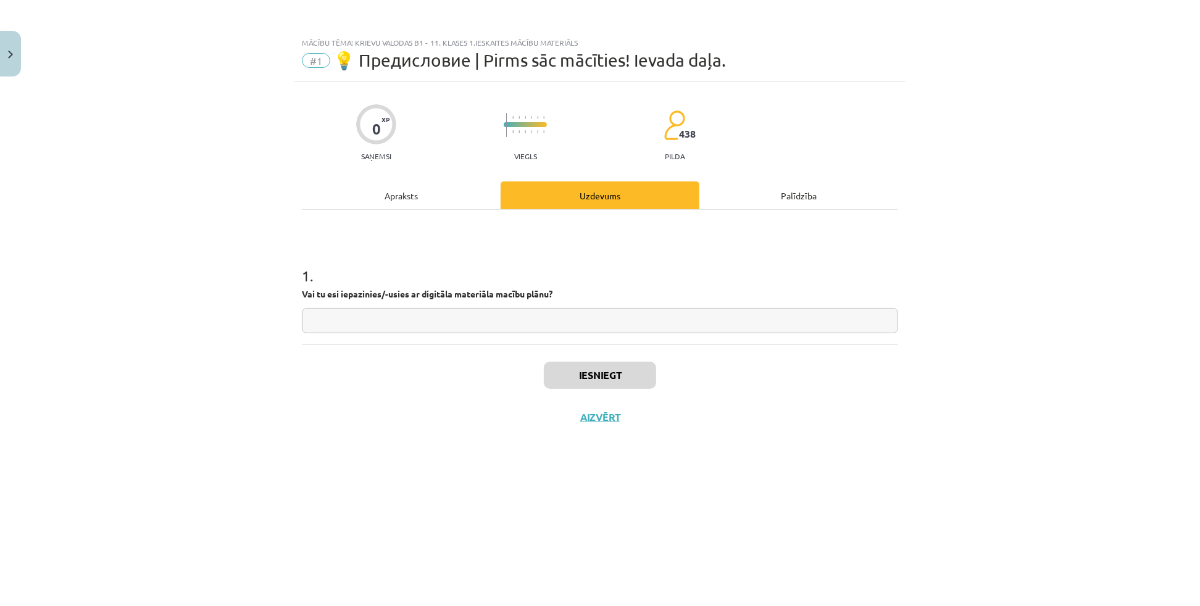
click at [424, 327] on input "text" at bounding box center [600, 320] width 596 height 25
type input "*"
click at [565, 374] on button "Iesniegt" at bounding box center [600, 375] width 112 height 27
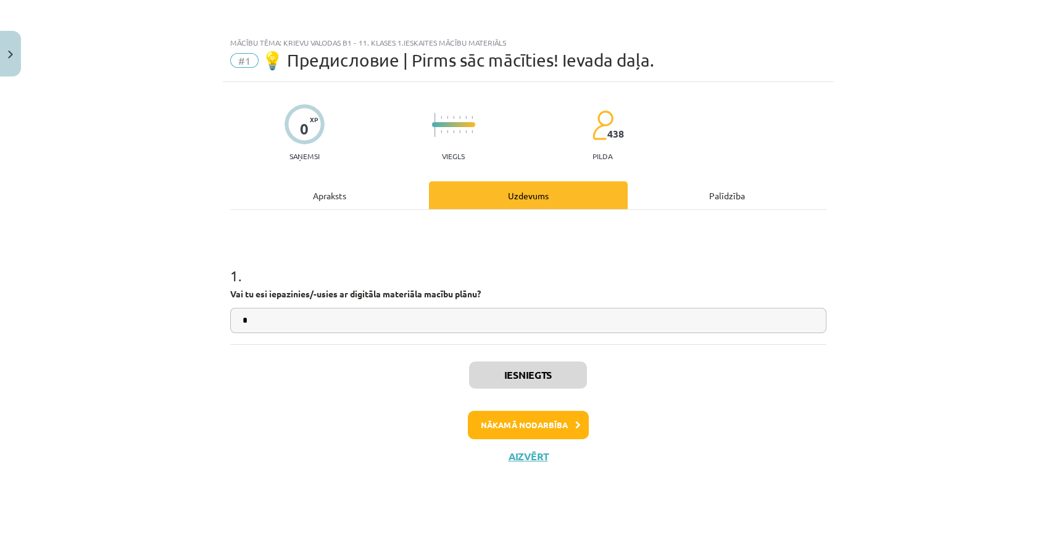
drag, startPoint x: 1109, startPoint y: 6, endPoint x: 716, endPoint y: 409, distance: 563.2
click at [724, 409] on div "Iesniegts Nākamā nodarbība Aizvērt" at bounding box center [528, 407] width 596 height 126
click at [485, 427] on button "Nākamā nodarbība" at bounding box center [528, 425] width 121 height 28
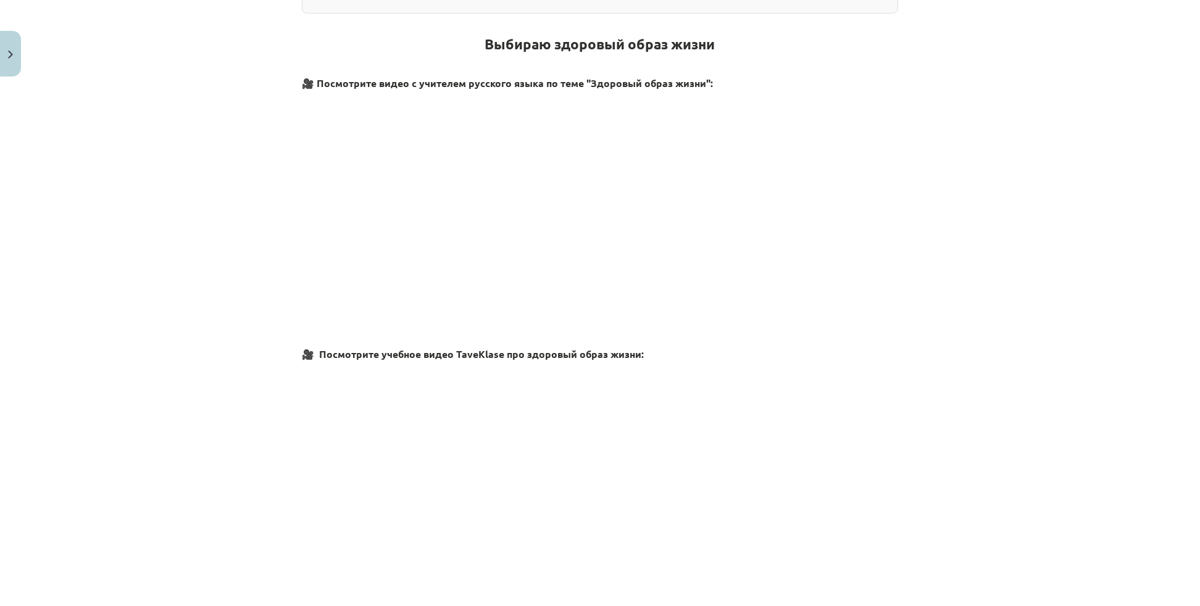
drag, startPoint x: 1027, startPoint y: 0, endPoint x: 937, endPoint y: 416, distance: 425.7
click at [937, 416] on div "Mācību tēma: Krievu valodas b1 - 11. klases 1.ieskaites mācību materiāls #2 🏃‍♂…" at bounding box center [600, 303] width 1200 height 606
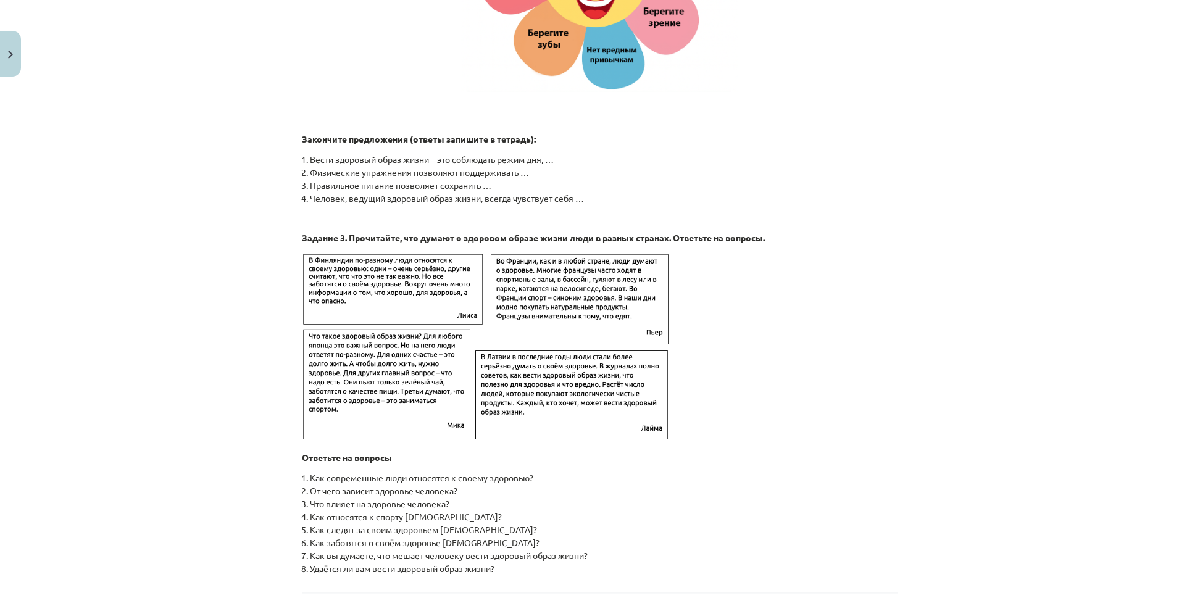
scroll to position [1827, 0]
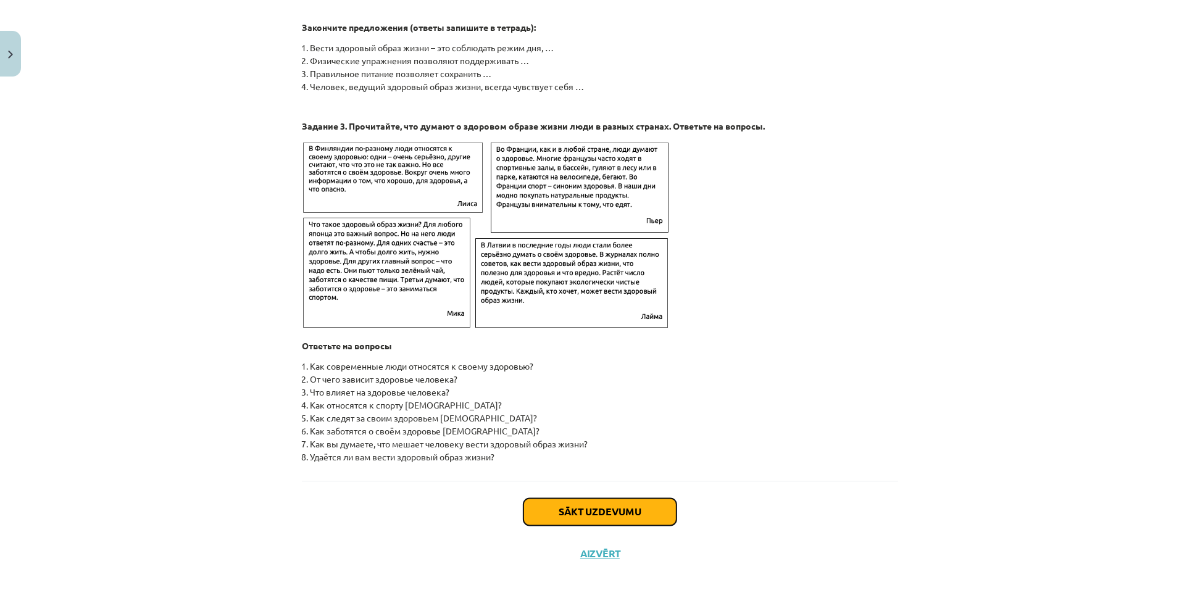
click at [594, 510] on button "Sākt uzdevumu" at bounding box center [599, 512] width 153 height 27
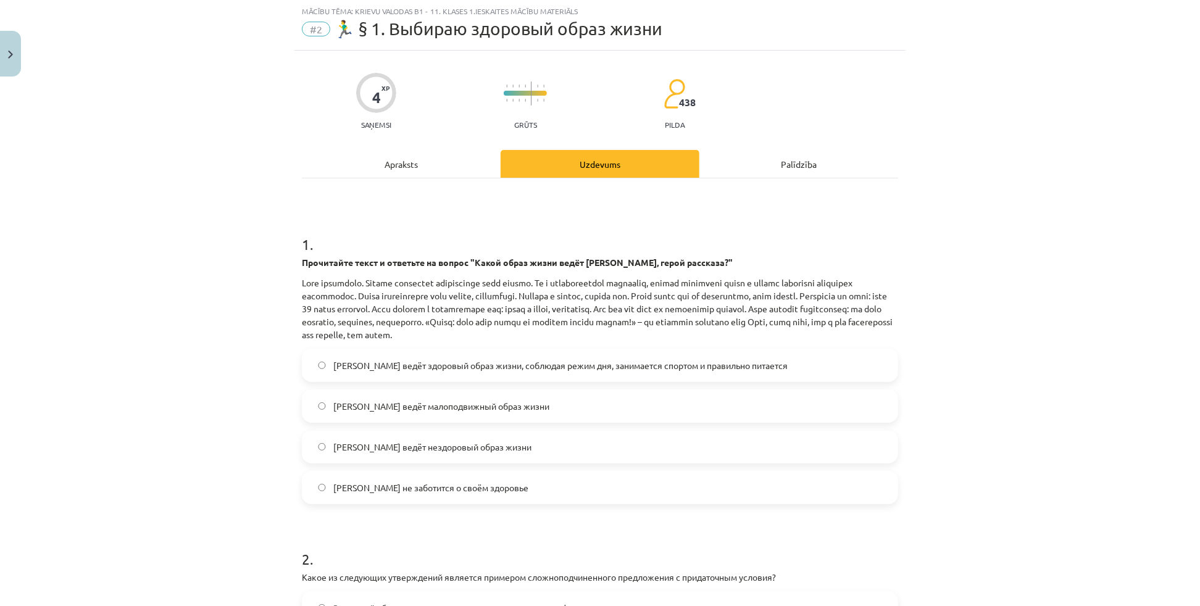
scroll to position [31, 0]
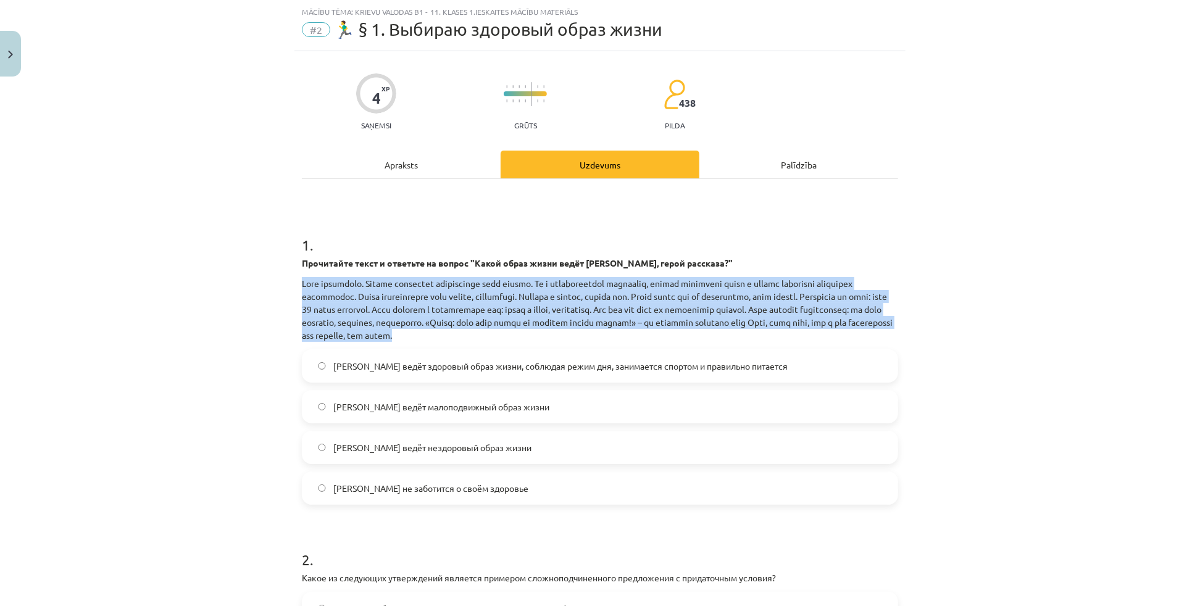
drag, startPoint x: 299, startPoint y: 283, endPoint x: 693, endPoint y: 336, distance: 398.0
click at [693, 336] on p at bounding box center [600, 309] width 596 height 65
copy p "Lore ipsumdolo. Sitame consectet adipiscinge sedd eiusmo. Te i utlaboreetdol ma…"
click at [984, 295] on div "Mācību tēma: Krievu valodas b1 - 11. klases 1.ieskaites mācību materiāls #2 🏃‍♂…" at bounding box center [600, 303] width 1200 height 606
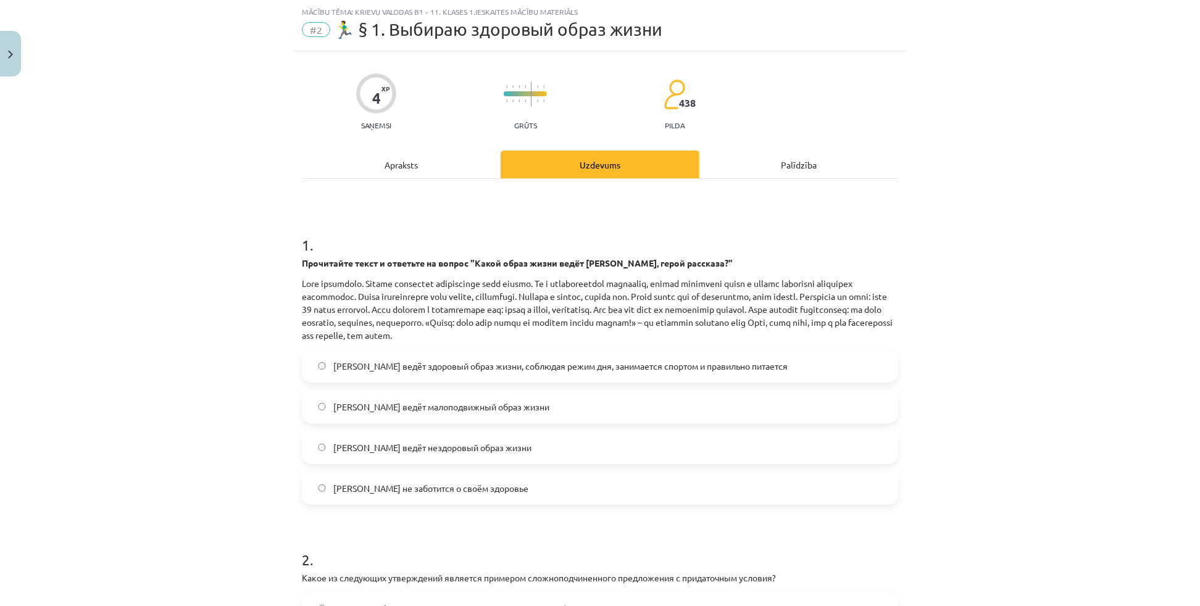
click at [746, 257] on p "Прочитайте текст и ответьте на вопрос "Какой образ жизни ведёт [PERSON_NAME], г…" at bounding box center [600, 263] width 596 height 13
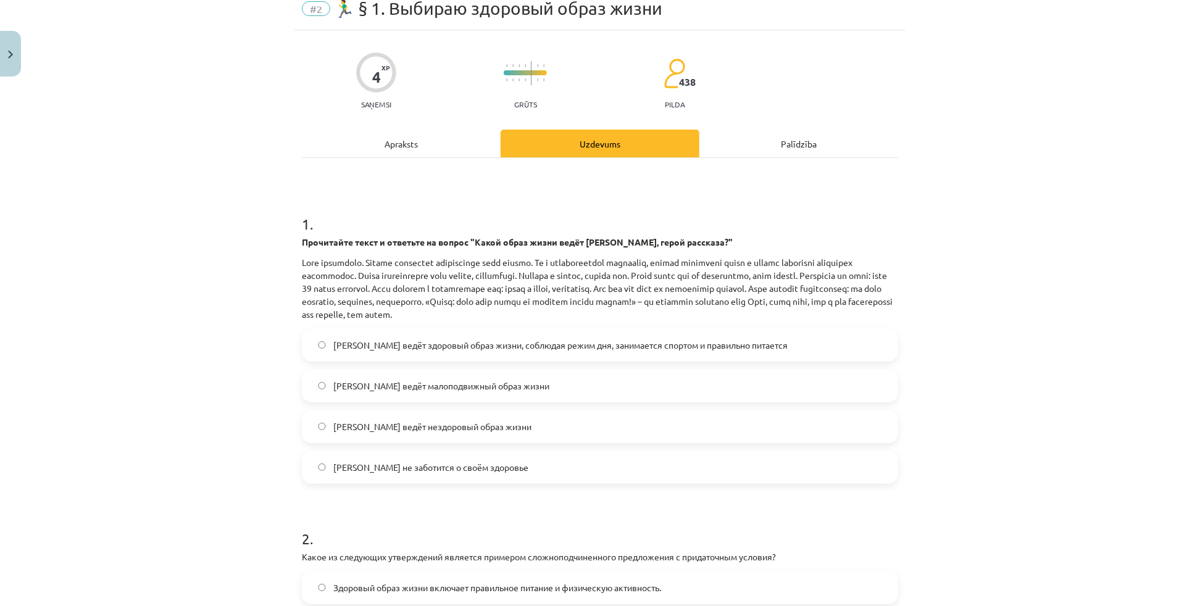
scroll to position [87, 0]
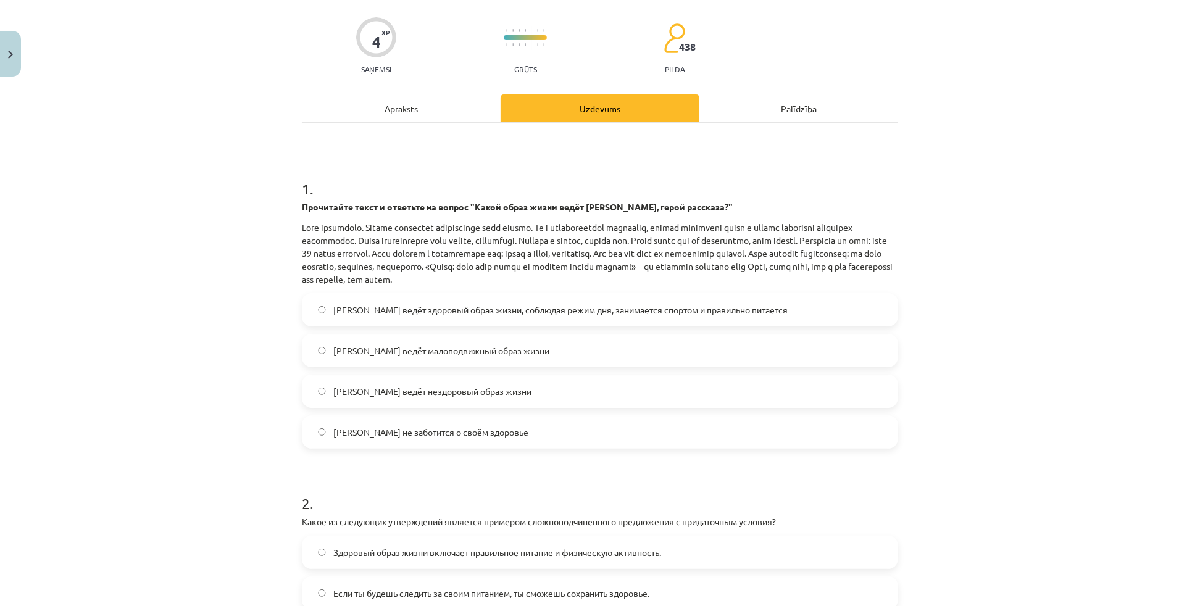
click at [495, 315] on span "[PERSON_NAME] ведёт здоровый образ жизни, соблюдая режим дня, занимается спорто…" at bounding box center [560, 310] width 454 height 13
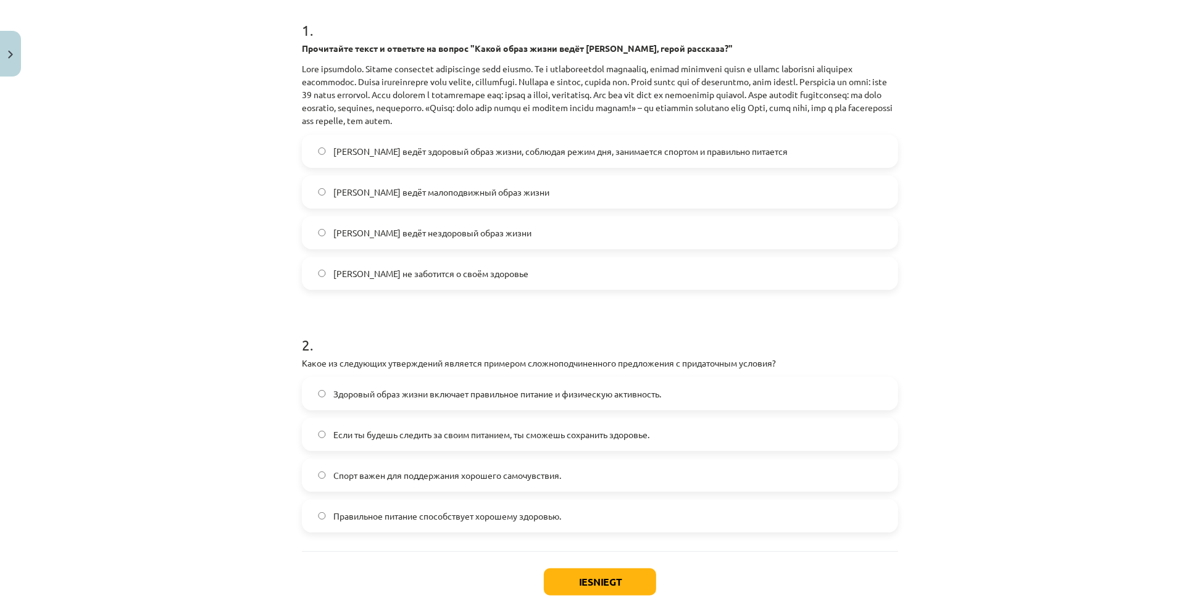
scroll to position [311, 0]
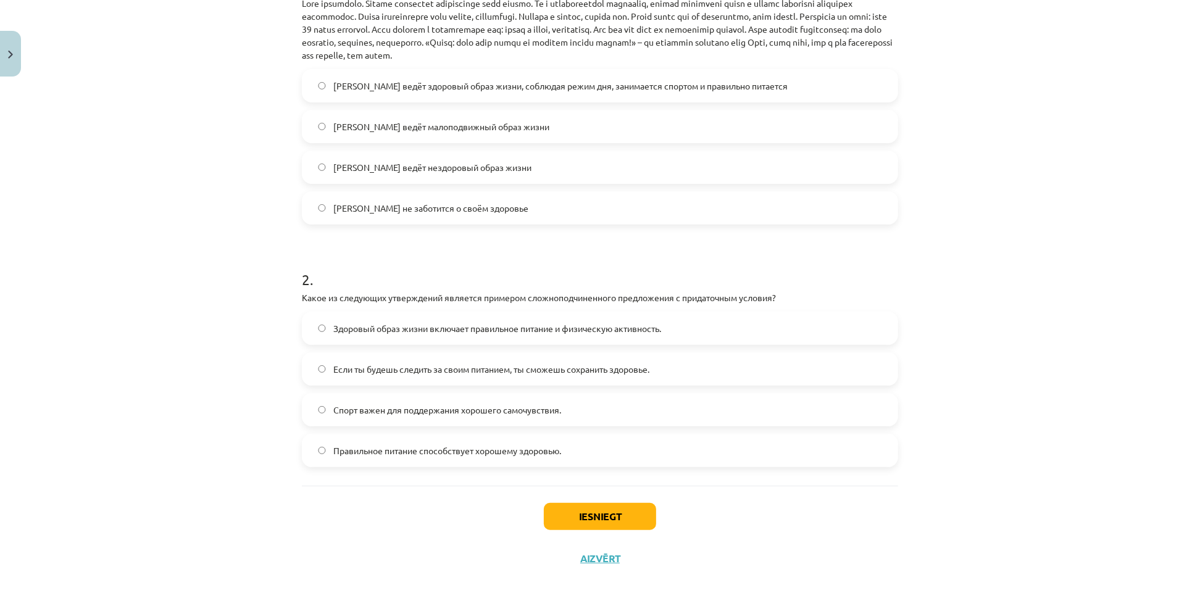
click at [453, 255] on h1 "2 ." at bounding box center [600, 268] width 596 height 38
drag, startPoint x: 526, startPoint y: 298, endPoint x: 615, endPoint y: 301, distance: 89.6
click at [615, 301] on p "Какое из следующих утверждений является примером сложноподчиненного предложения…" at bounding box center [600, 297] width 596 height 13
copy p "сложноподчиненного"
click at [957, 255] on div "Mācību tēma: Krievu valodas b1 - 11. klases 1.ieskaites mācību materiāls #2 🏃‍♂…" at bounding box center [600, 303] width 1200 height 606
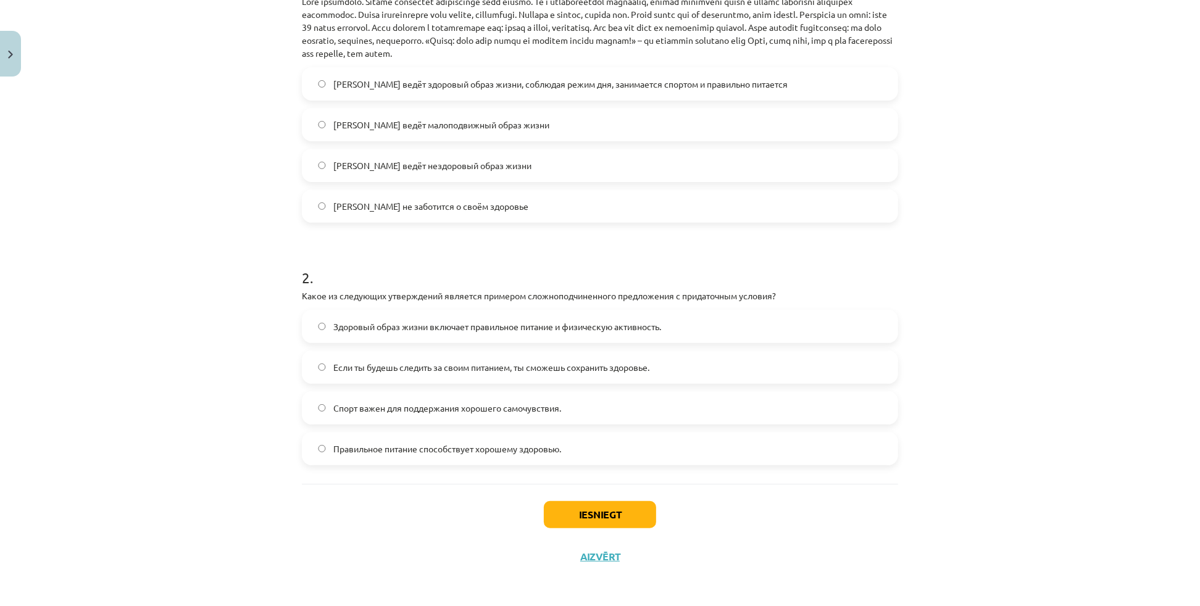
scroll to position [314, 0]
click at [1018, 335] on div "Mācību tēma: Krievu valodas b1 - 11. klases 1.ieskaites mācību materiāls #2 🏃‍♂…" at bounding box center [600, 303] width 1200 height 606
click at [465, 365] on span "Если ты будешь следить за своим питанием, ты сможешь сохранить здоровье." at bounding box center [491, 366] width 316 height 13
click at [590, 509] on button "Iesniegt" at bounding box center [600, 513] width 112 height 27
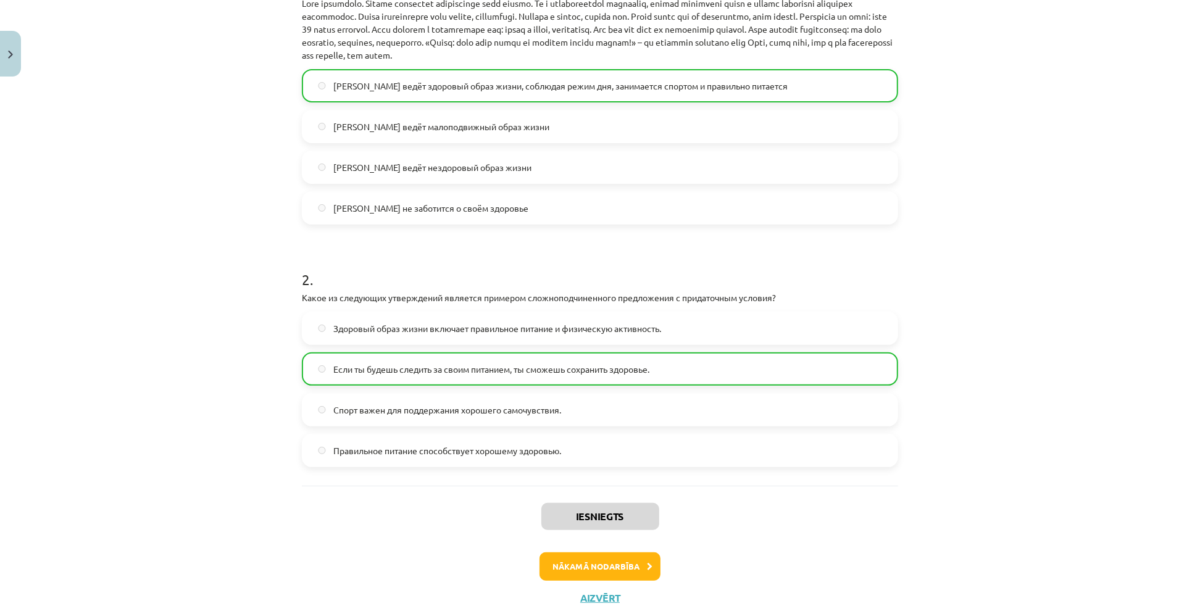
scroll to position [353, 0]
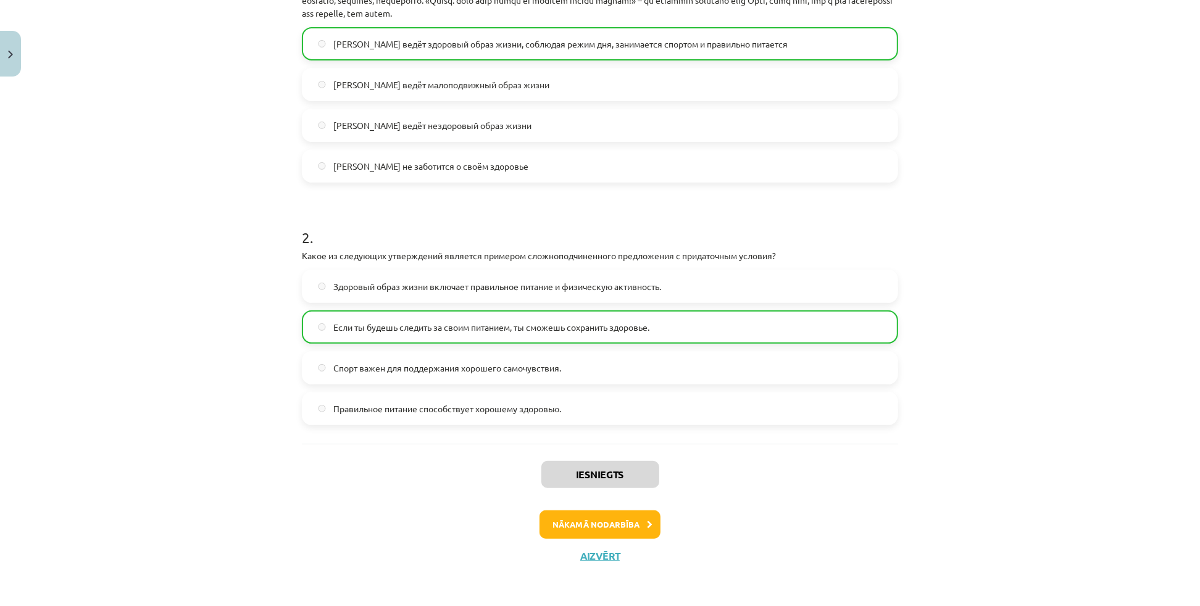
click at [564, 538] on div "Iesniegts Nākamā nodarbība Aizvērt" at bounding box center [600, 507] width 596 height 126
click at [568, 528] on button "Nākamā nodarbība" at bounding box center [600, 525] width 121 height 28
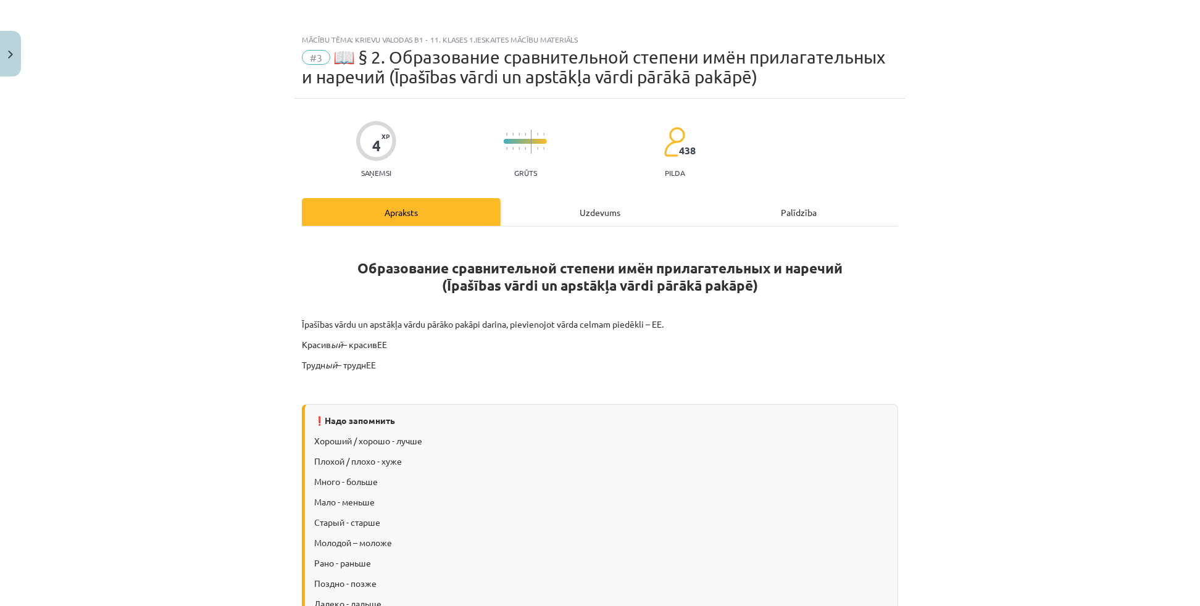
scroll to position [0, 0]
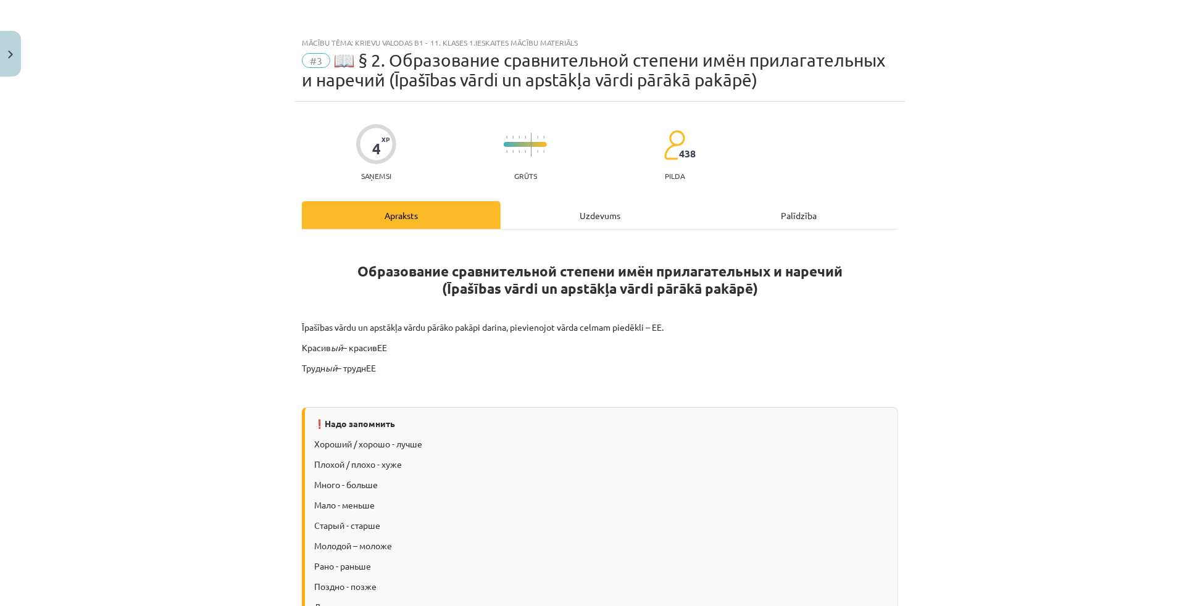
click at [565, 222] on div "Uzdevums" at bounding box center [600, 215] width 199 height 28
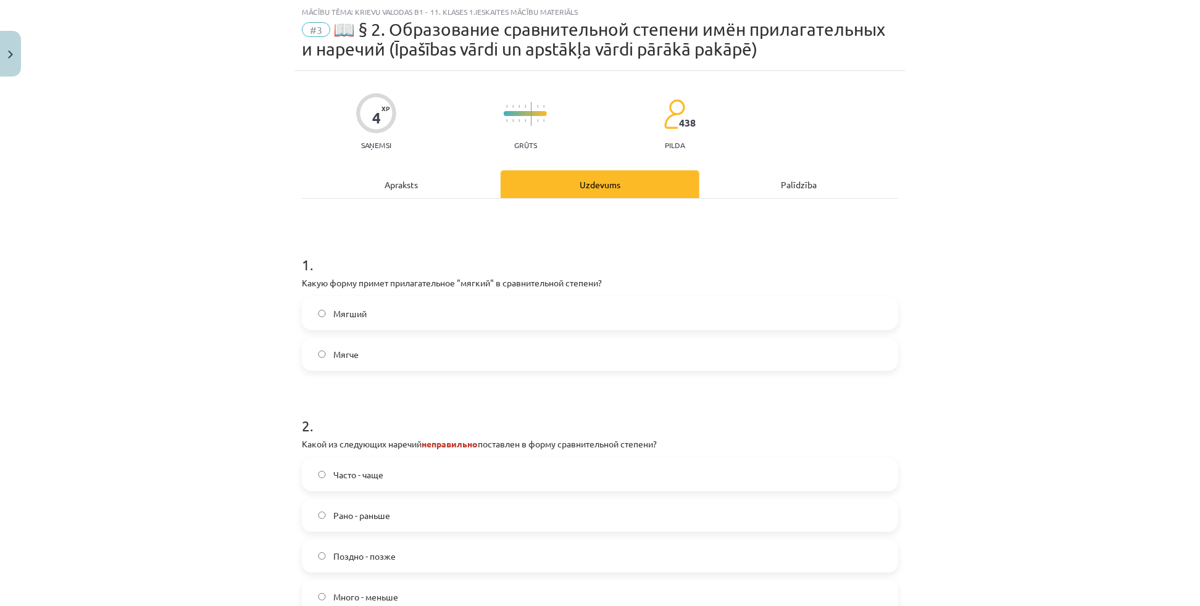
click at [422, 186] on div "Apraksts" at bounding box center [401, 184] width 199 height 28
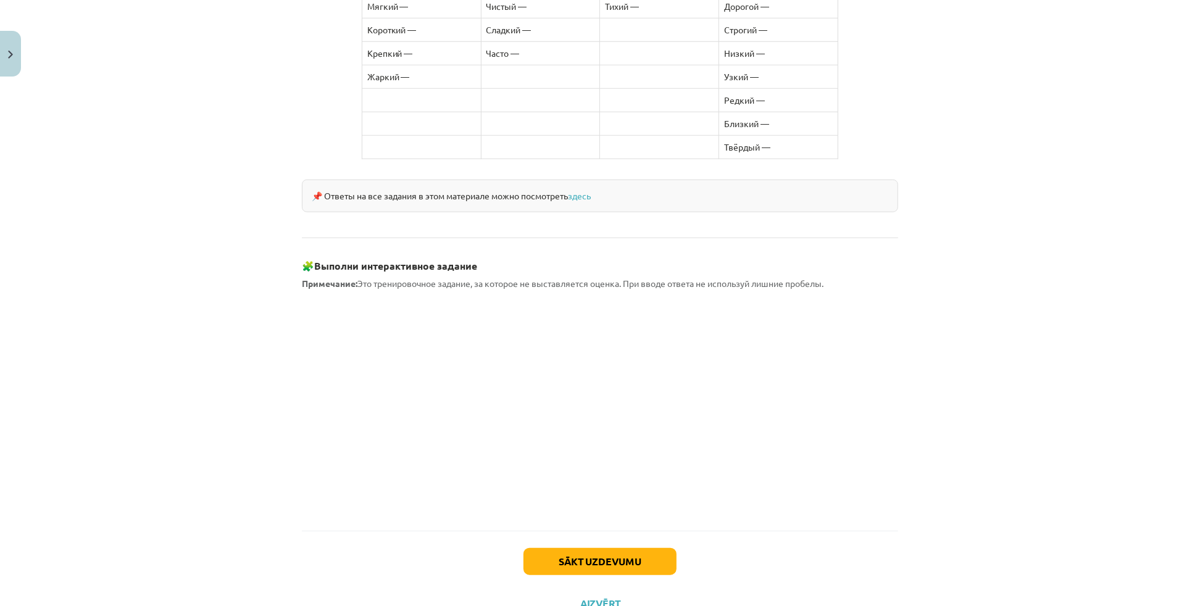
scroll to position [928, 0]
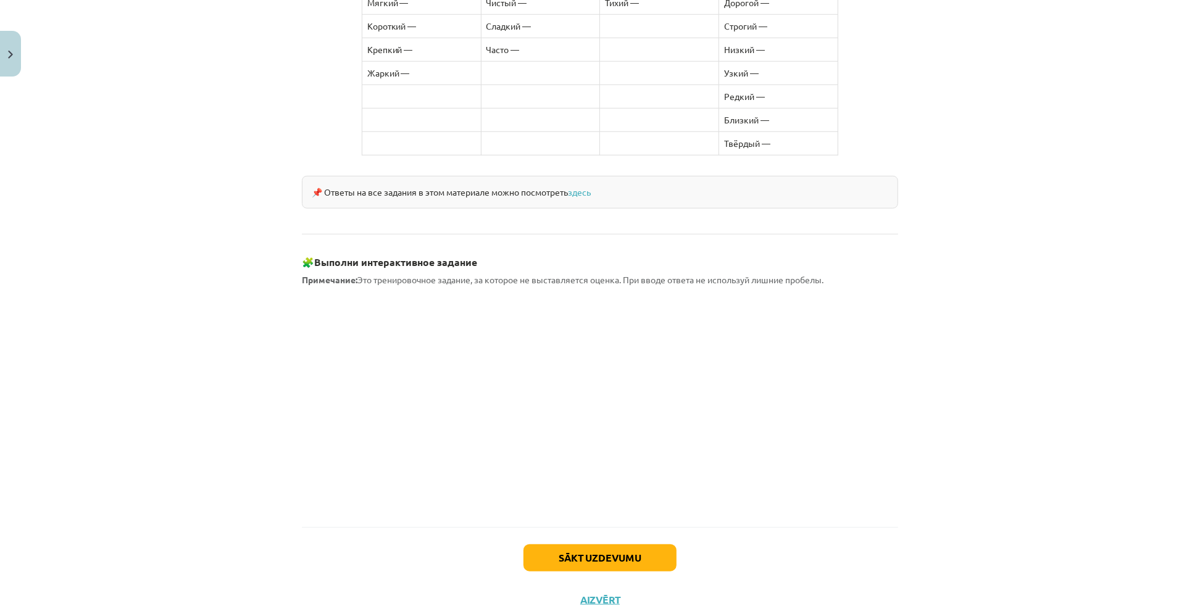
click at [270, 357] on div "Mācību tēma: Krievu valodas b1 - 11. klases 1.ieskaites mācību materiāls #3 📖 §…" at bounding box center [600, 303] width 1200 height 606
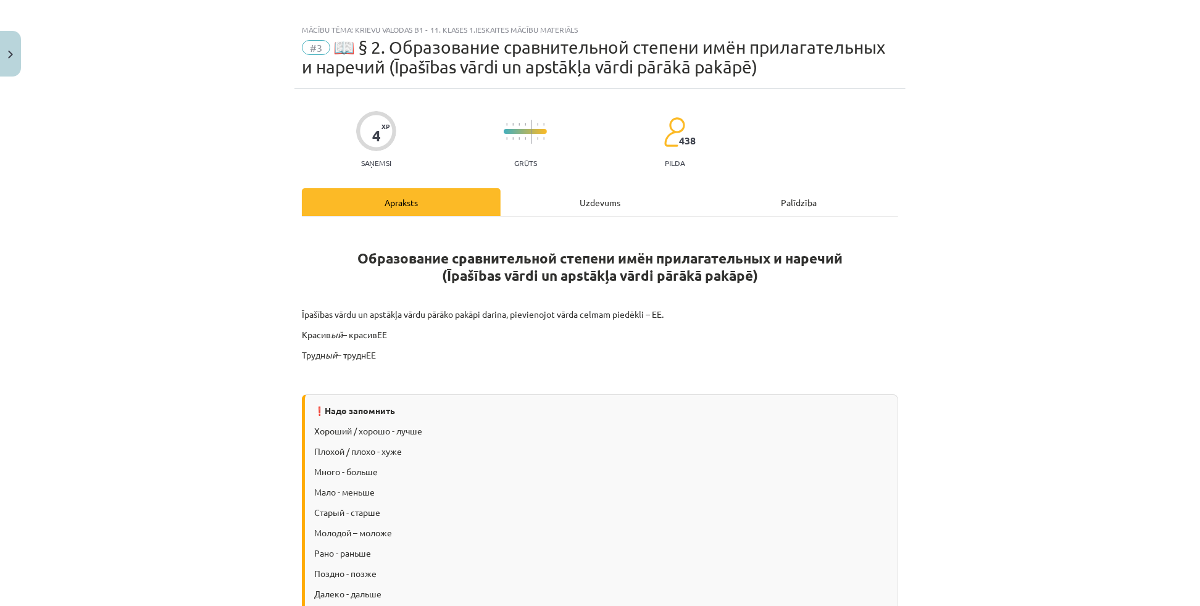
scroll to position [0, 0]
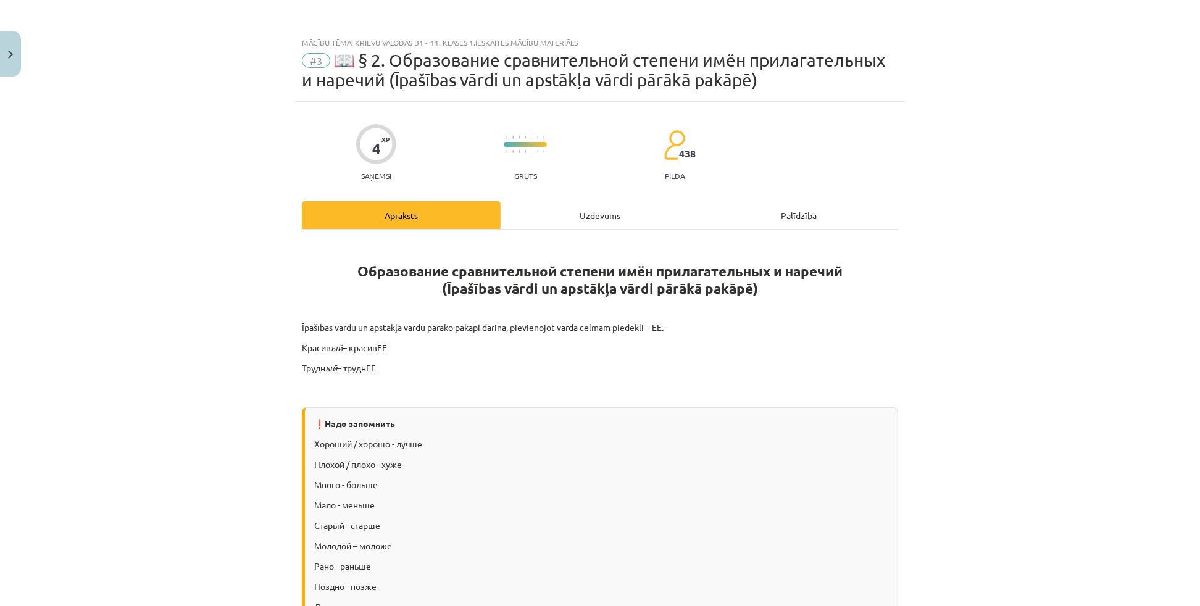
click at [594, 217] on div "Uzdevums" at bounding box center [600, 215] width 199 height 28
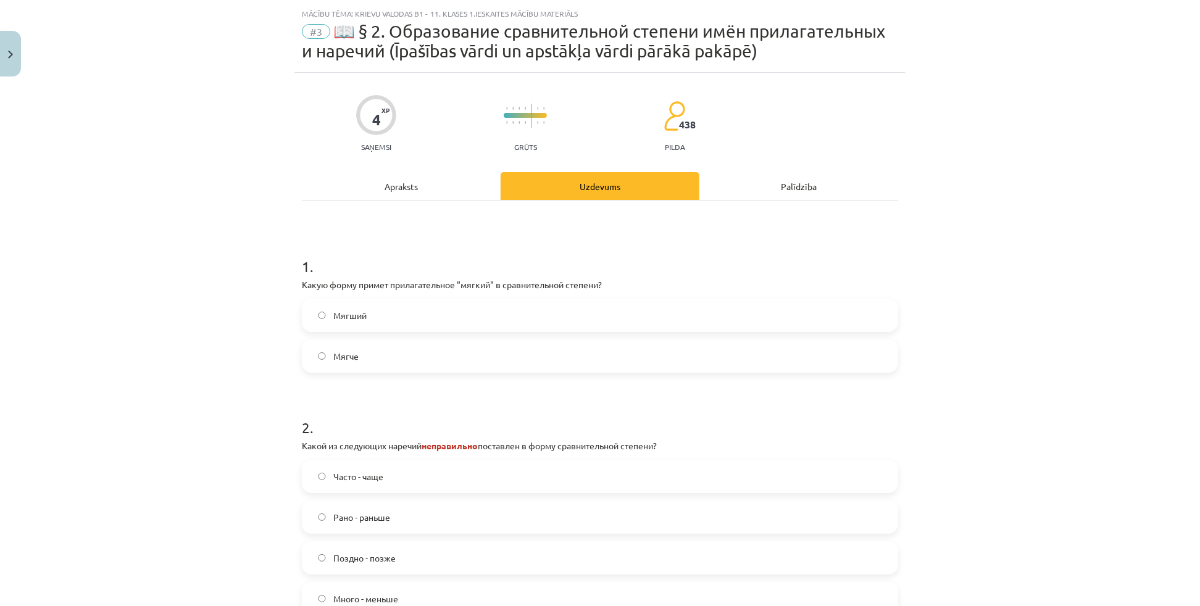
scroll to position [31, 0]
click at [950, 136] on div "Mācību tēma: Krievu valodas b1 - 11. klases 1.ieskaites mācību materiāls #3 📖 §…" at bounding box center [600, 303] width 1200 height 606
click at [356, 359] on label "Мягче" at bounding box center [600, 354] width 594 height 31
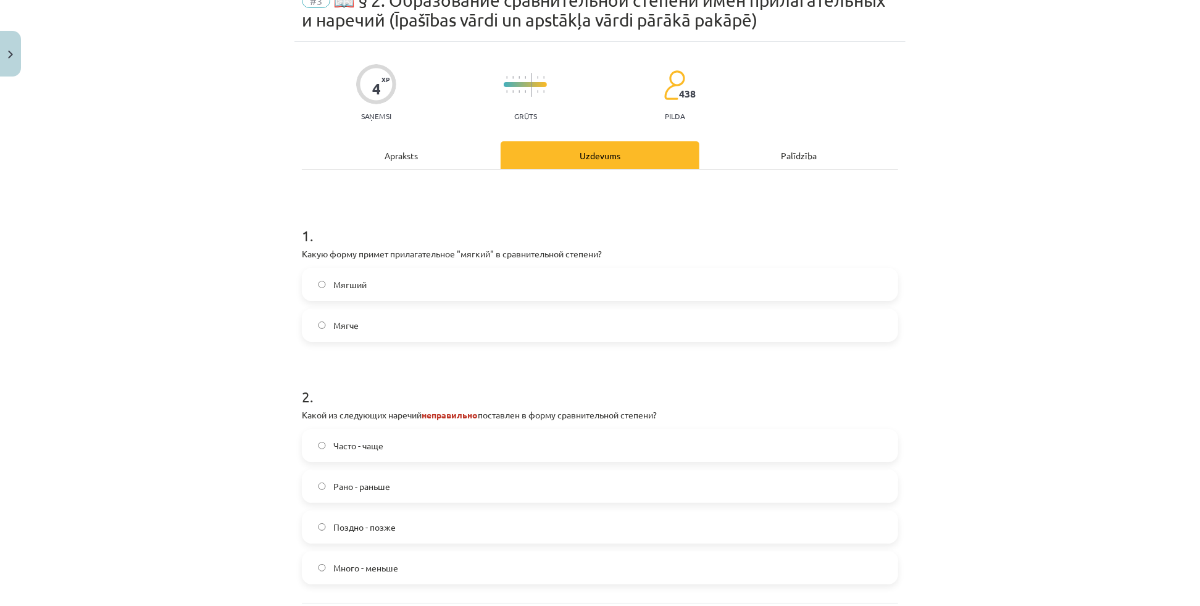
scroll to position [180, 0]
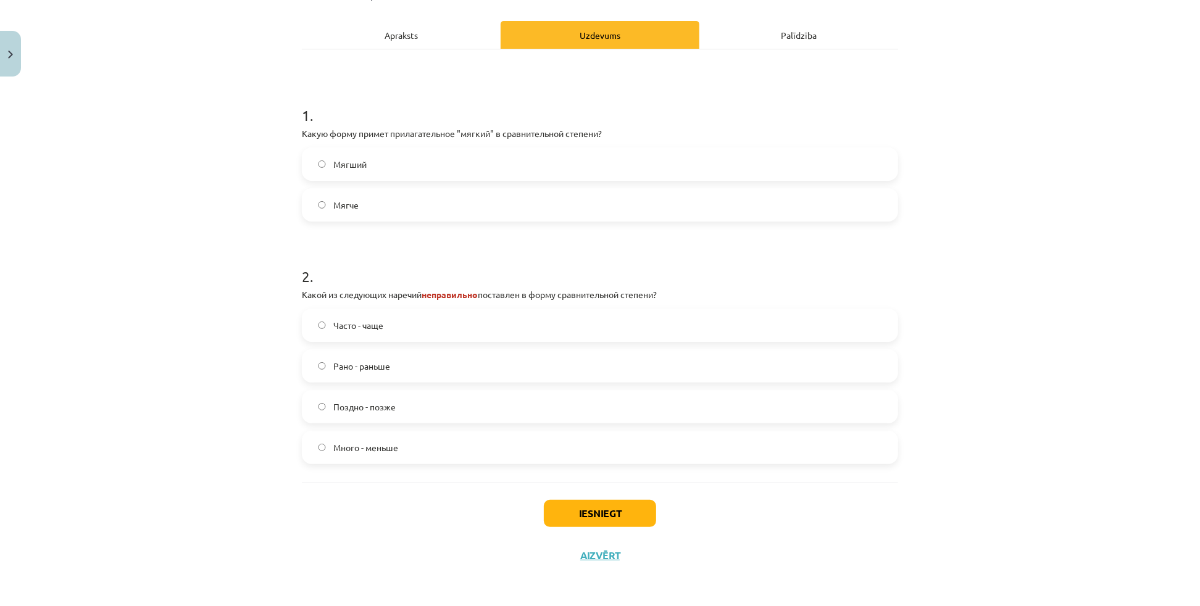
click at [361, 461] on label "Много - меньше" at bounding box center [600, 447] width 594 height 31
click at [589, 517] on button "Iesniegt" at bounding box center [600, 513] width 112 height 27
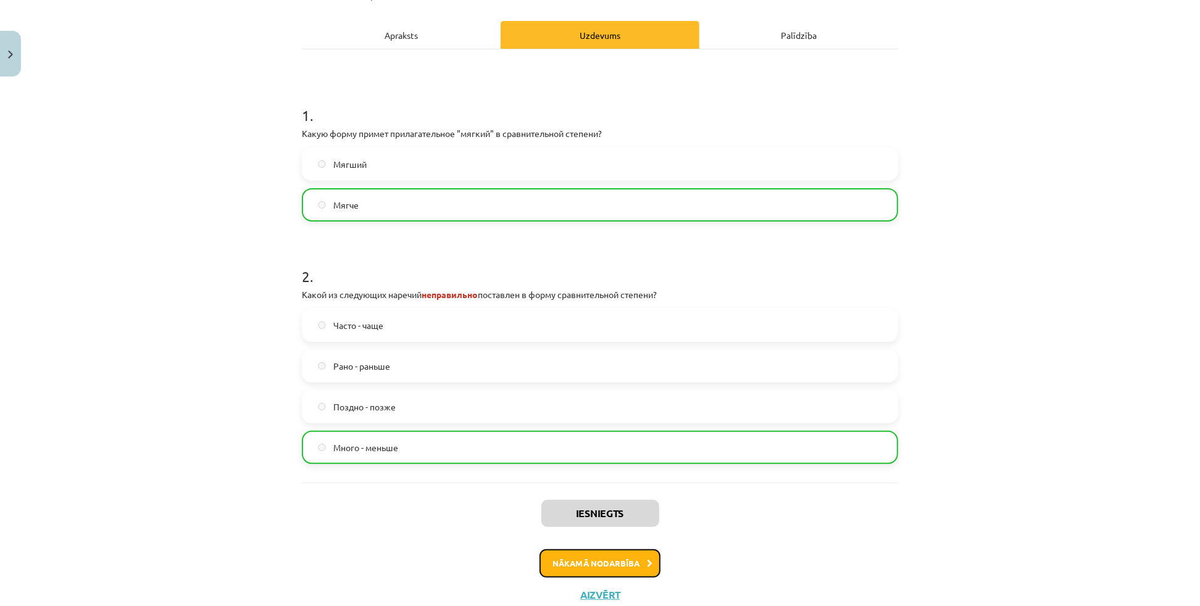
click at [580, 562] on button "Nākamā nodarbība" at bounding box center [600, 563] width 121 height 28
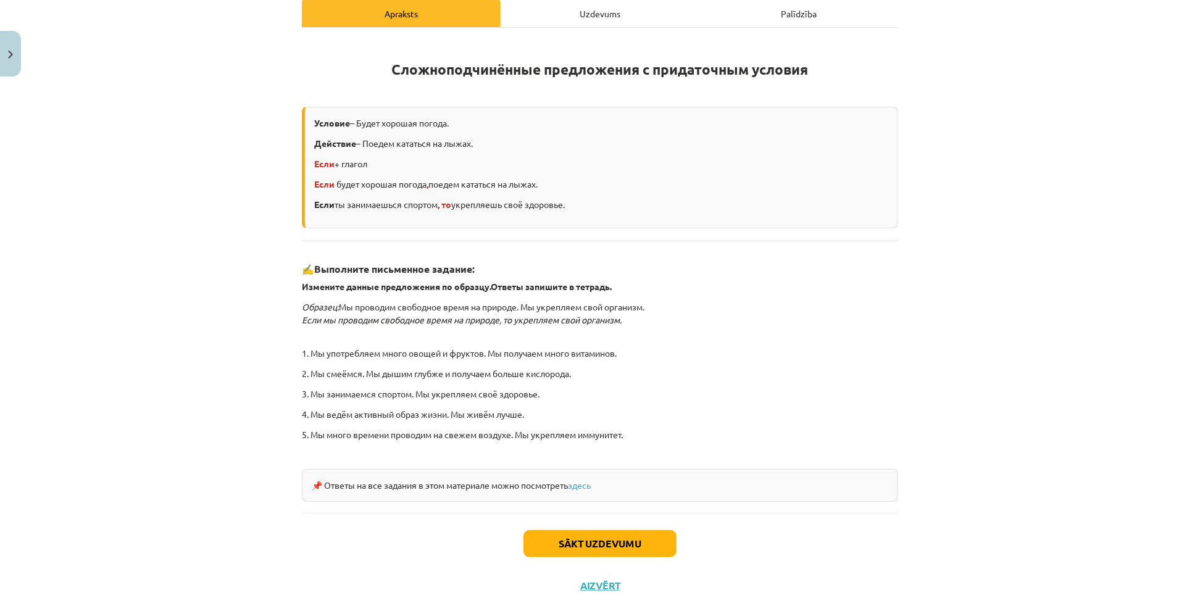
scroll to position [211, 0]
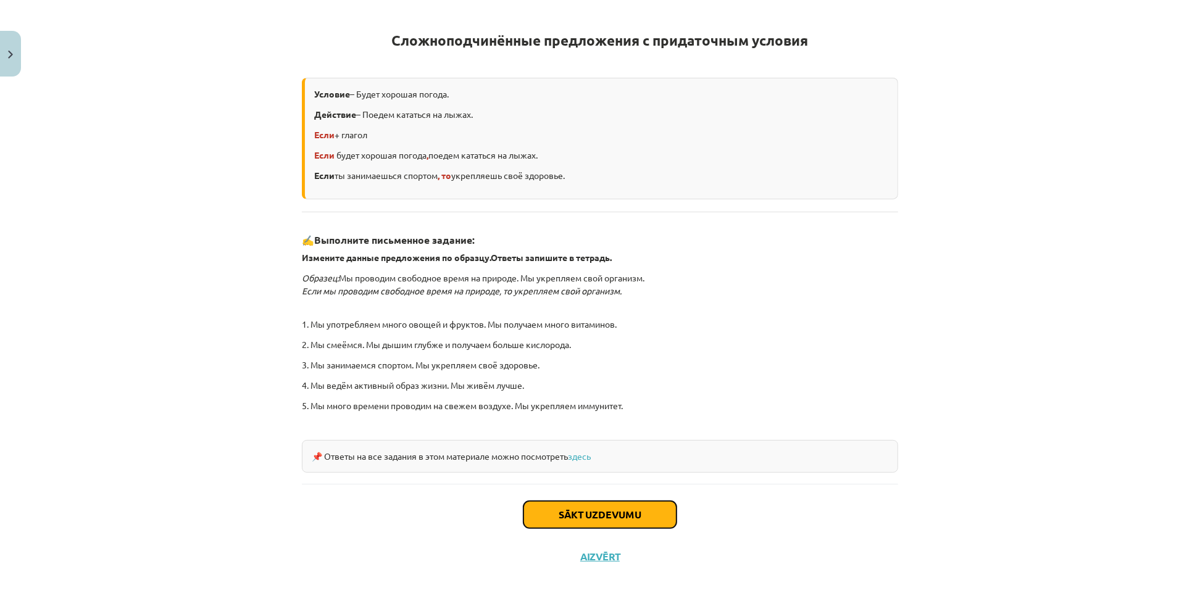
click at [563, 514] on button "Sākt uzdevumu" at bounding box center [599, 514] width 153 height 27
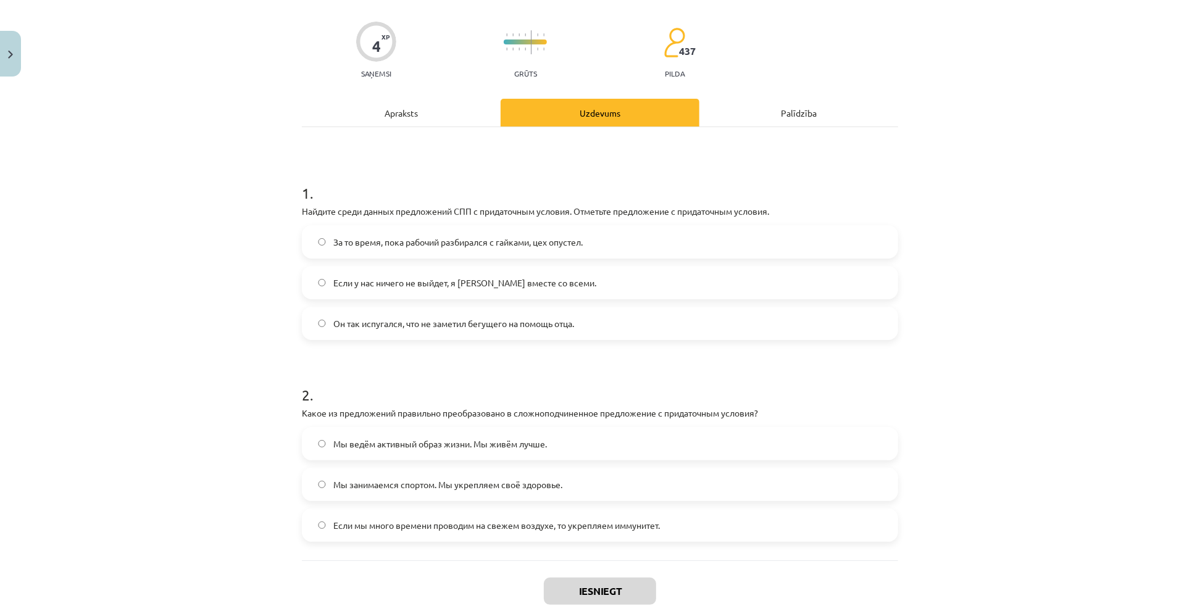
scroll to position [87, 0]
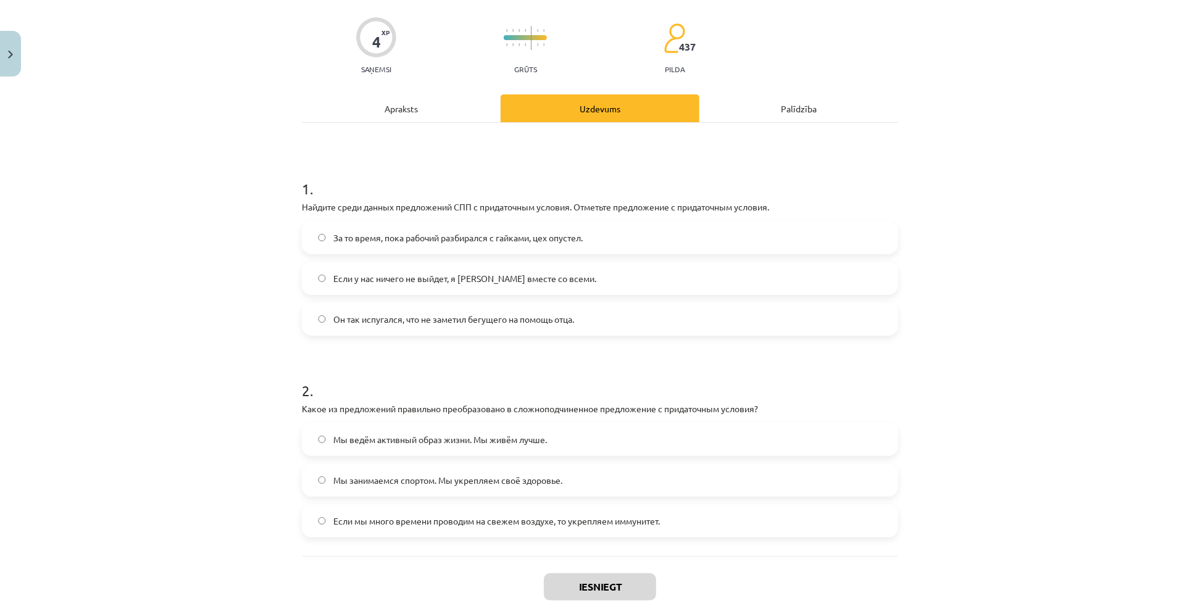
click at [444, 104] on div "Apraksts" at bounding box center [401, 108] width 199 height 28
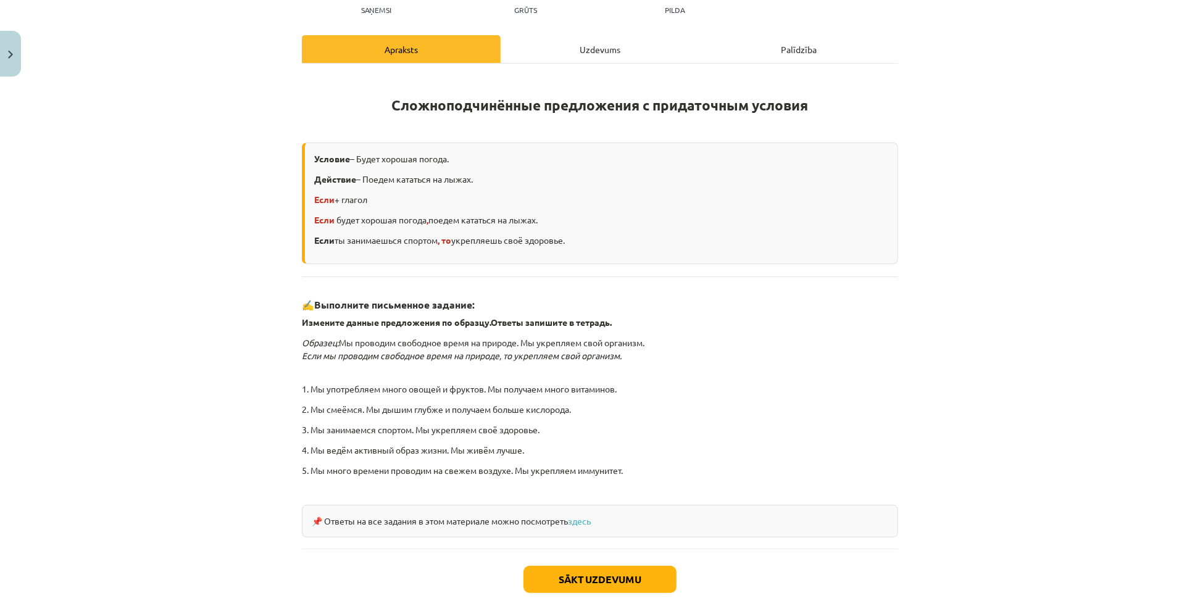
scroll to position [143, 0]
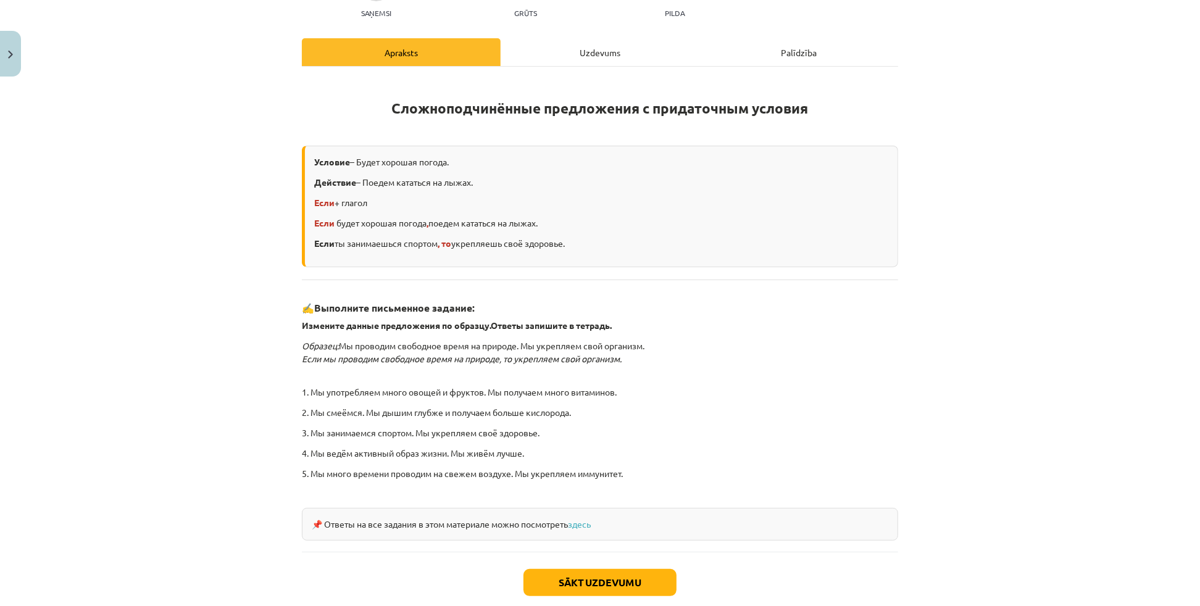
click at [556, 56] on div "Uzdevums" at bounding box center [600, 52] width 199 height 28
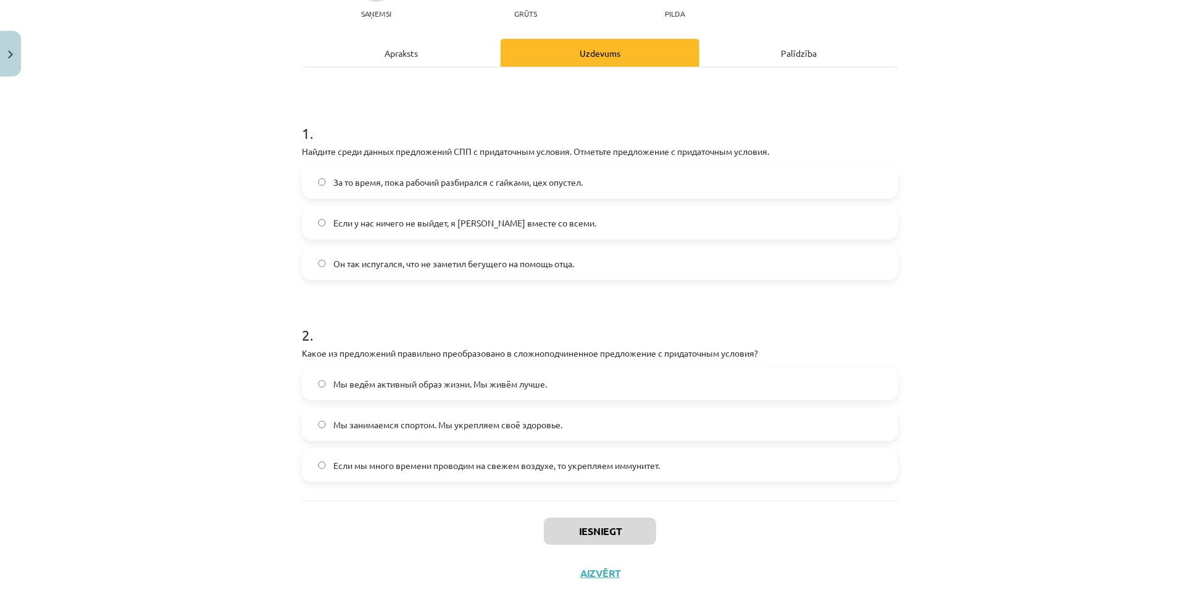
scroll to position [161, 0]
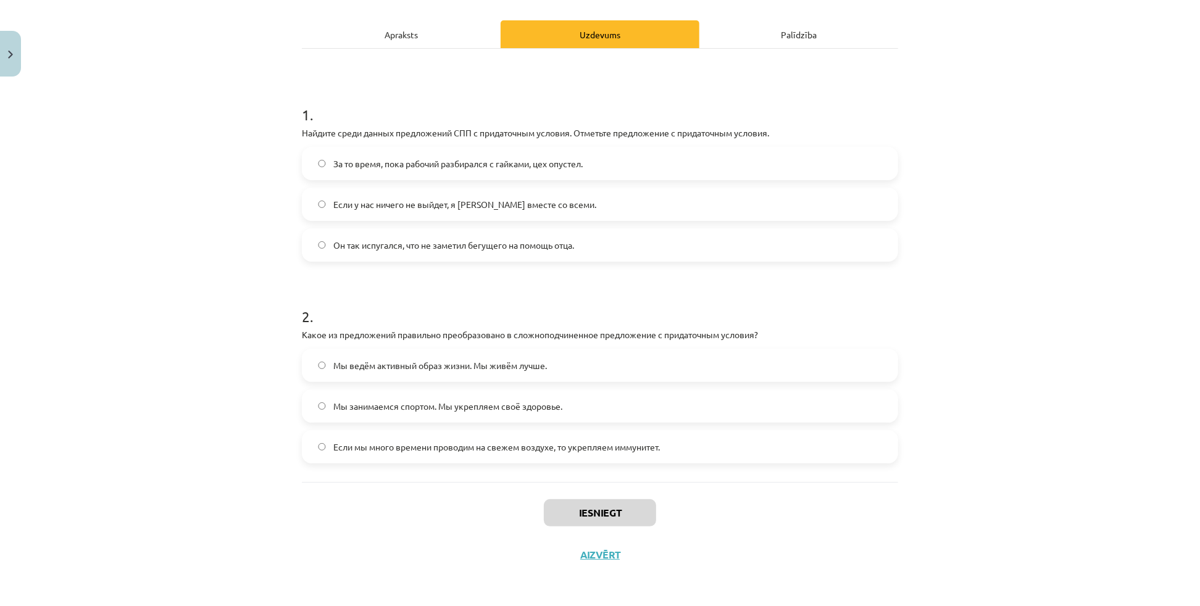
click at [360, 457] on label "Если мы много времени проводим на свежем воздухе, то укрепляем иммунитет." at bounding box center [600, 447] width 594 height 31
click at [443, 215] on label "Если у нас ничего не выйдет, я [PERSON_NAME] вместе со всеми." at bounding box center [600, 204] width 594 height 31
click at [604, 517] on button "Iesniegt" at bounding box center [600, 512] width 112 height 27
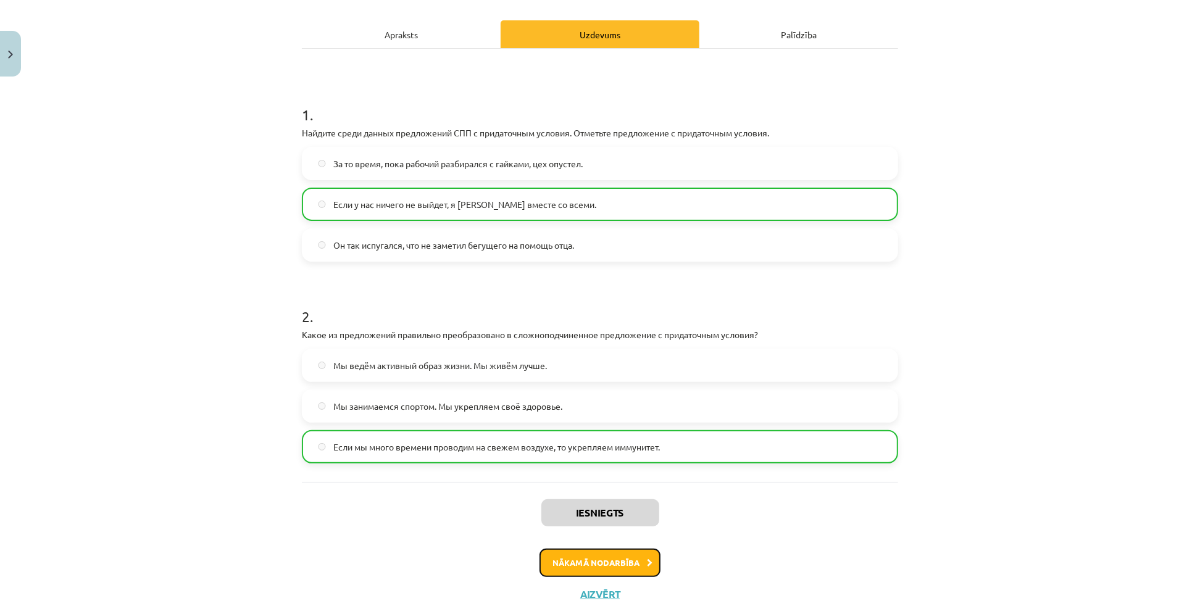
click at [596, 557] on button "Nākamā nodarbība" at bounding box center [600, 563] width 121 height 28
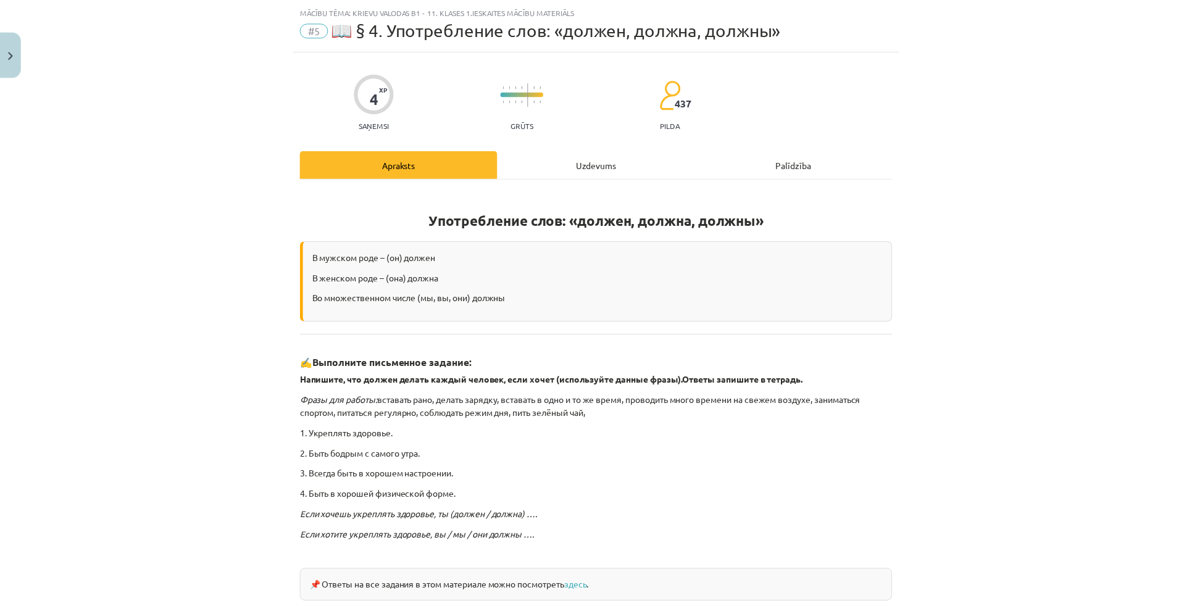
scroll to position [31, 0]
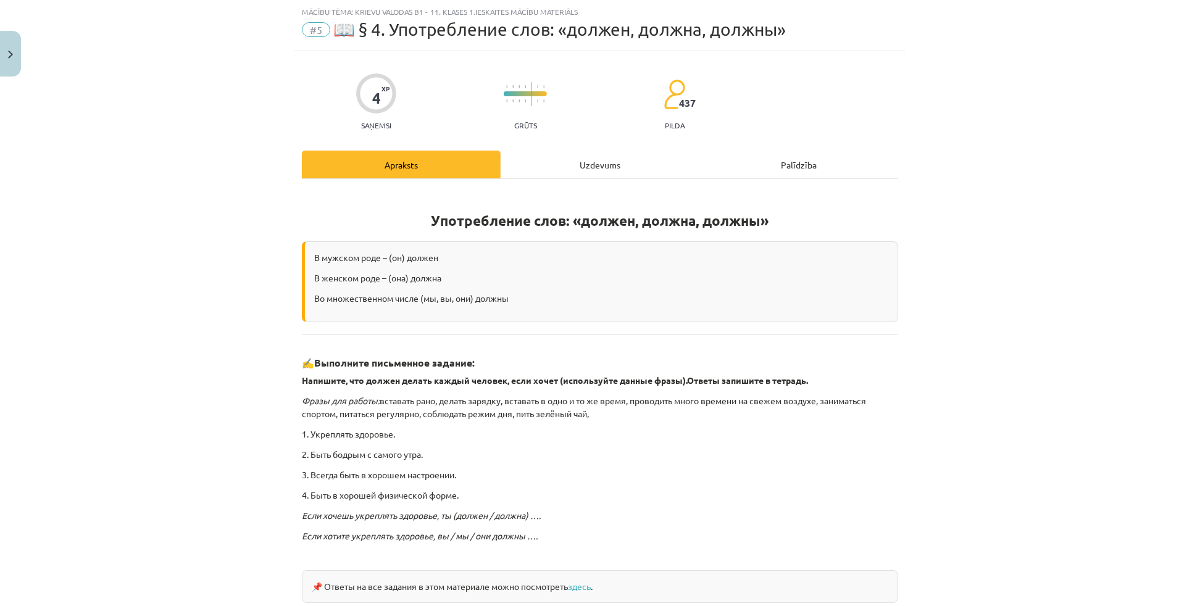
click at [571, 169] on div "Uzdevums" at bounding box center [600, 165] width 199 height 28
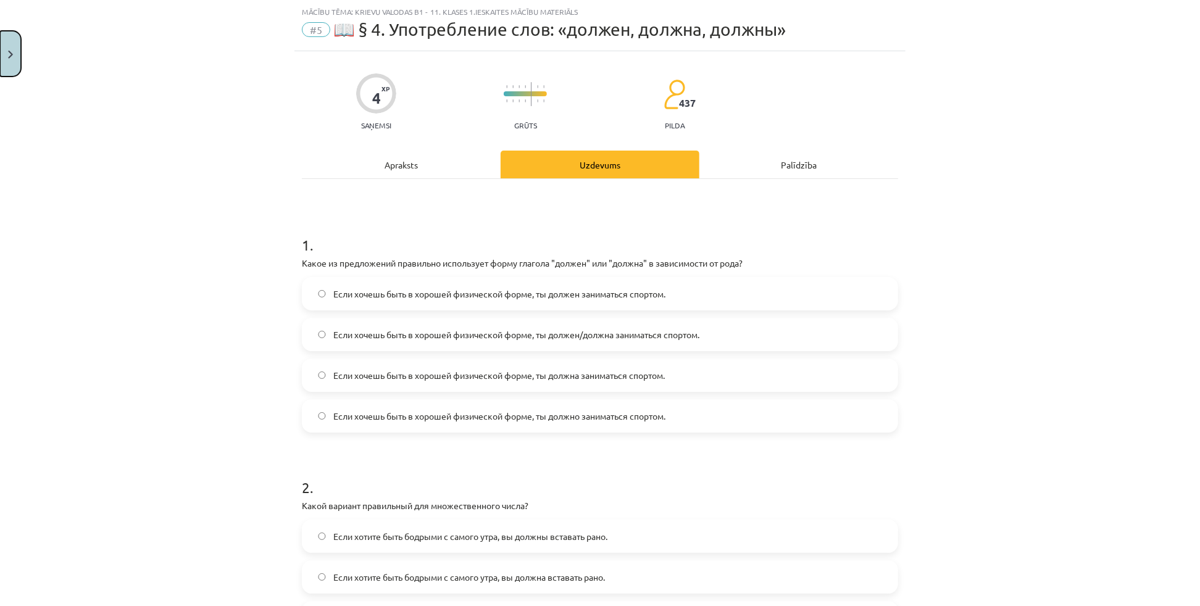
click at [12, 52] on img "Close" at bounding box center [10, 55] width 5 height 8
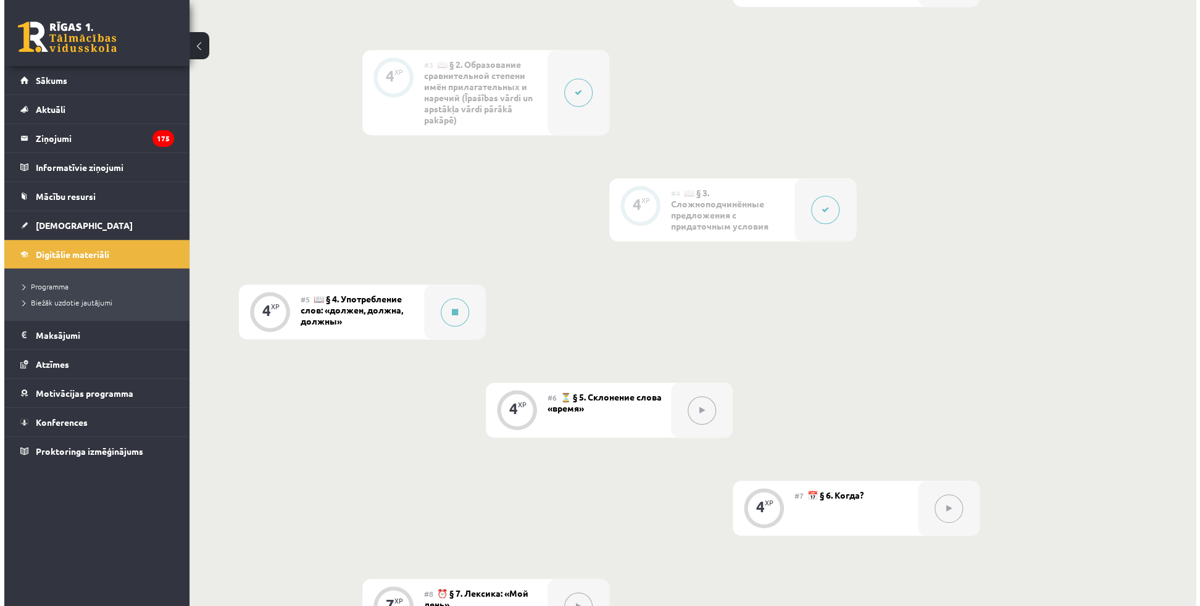
scroll to position [561, 0]
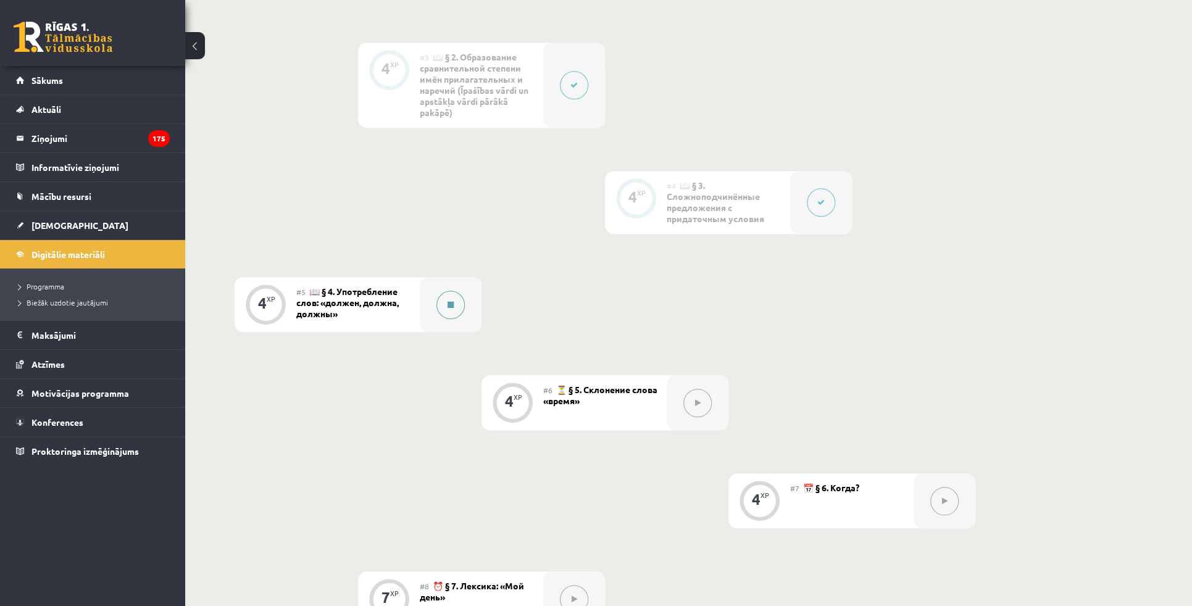
click at [454, 304] on button at bounding box center [450, 305] width 28 height 28
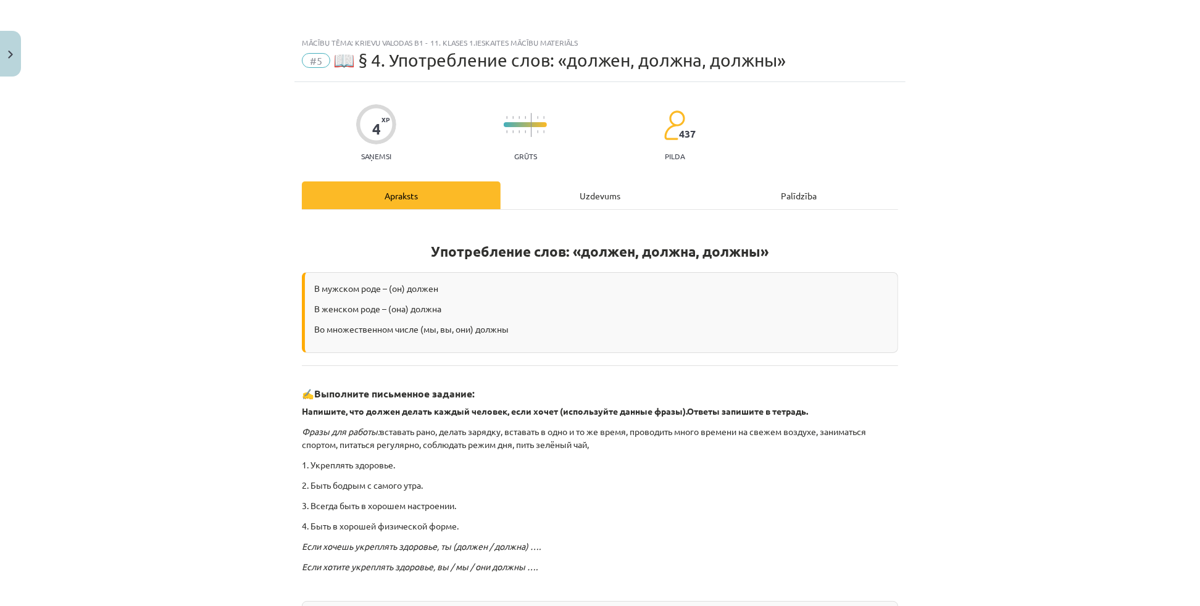
click at [575, 199] on div "Uzdevums" at bounding box center [600, 195] width 199 height 28
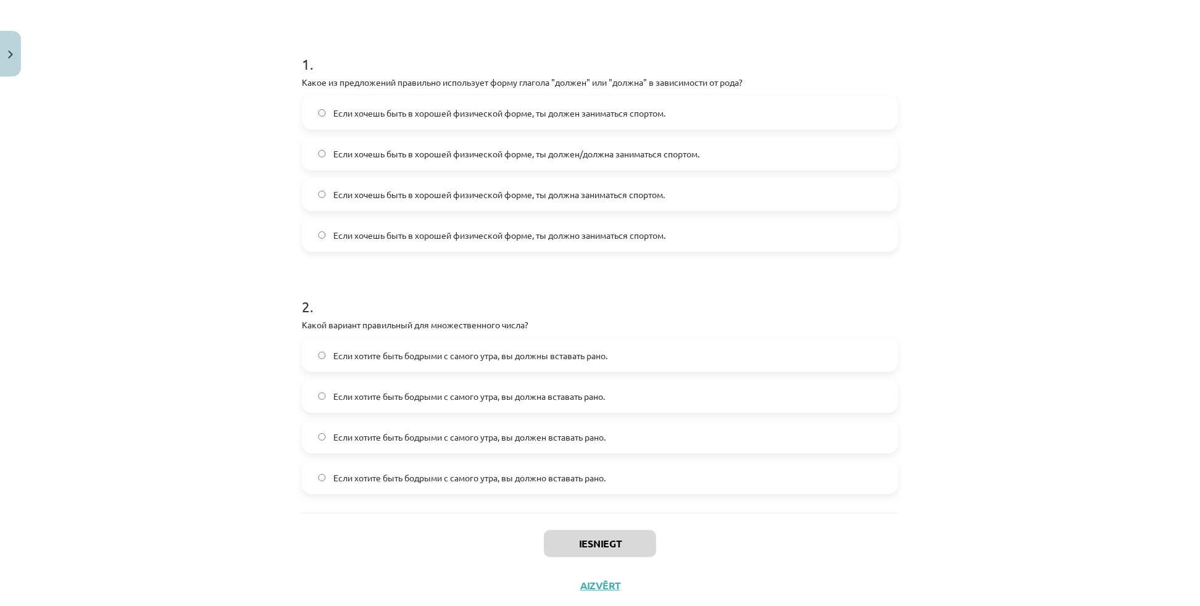
scroll to position [243, 0]
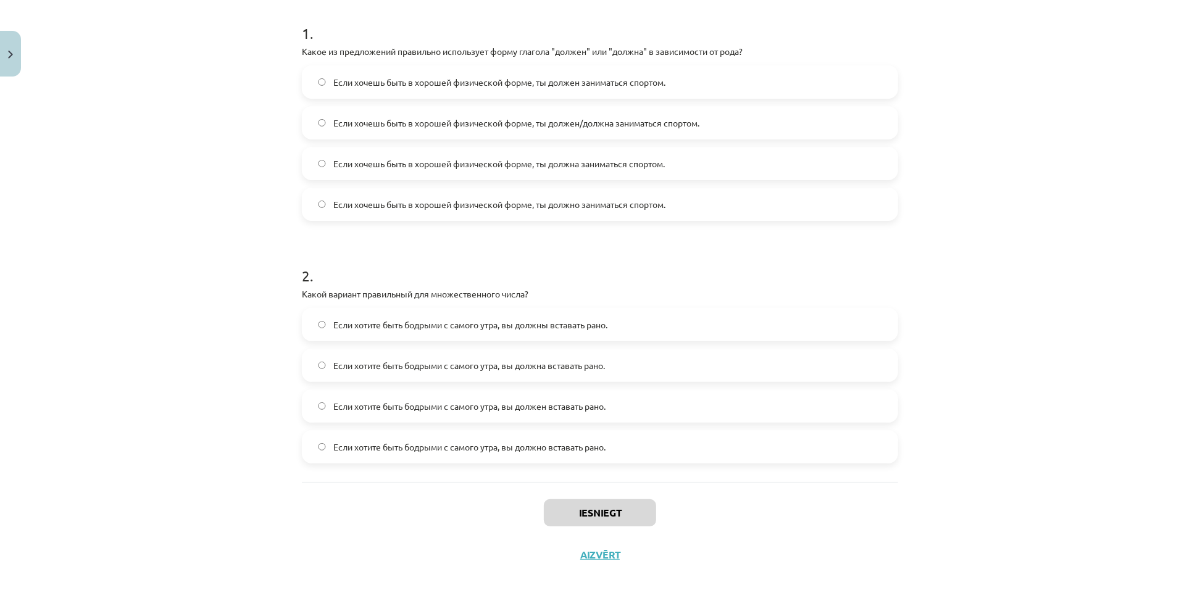
click at [573, 89] on label "Если хочешь быть в хорошей физической форме, ты должен заниматься спортом." at bounding box center [600, 82] width 594 height 31
click at [541, 152] on label "Если хочешь быть в хорошей физической форме, ты должна заниматься спортом." at bounding box center [600, 163] width 594 height 31
click at [541, 133] on label "Если хочешь быть в хорошей физической форме, ты должен/должна заниматься спорто…" at bounding box center [600, 122] width 594 height 31
click at [588, 332] on label "Если хотите быть бодрыми с самого утра, вы должны вставать рано." at bounding box center [600, 324] width 594 height 31
click at [570, 511] on button "Iesniegt" at bounding box center [600, 512] width 112 height 27
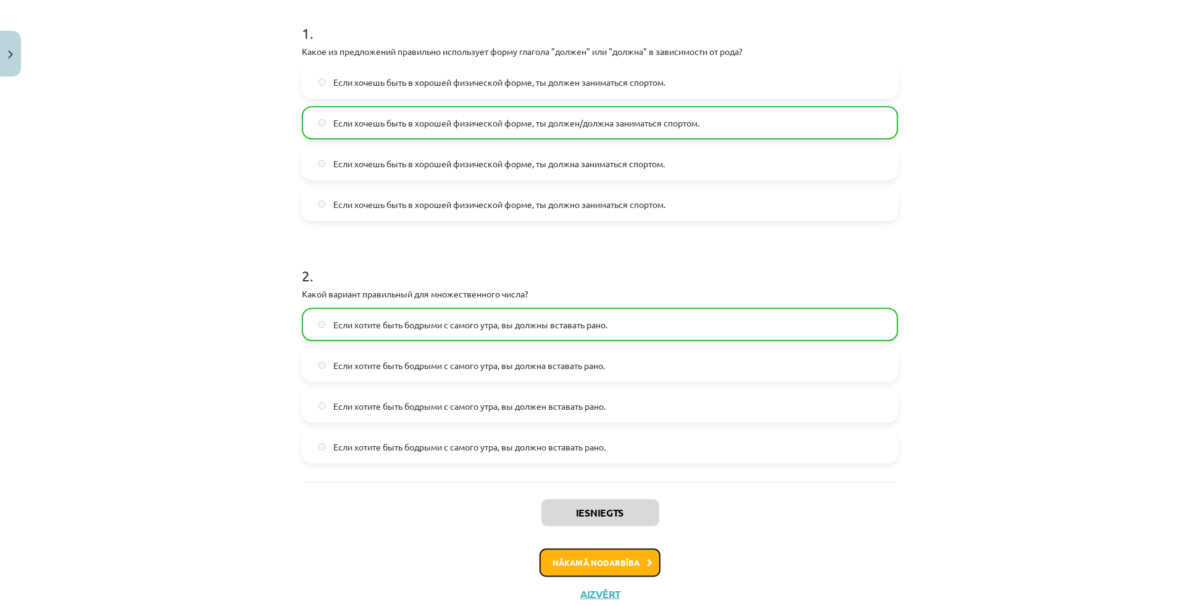
click at [577, 567] on button "Nākamā nodarbība" at bounding box center [600, 563] width 121 height 28
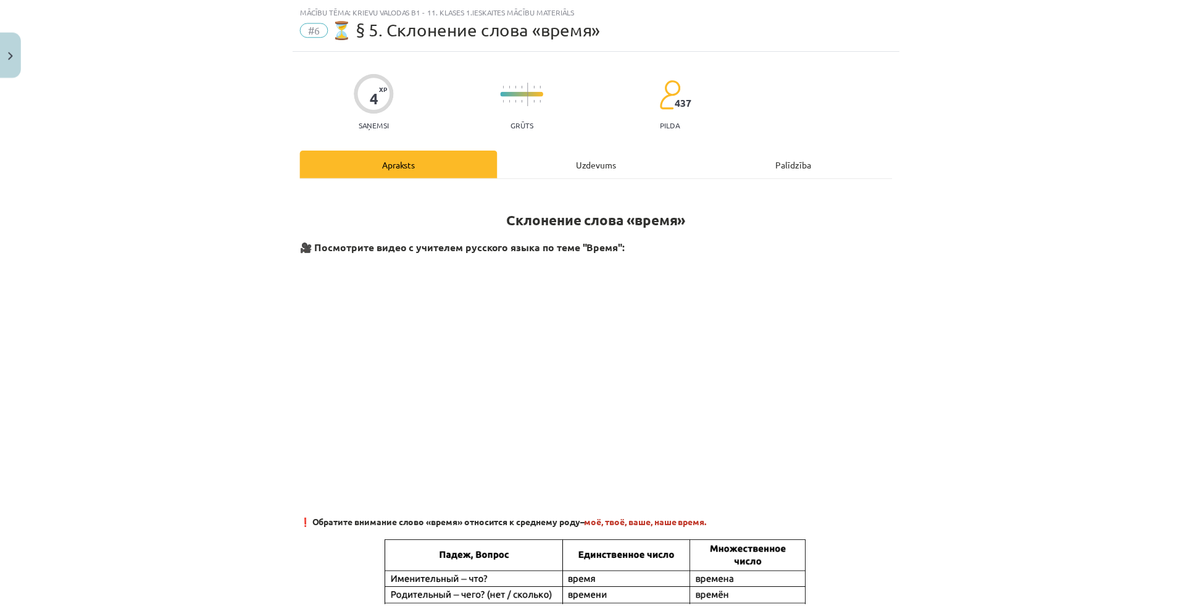
scroll to position [31, 0]
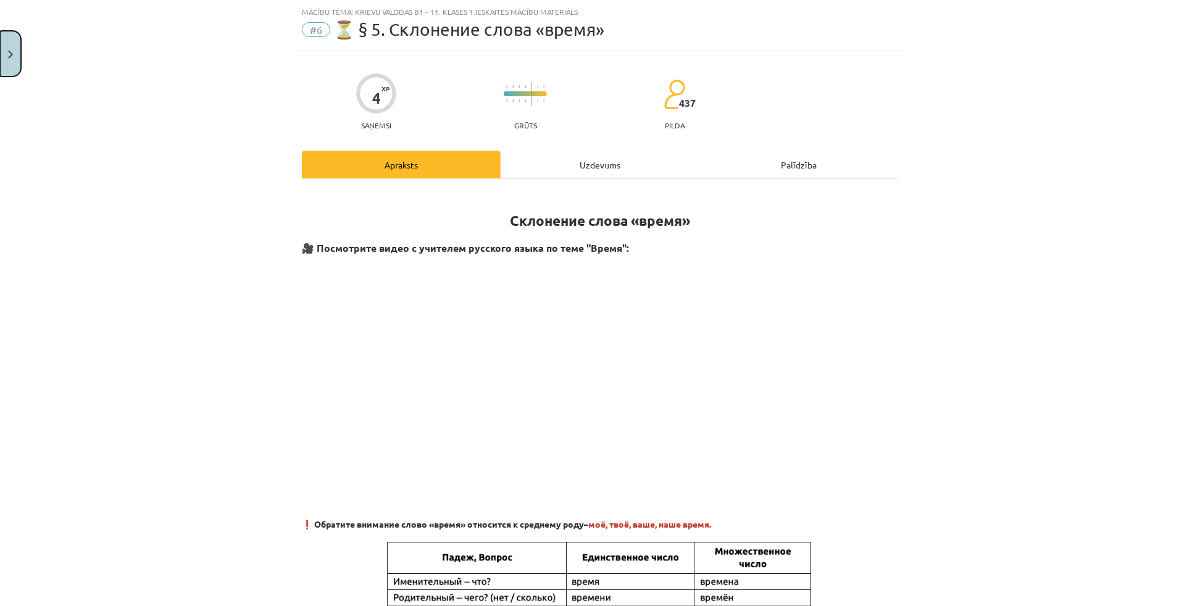
click at [6, 52] on button "Close" at bounding box center [10, 54] width 21 height 46
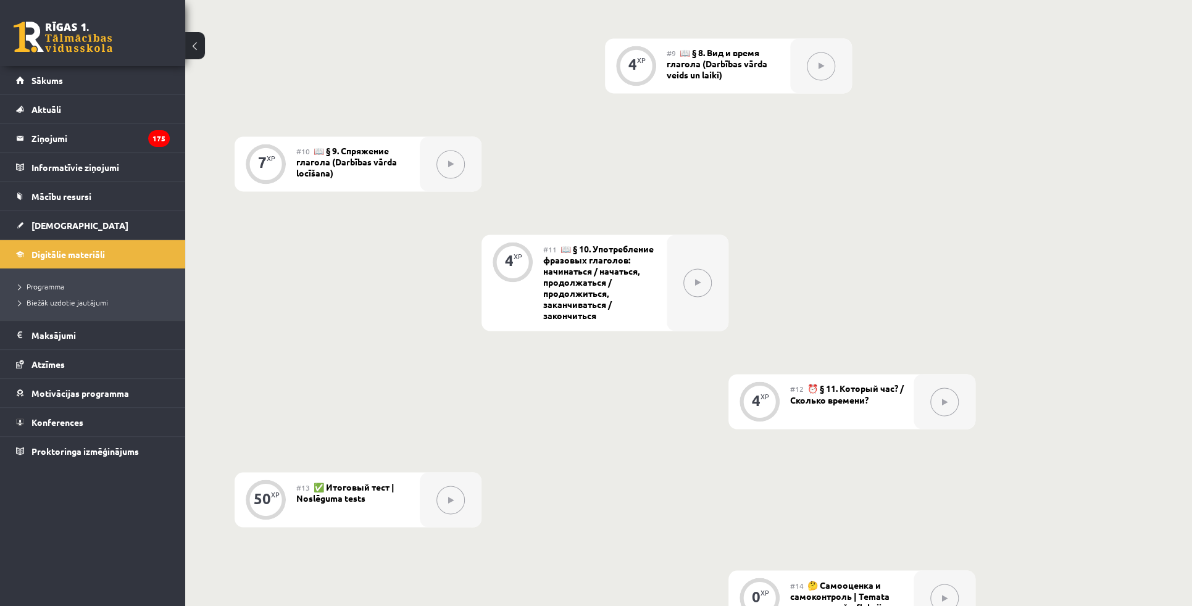
scroll to position [954, 0]
